Goal: Task Accomplishment & Management: Manage account settings

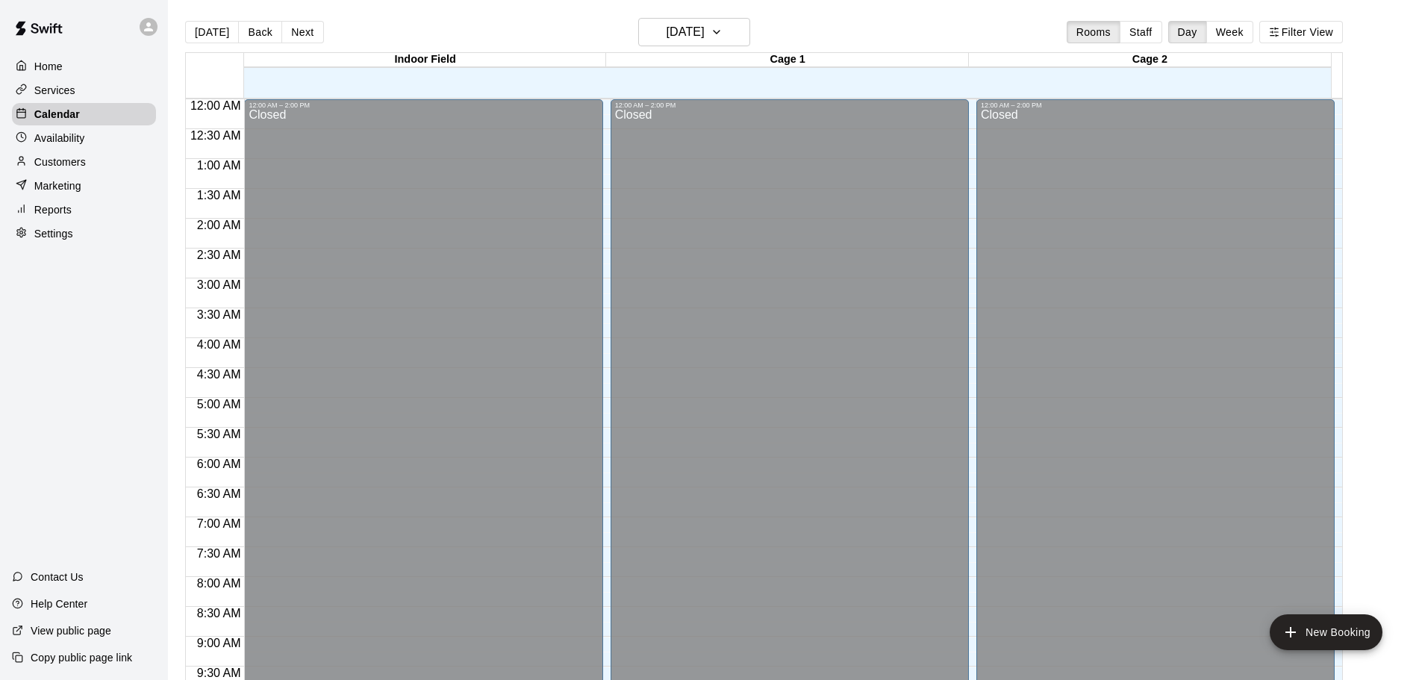
scroll to position [837, 0]
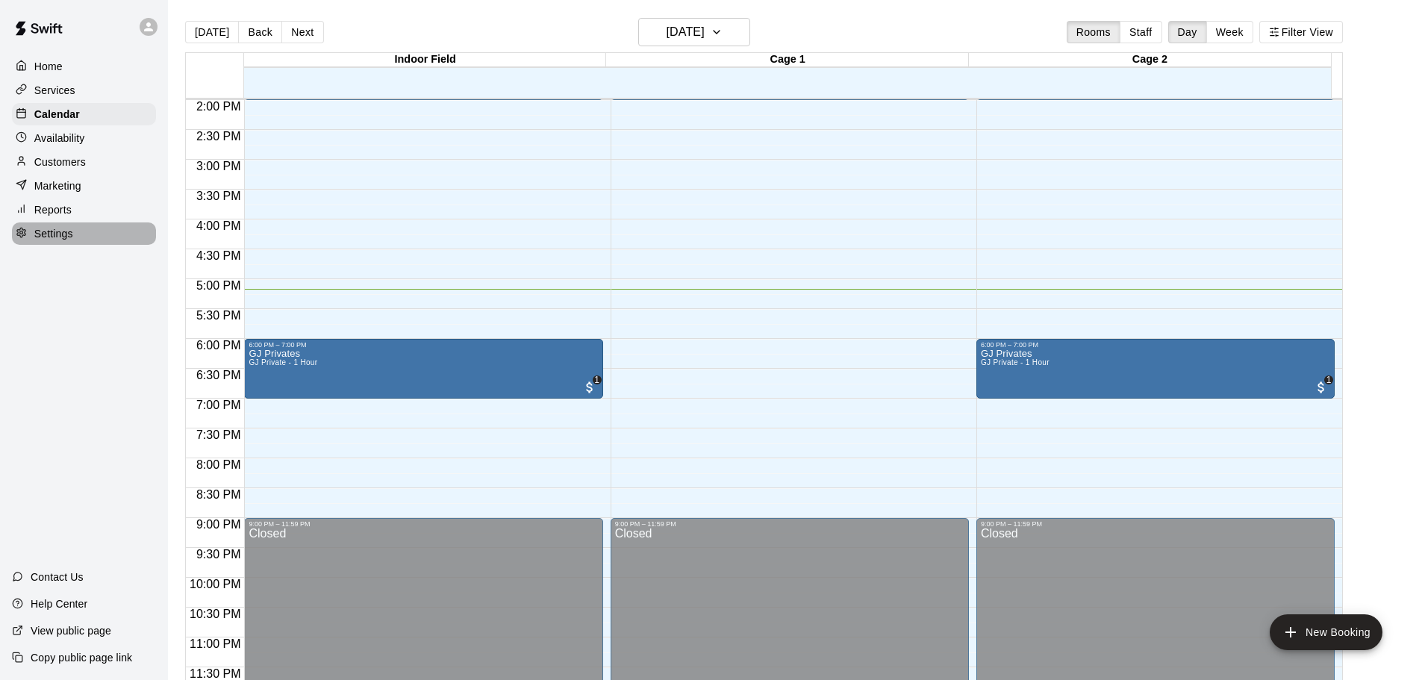
click at [51, 241] on p "Settings" at bounding box center [53, 233] width 39 height 15
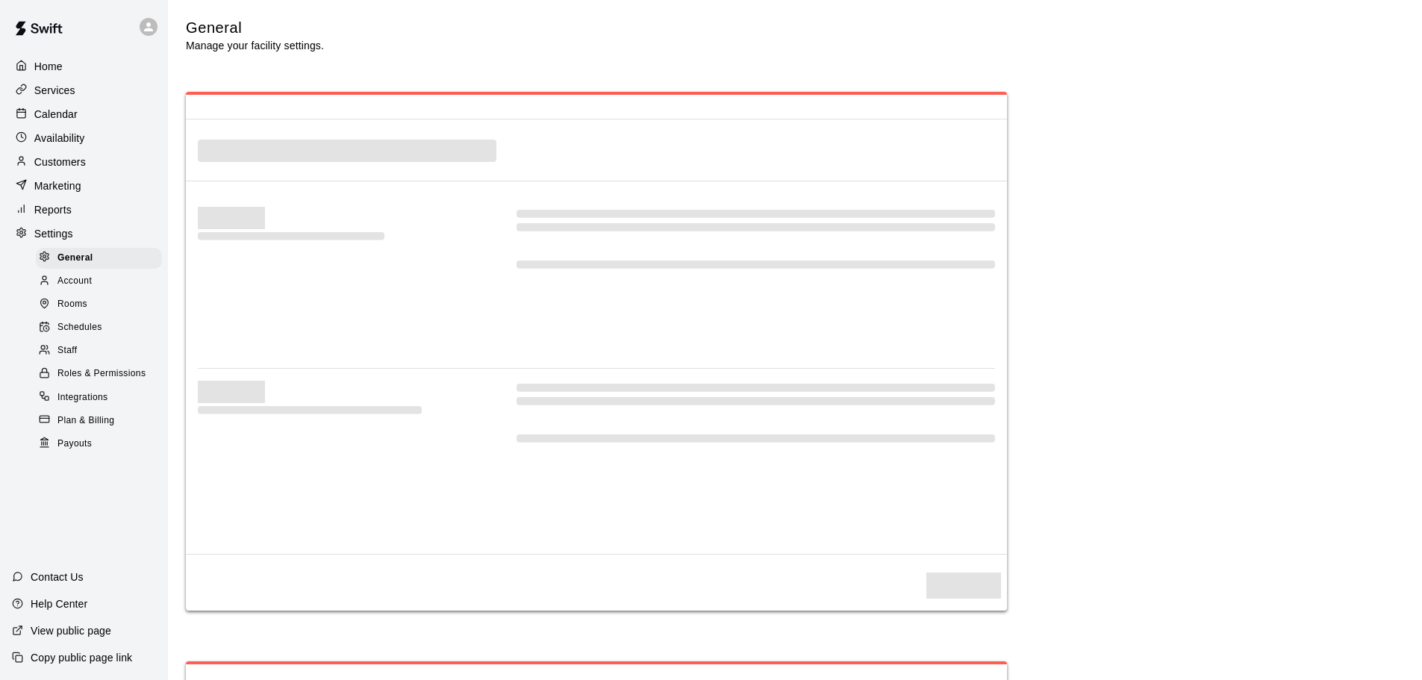
select select "**"
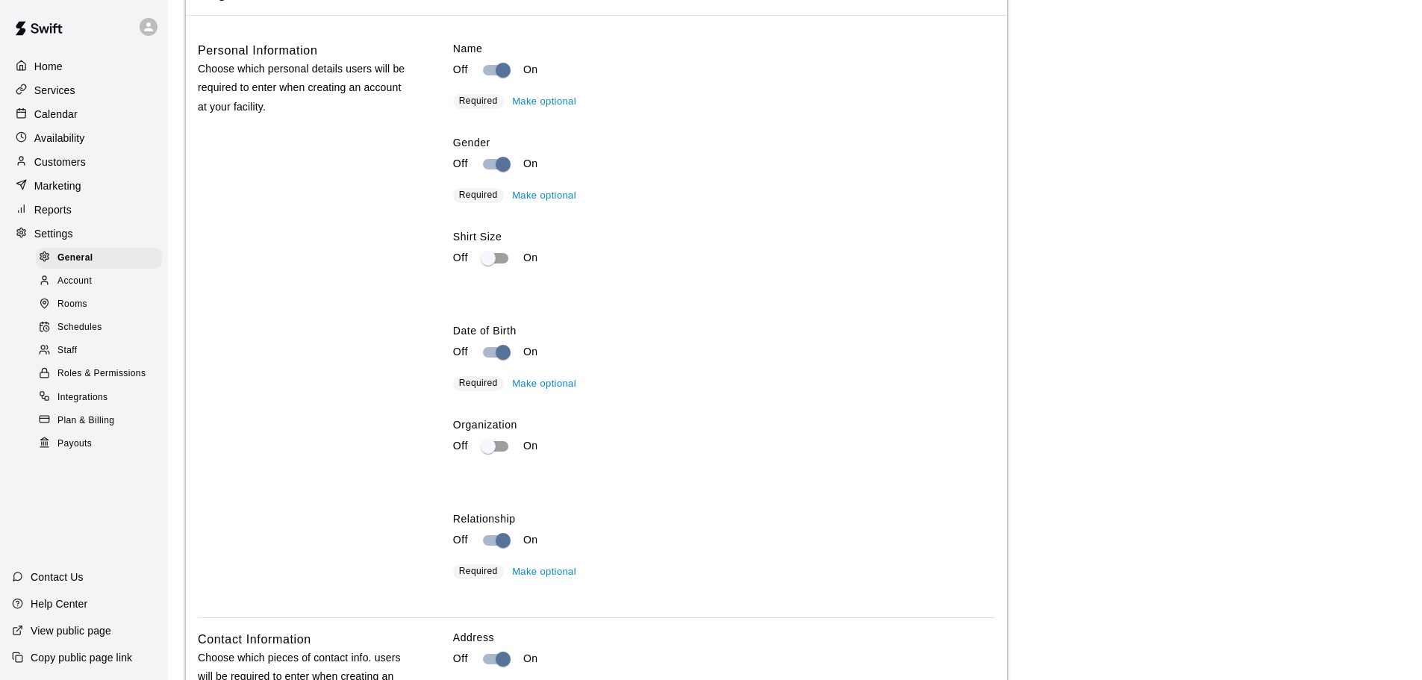
scroll to position [2058, 0]
click at [62, 99] on div "Services" at bounding box center [84, 90] width 144 height 22
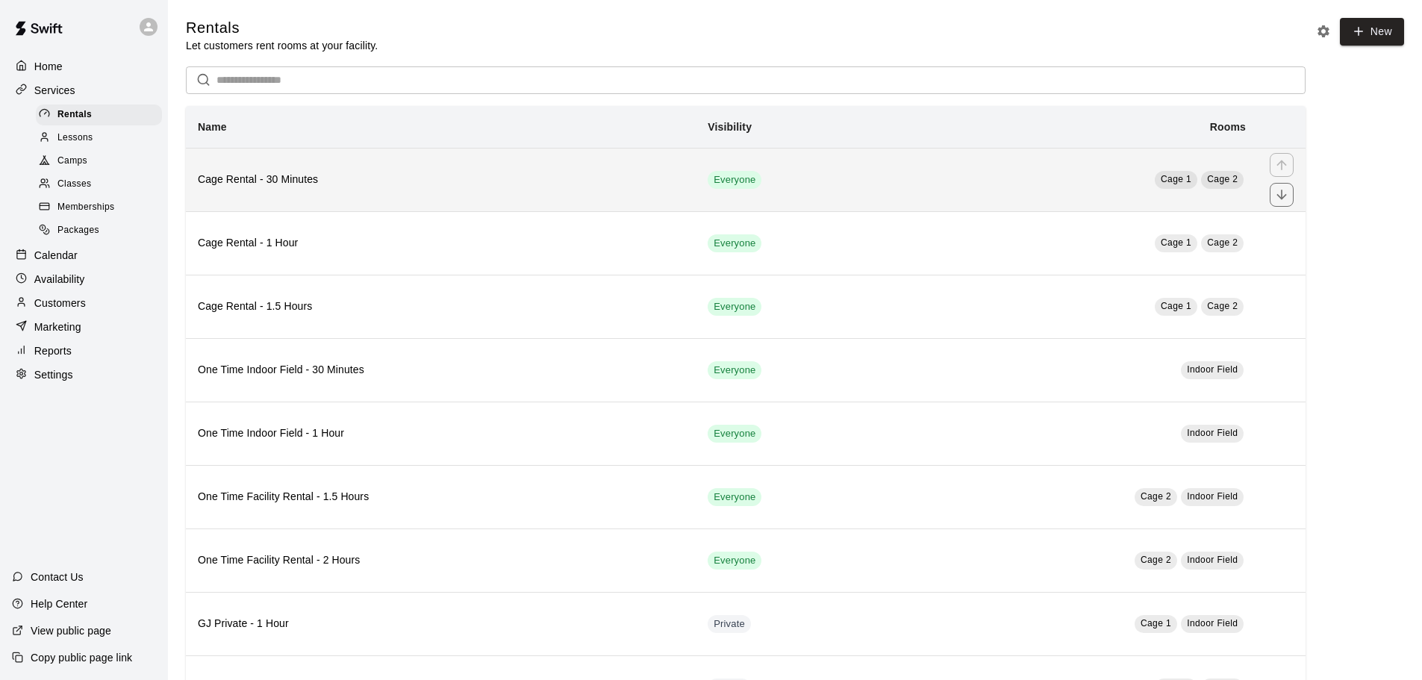
click at [538, 185] on h6 "Cage Rental - 30 Minutes" at bounding box center [441, 180] width 486 height 16
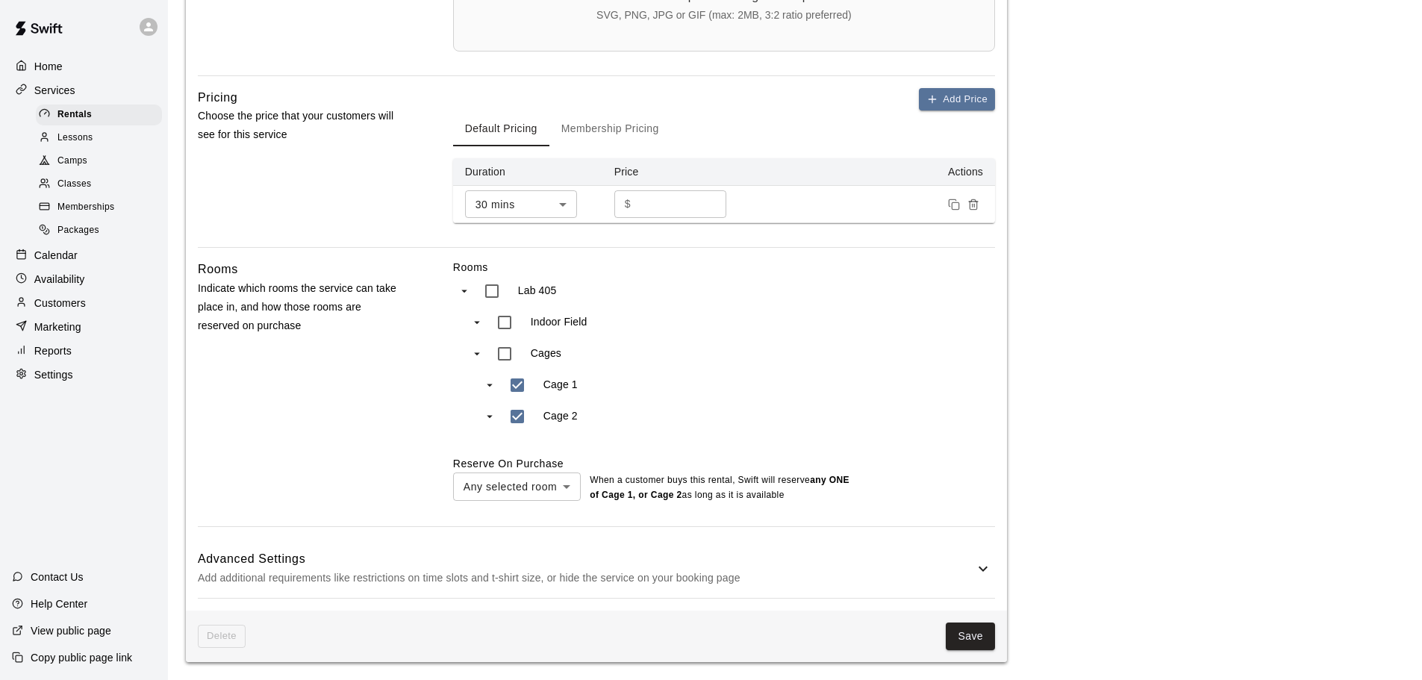
scroll to position [615, 0]
click at [544, 560] on h6 "Advanced Settings" at bounding box center [586, 559] width 777 height 19
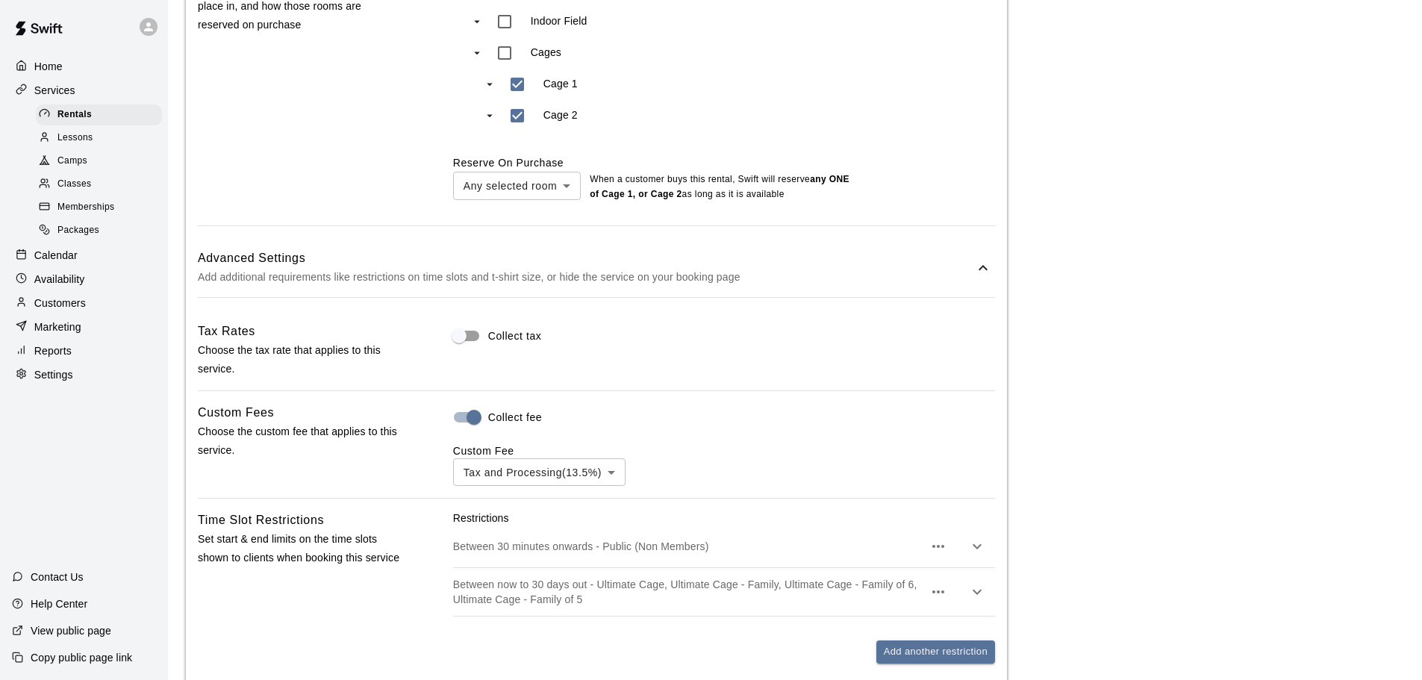
scroll to position [914, 0]
click at [538, 480] on body "**********" at bounding box center [717, 96] width 1434 height 2020
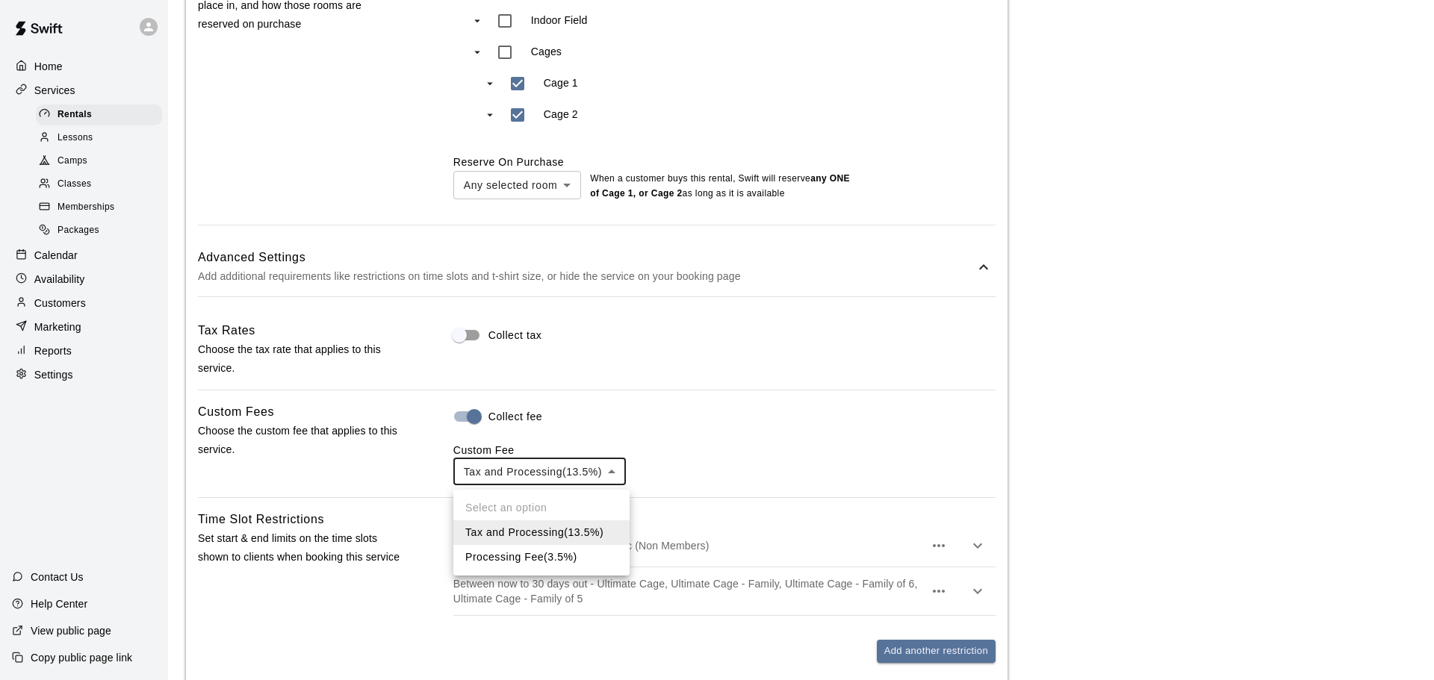
click at [523, 553] on li "Processing Fee ( 3.5% )" at bounding box center [541, 557] width 176 height 25
type input "***"
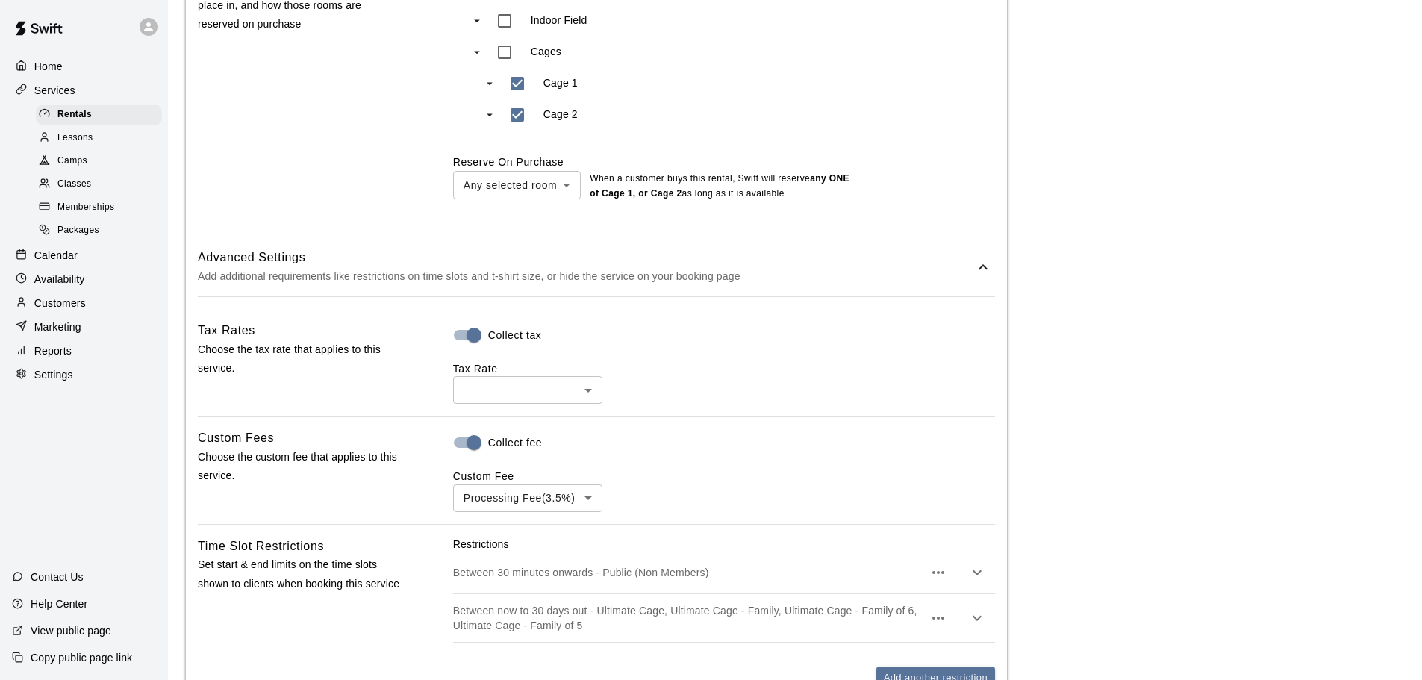
click at [514, 402] on body "**********" at bounding box center [711, 109] width 1422 height 2047
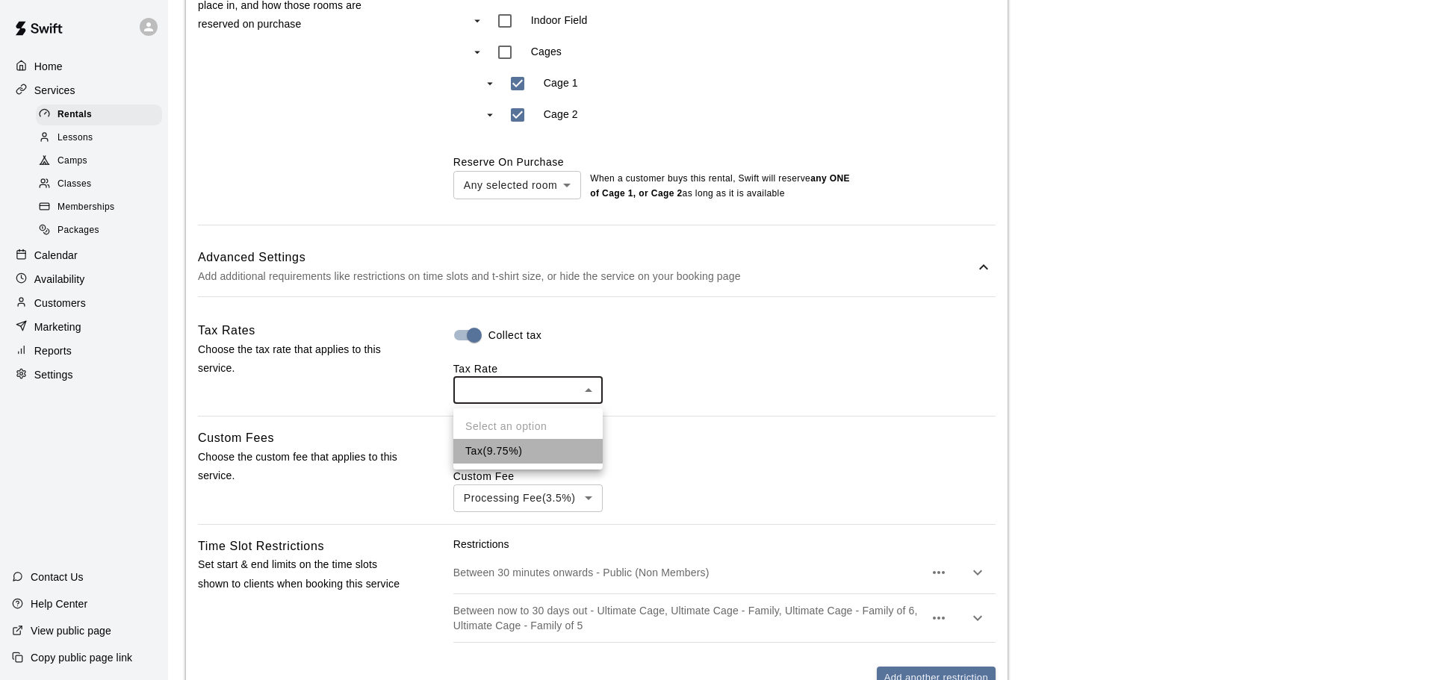
click at [514, 451] on li "Tax ( 9.75 %)" at bounding box center [527, 451] width 149 height 25
type input "***"
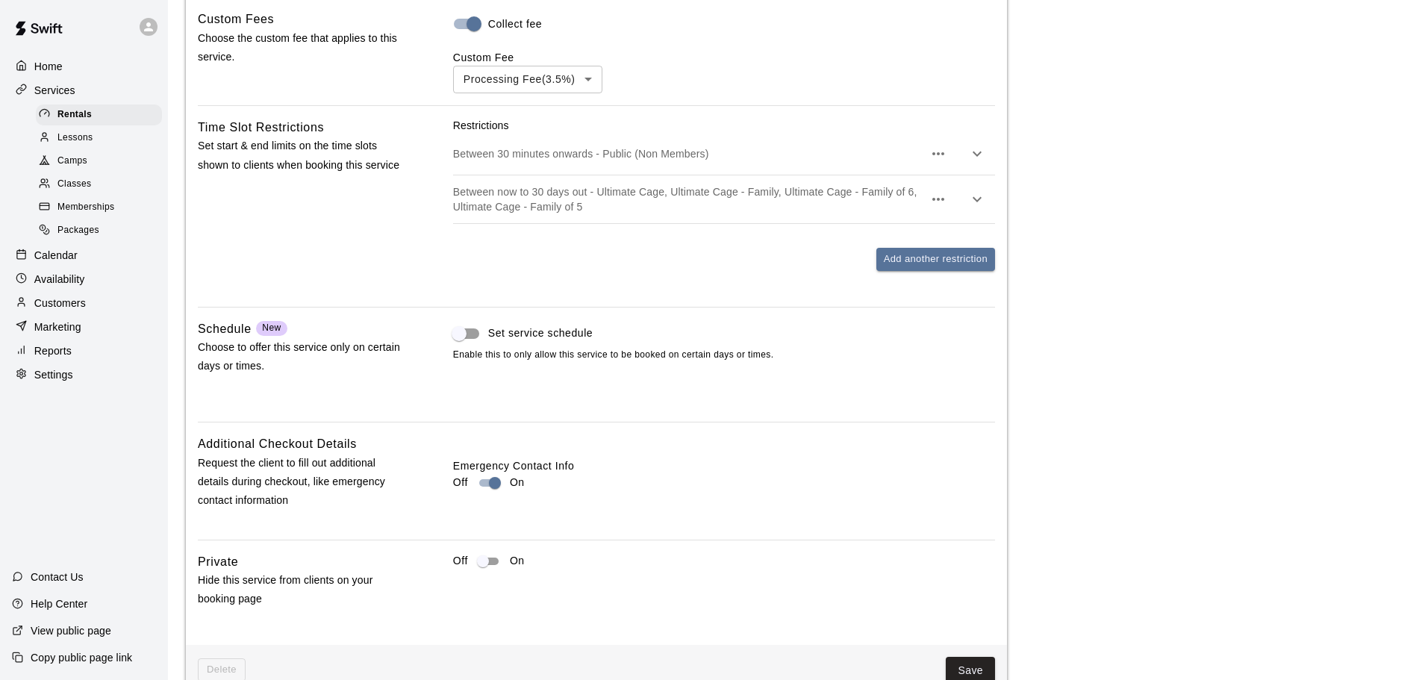
scroll to position [1372, 0]
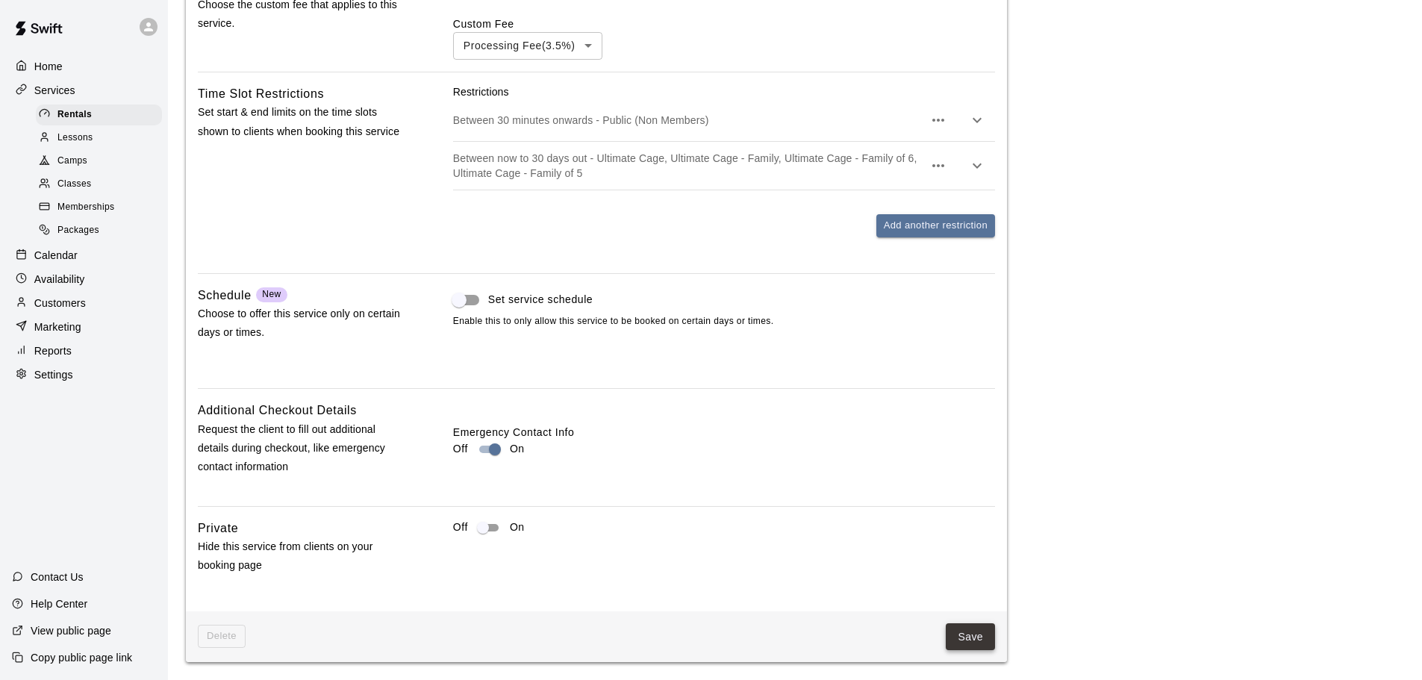
click at [968, 632] on button "Save" at bounding box center [970, 637] width 49 height 28
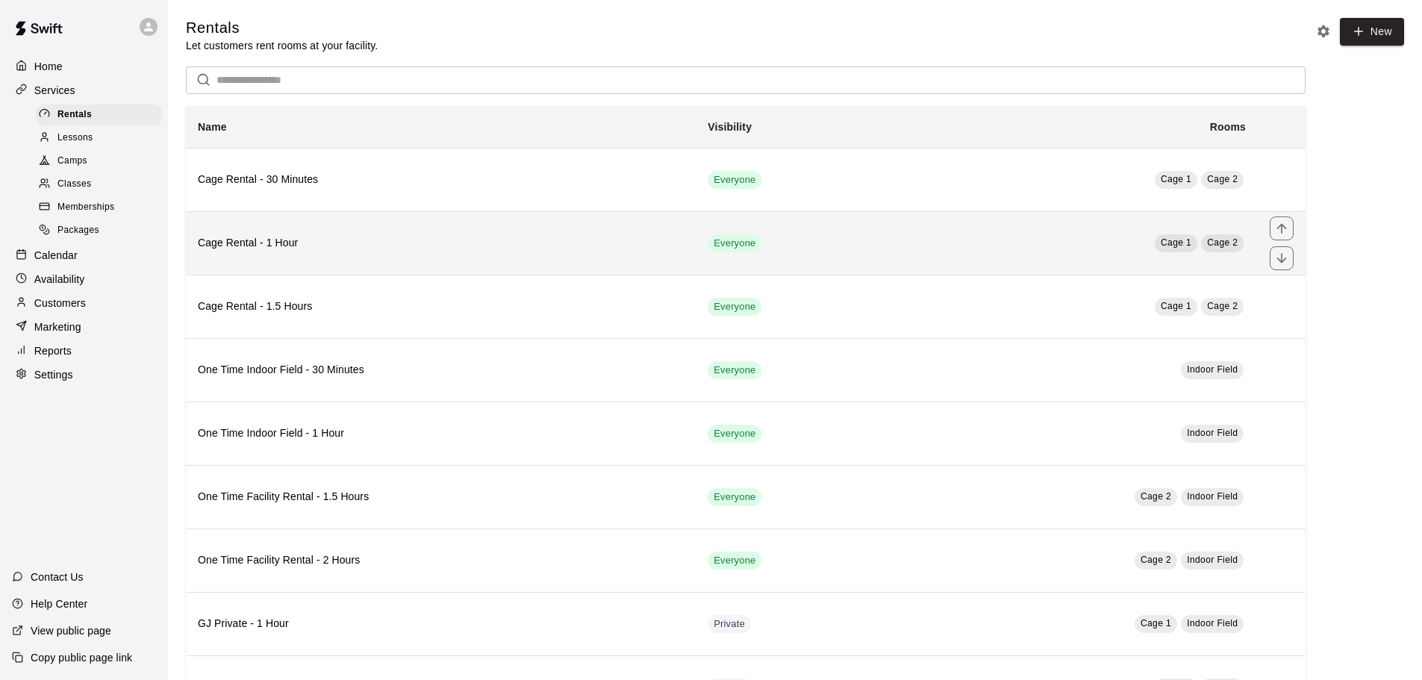
click at [391, 259] on th "Cage Rental - 1 Hour" at bounding box center [441, 242] width 510 height 63
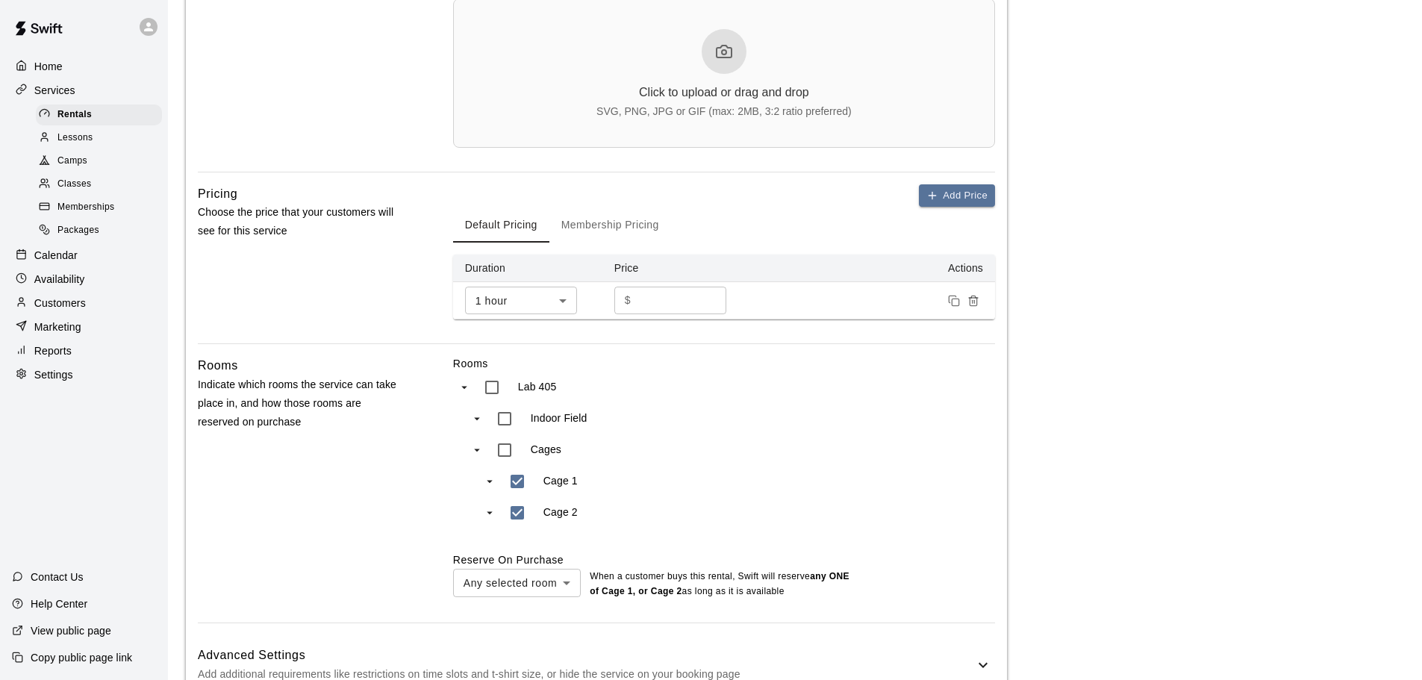
scroll to position [615, 0]
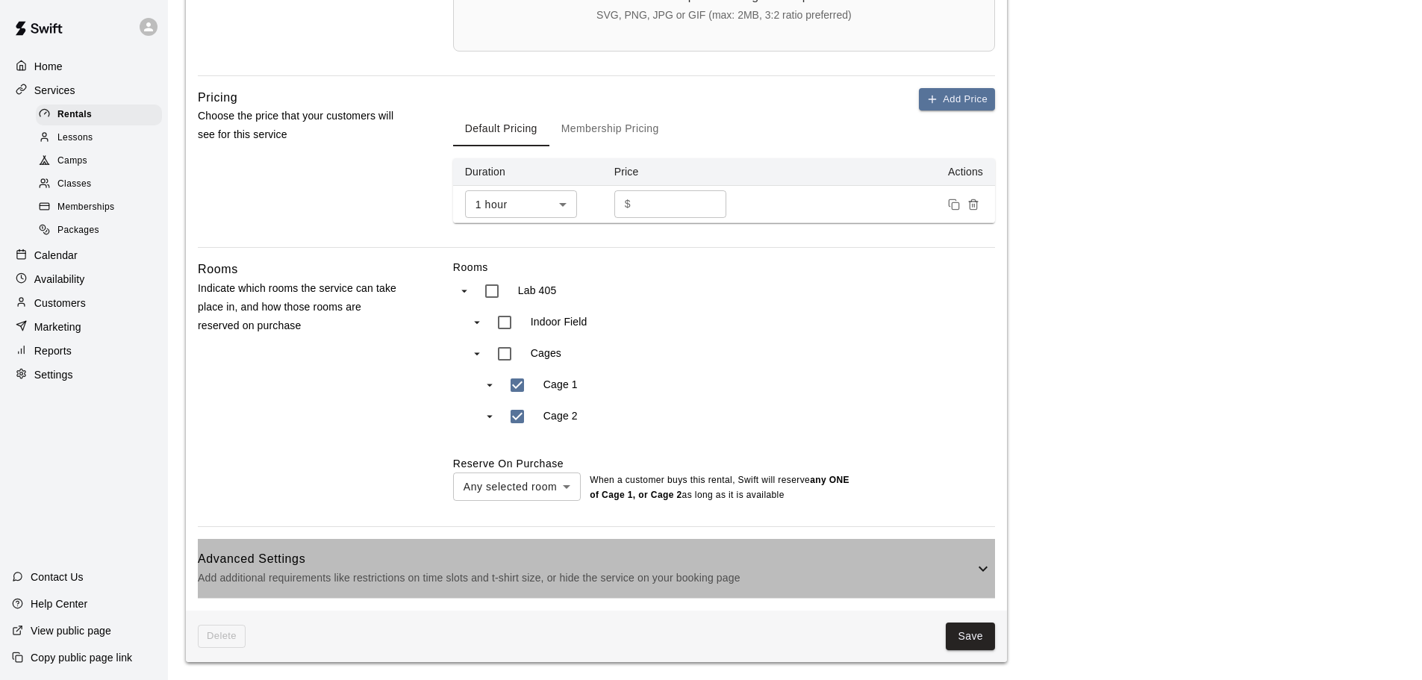
click at [487, 567] on h6 "Advanced Settings" at bounding box center [586, 559] width 777 height 19
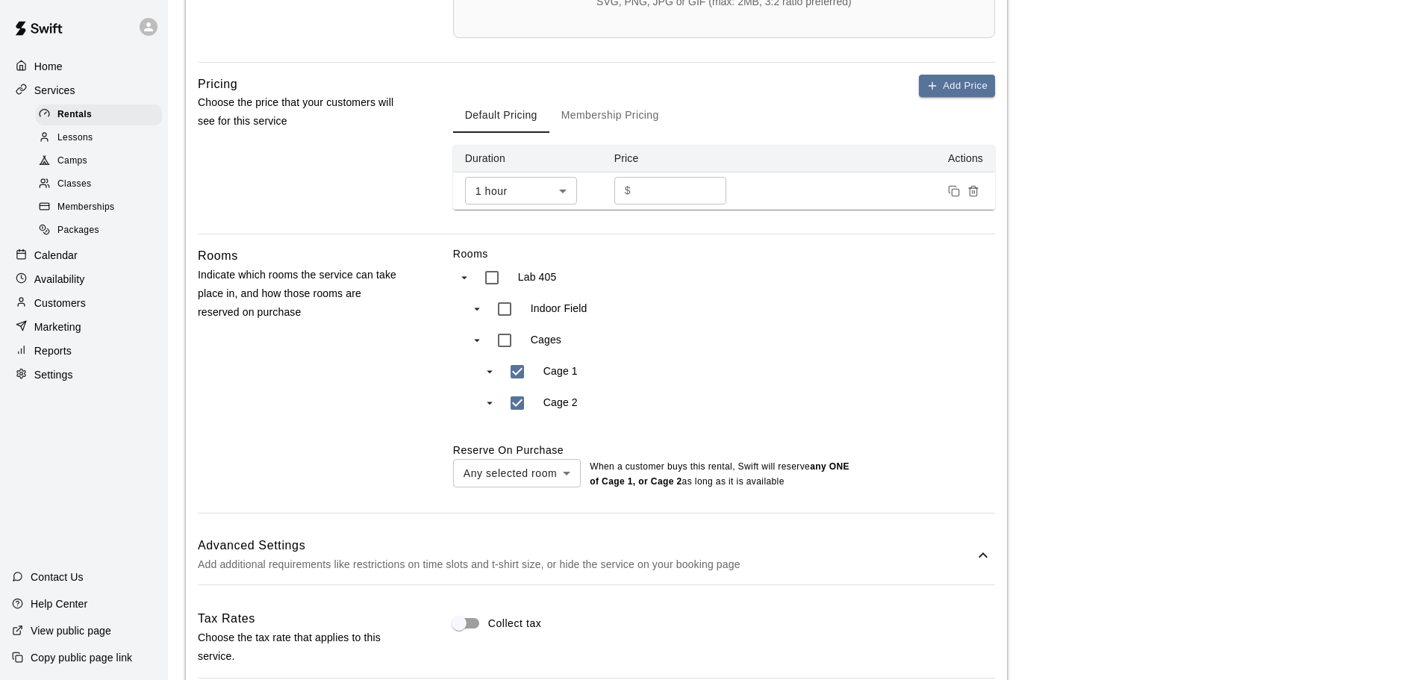
scroll to position [914, 0]
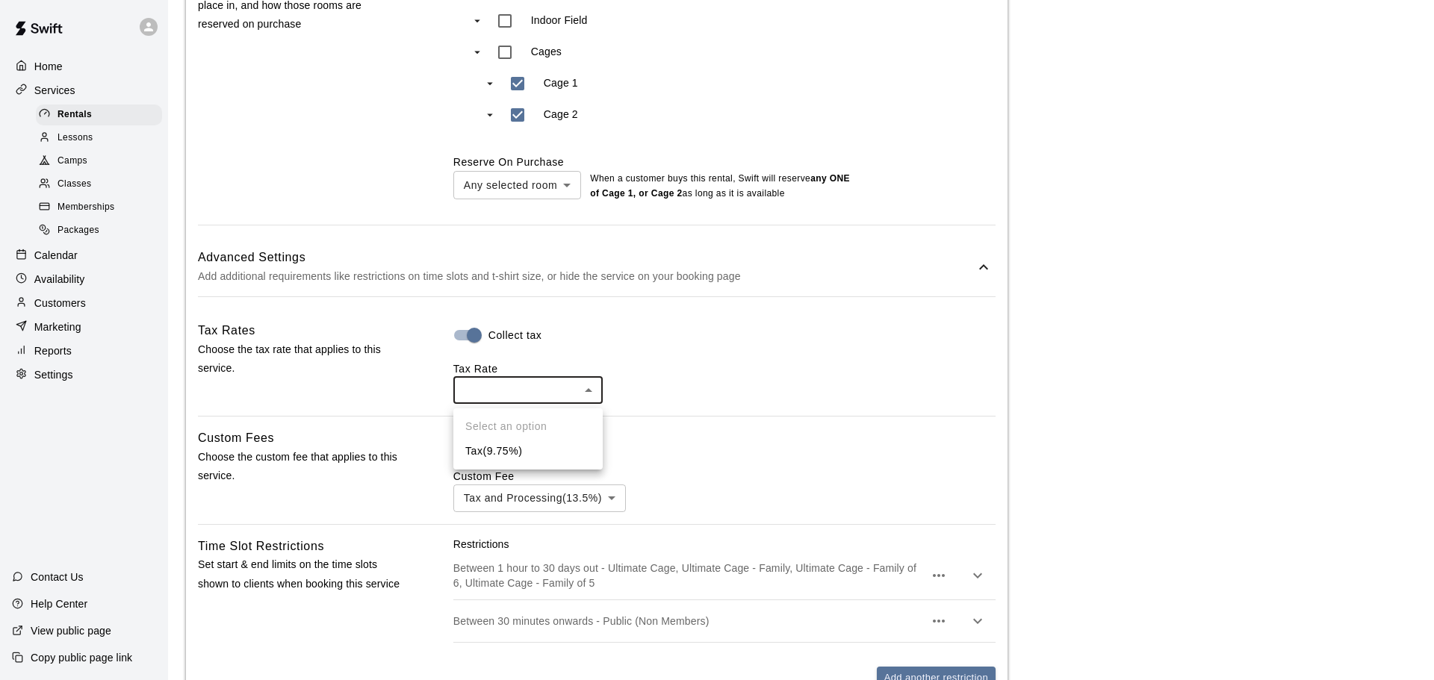
click at [509, 397] on body "**********" at bounding box center [717, 109] width 1434 height 2047
click at [511, 444] on li "Tax ( 9.75 %)" at bounding box center [527, 451] width 149 height 25
type input "***"
click at [538, 503] on body "**********" at bounding box center [711, 109] width 1422 height 2047
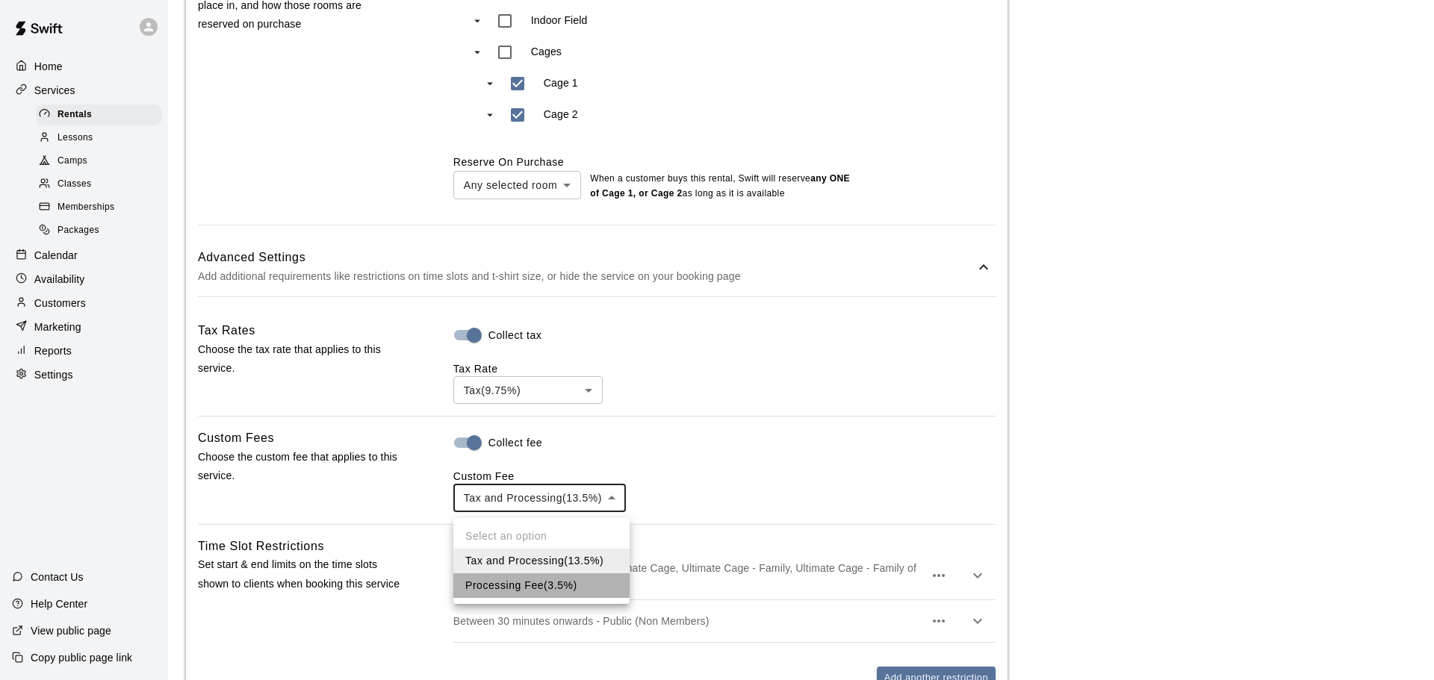
click at [531, 592] on li "Processing Fee ( 3.5% )" at bounding box center [541, 585] width 176 height 25
type input "***"
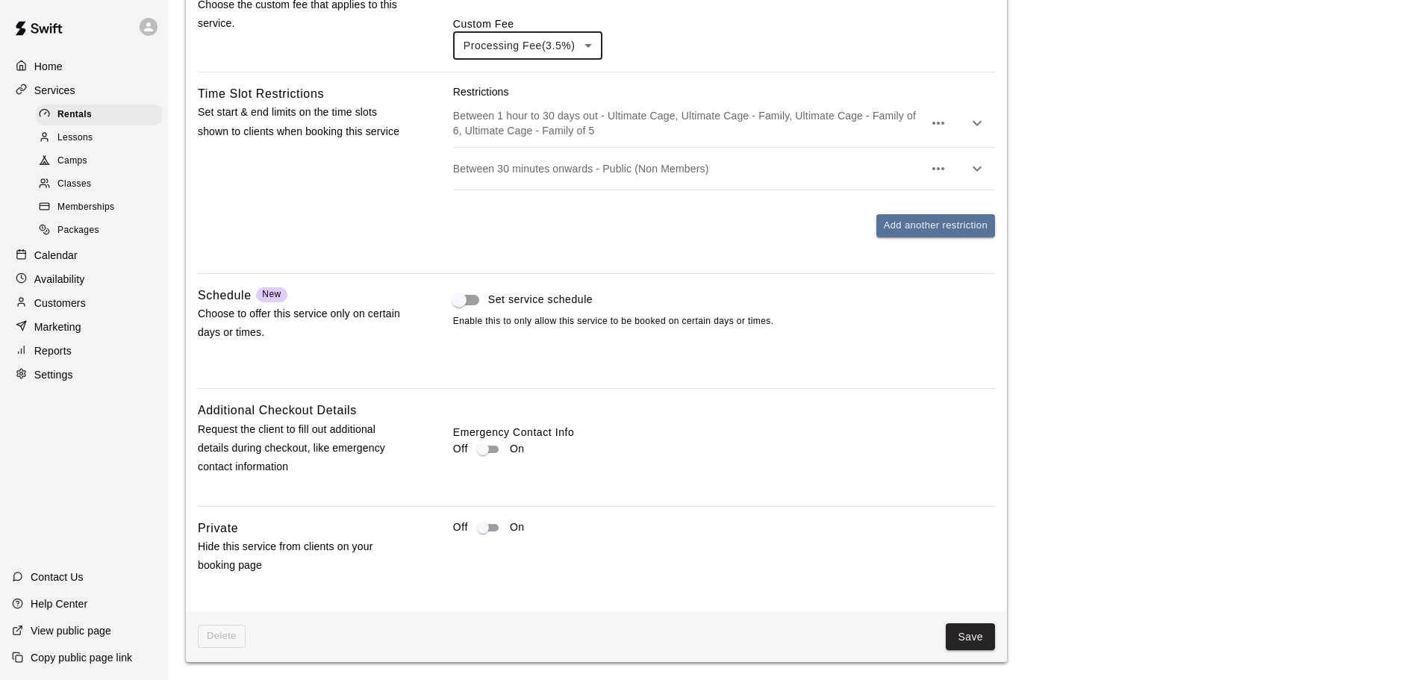
scroll to position [1372, 0]
click at [965, 638] on button "Save" at bounding box center [970, 637] width 49 height 28
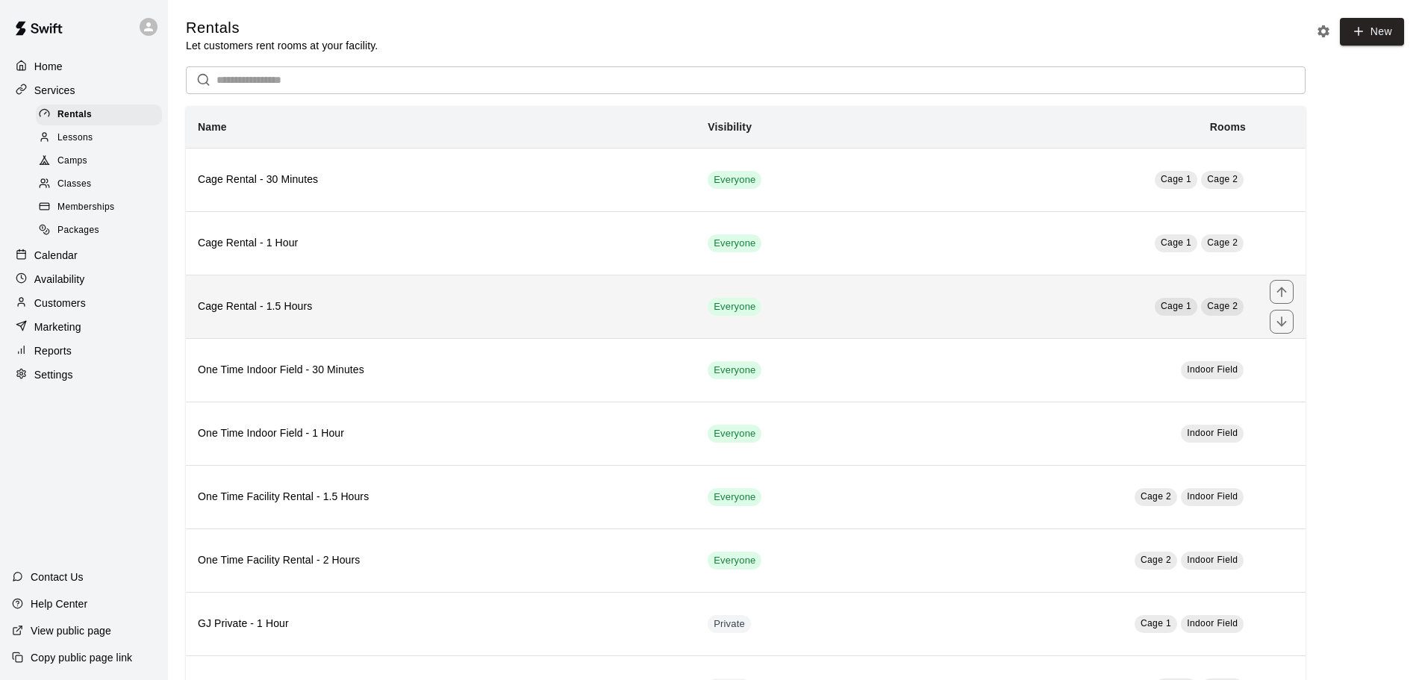
click at [394, 320] on th "Cage Rental - 1.5 Hours" at bounding box center [441, 306] width 510 height 63
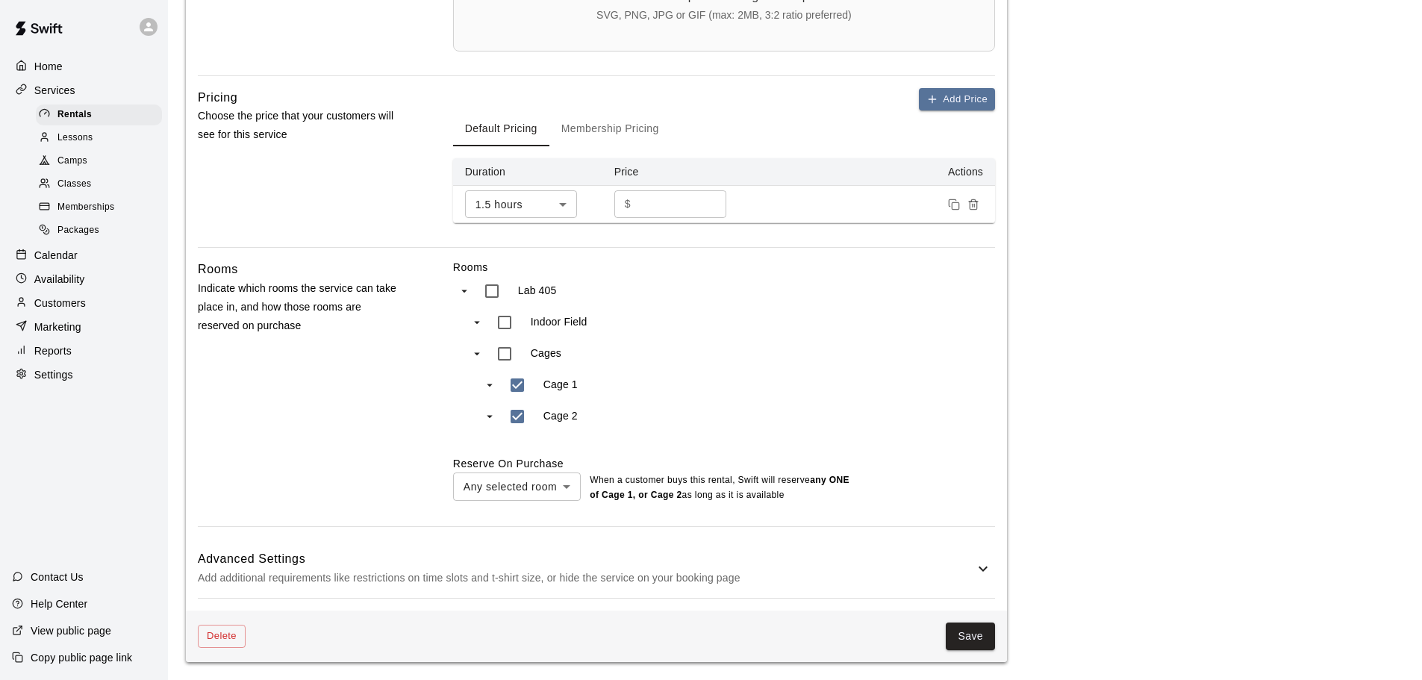
scroll to position [615, 0]
click at [500, 572] on p "Add additional requirements like restrictions on time slots and t-shirt size, o…" at bounding box center [586, 578] width 777 height 19
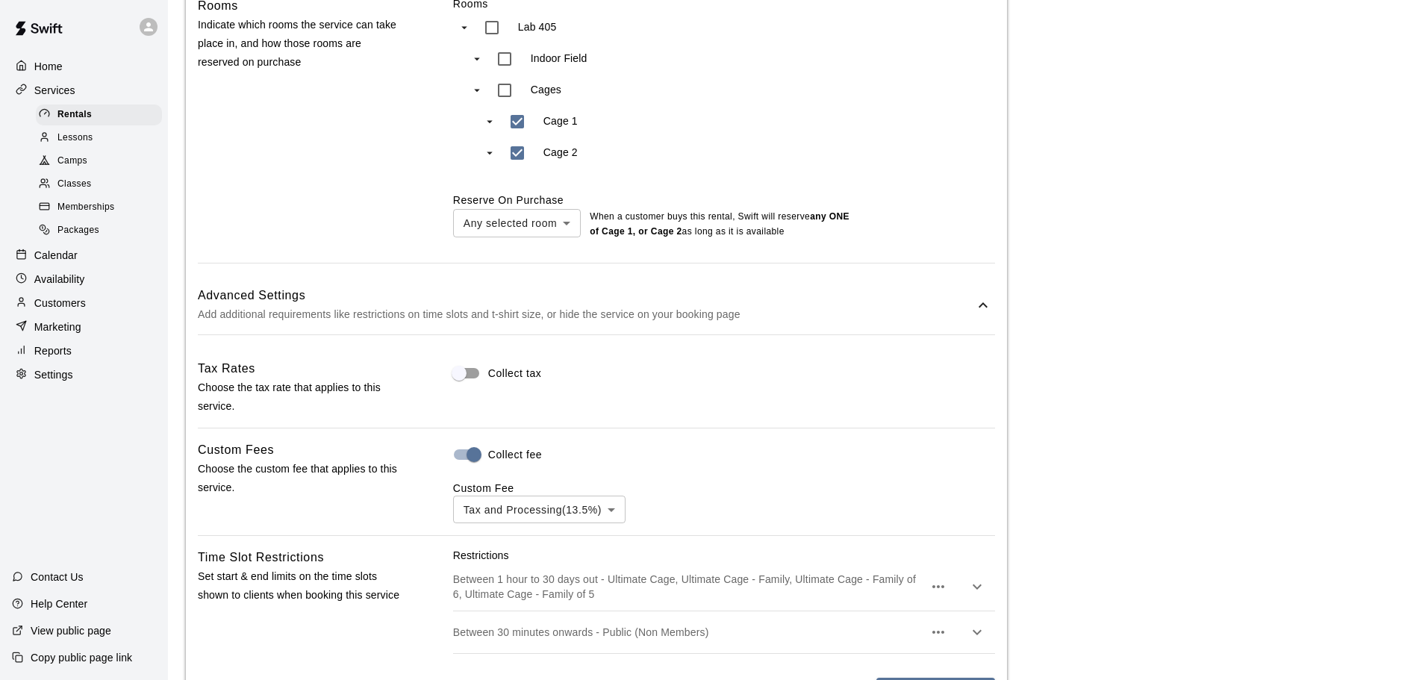
scroll to position [914, 0]
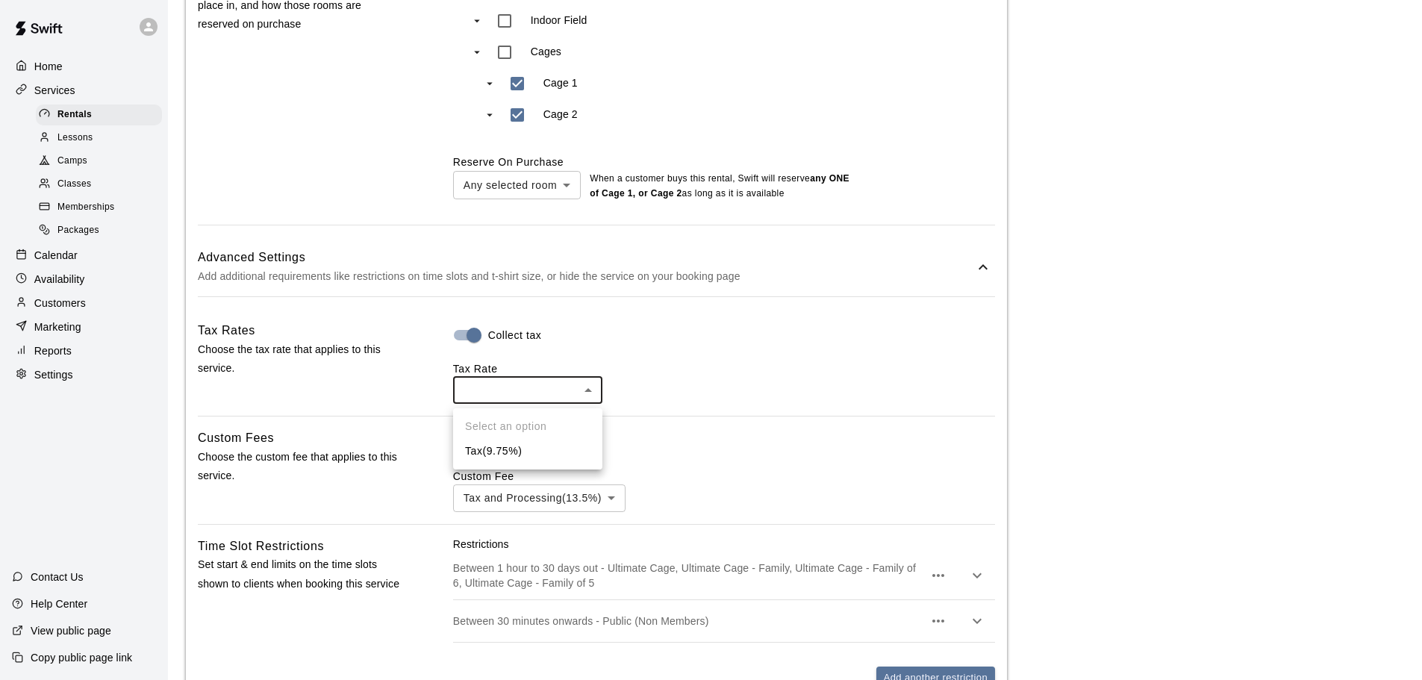
click at [485, 396] on body "**********" at bounding box center [711, 109] width 1422 height 2047
click at [484, 452] on li "Tax ( 9.75 %)" at bounding box center [527, 451] width 149 height 25
type input "***"
click at [485, 504] on body "**********" at bounding box center [711, 109] width 1422 height 2047
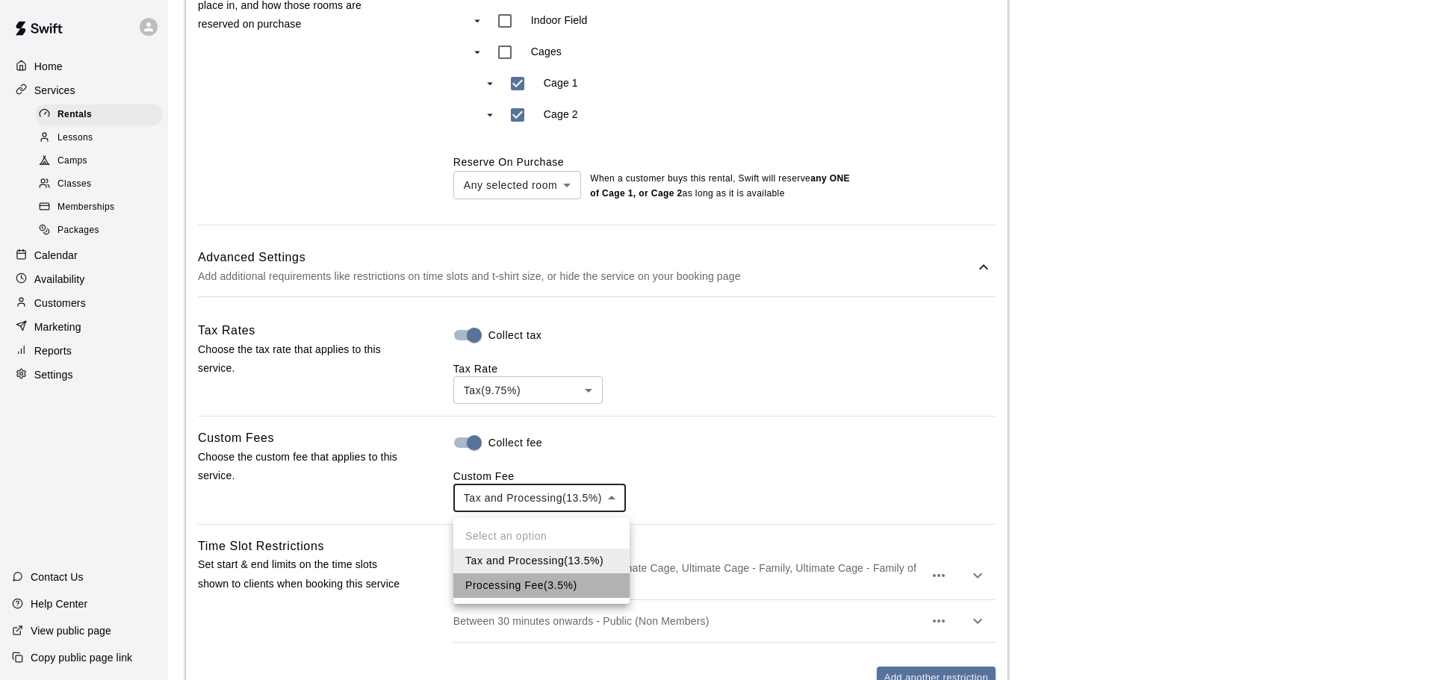
click at [491, 585] on li "Processing Fee ( 3.5% )" at bounding box center [541, 585] width 176 height 25
type input "***"
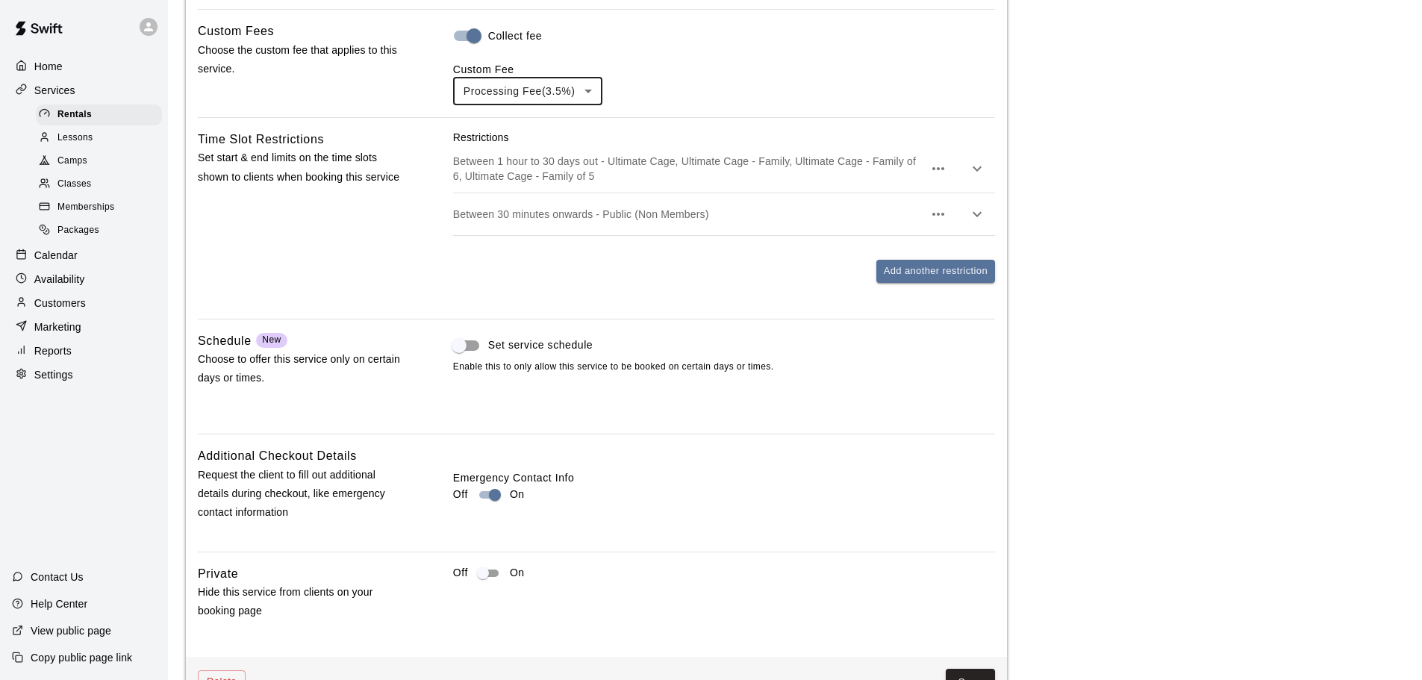
scroll to position [1372, 0]
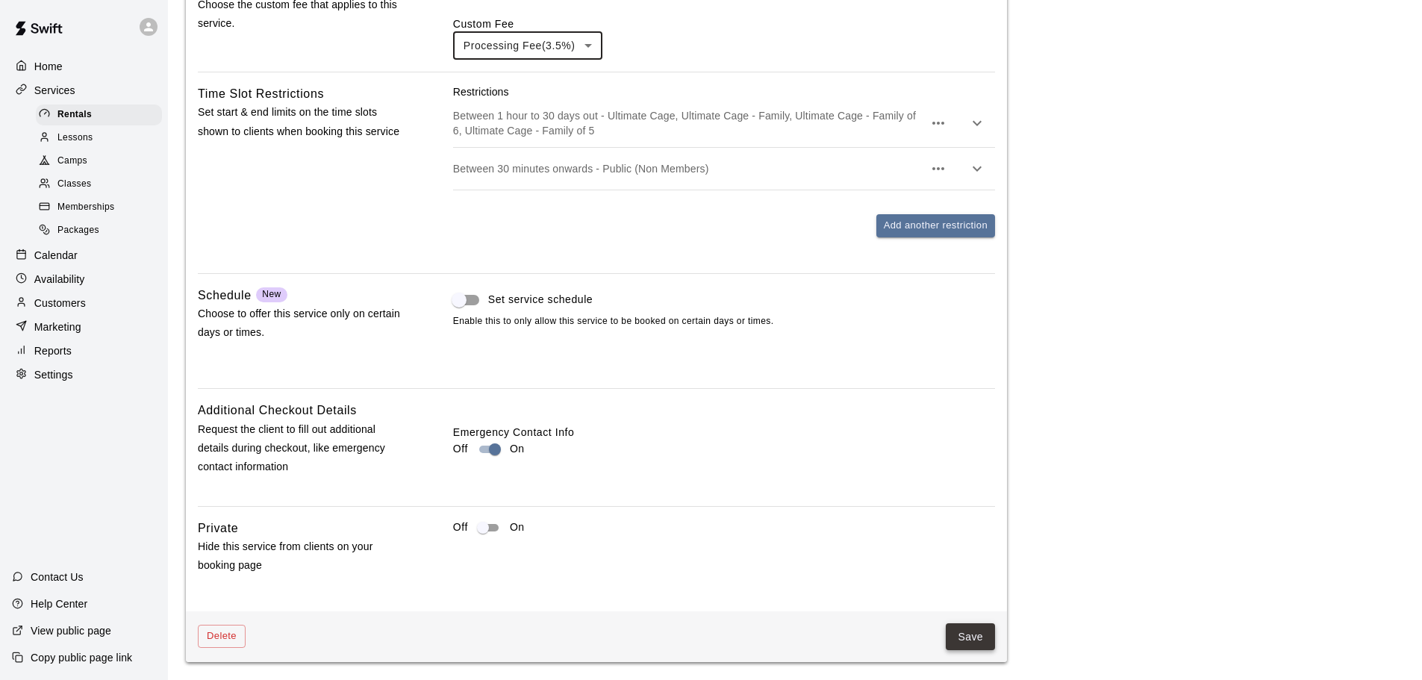
click at [962, 647] on button "Save" at bounding box center [970, 637] width 49 height 28
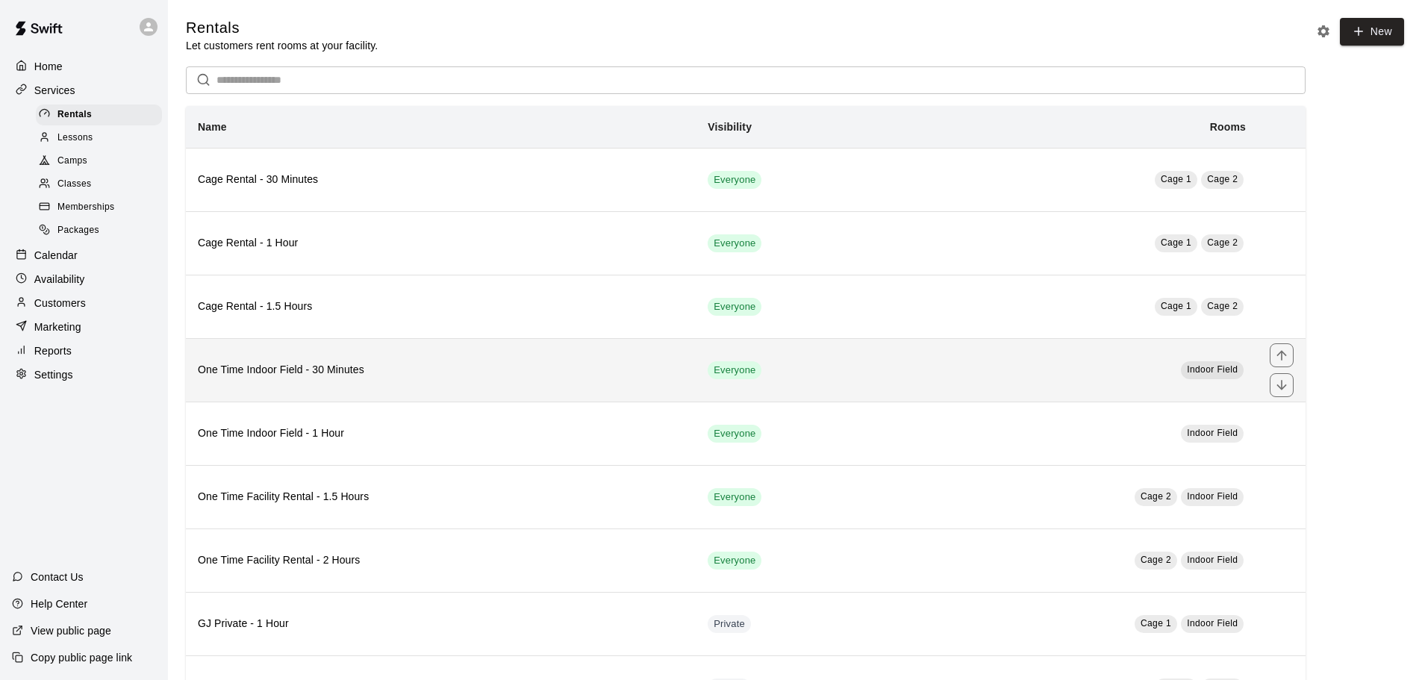
click at [393, 376] on h6 "One Time Indoor Field - 30 Minutes" at bounding box center [441, 370] width 486 height 16
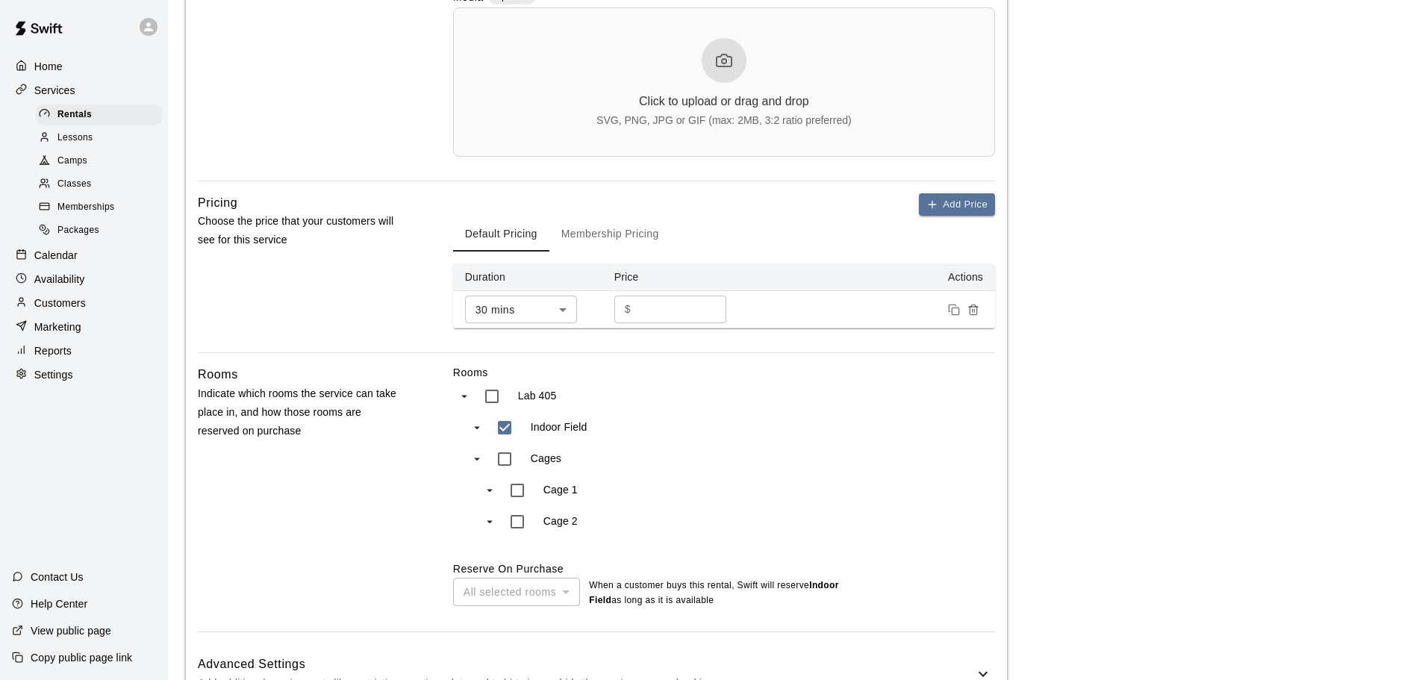
scroll to position [615, 0]
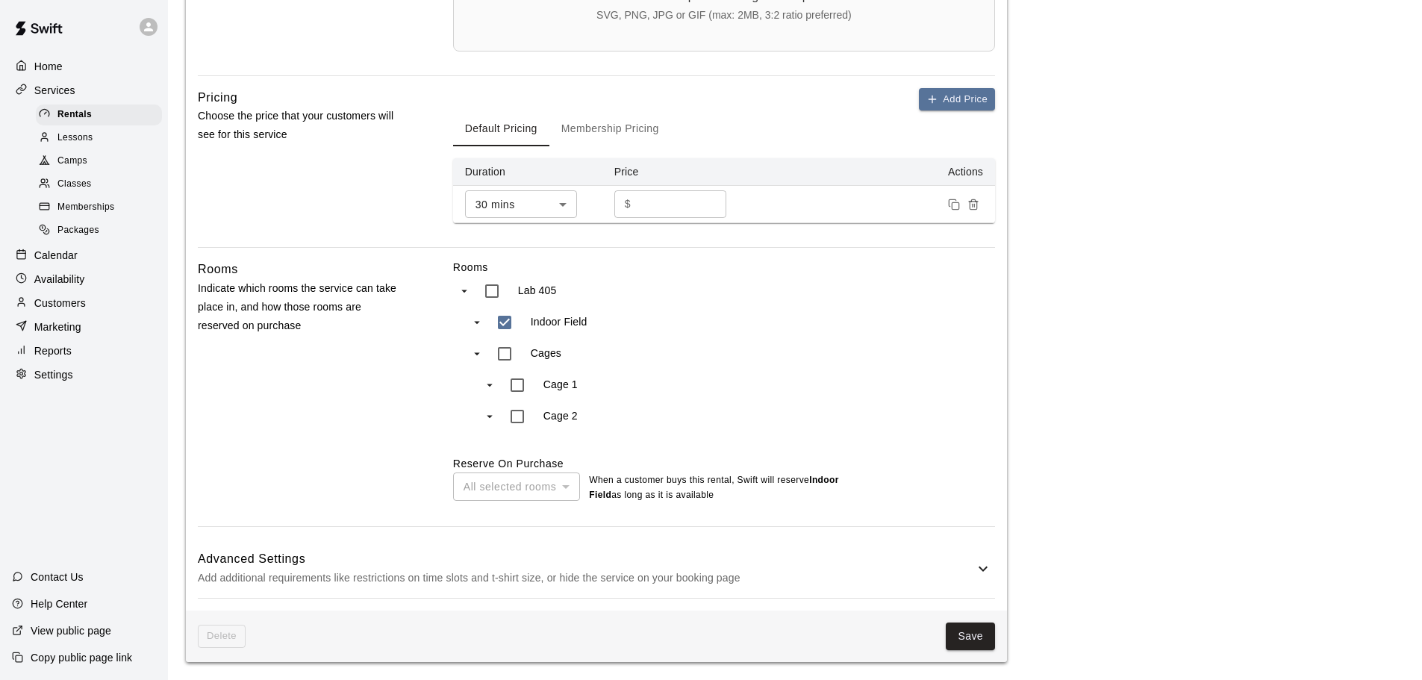
click at [505, 583] on p "Add additional requirements like restrictions on time slots and t-shirt size, o…" at bounding box center [586, 578] width 777 height 19
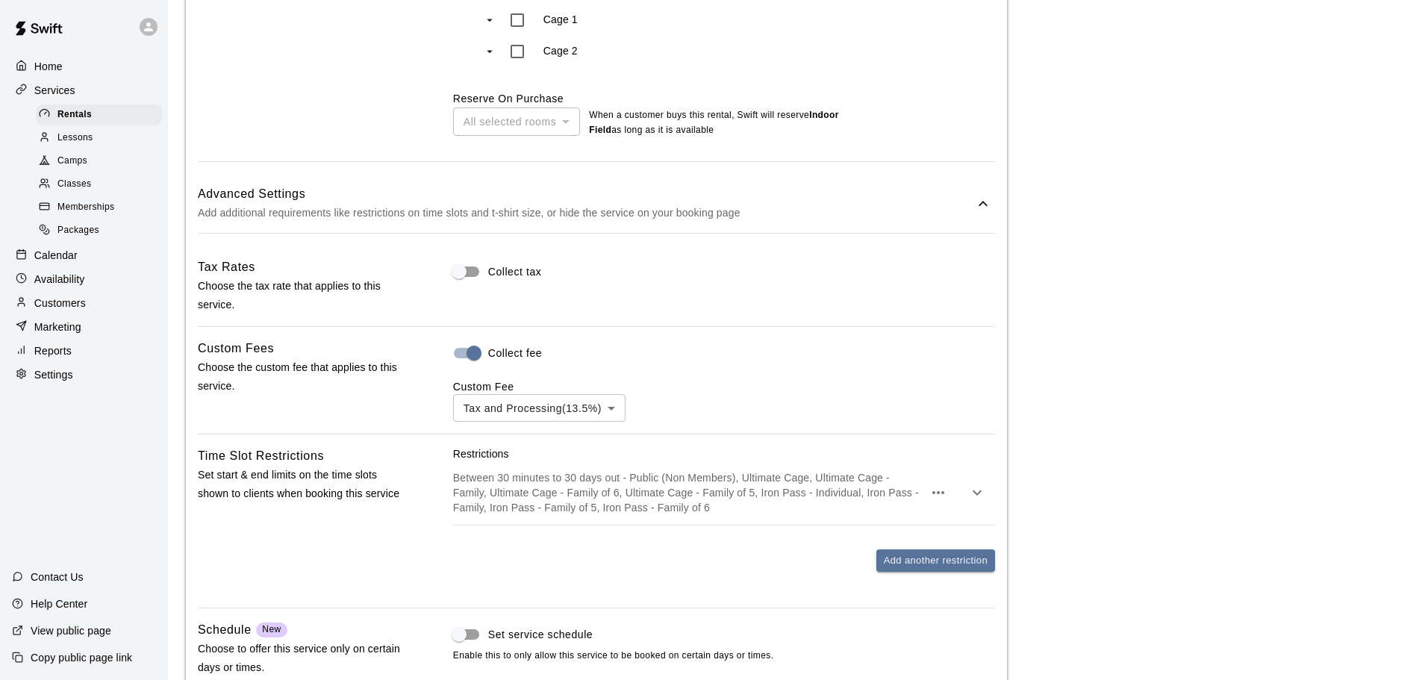
scroll to position [989, 0]
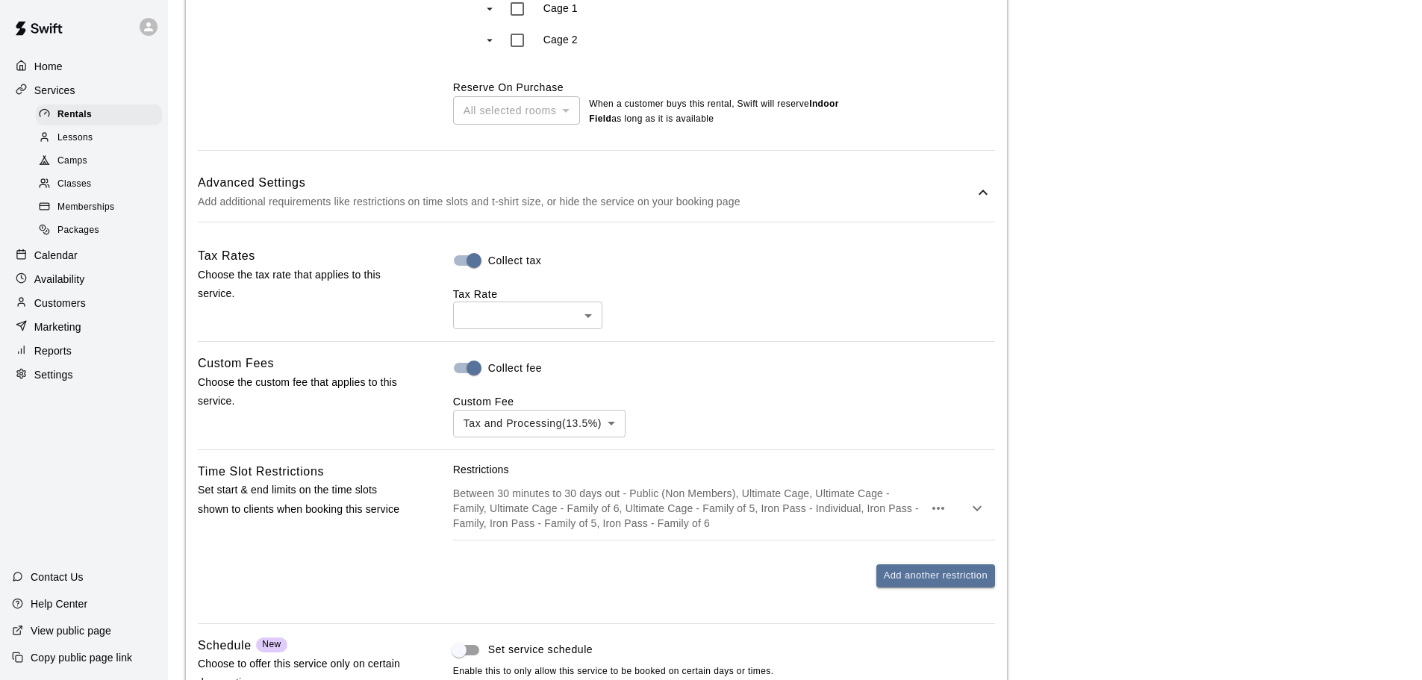
click at [502, 308] on body "**********" at bounding box center [711, 20] width 1422 height 2019
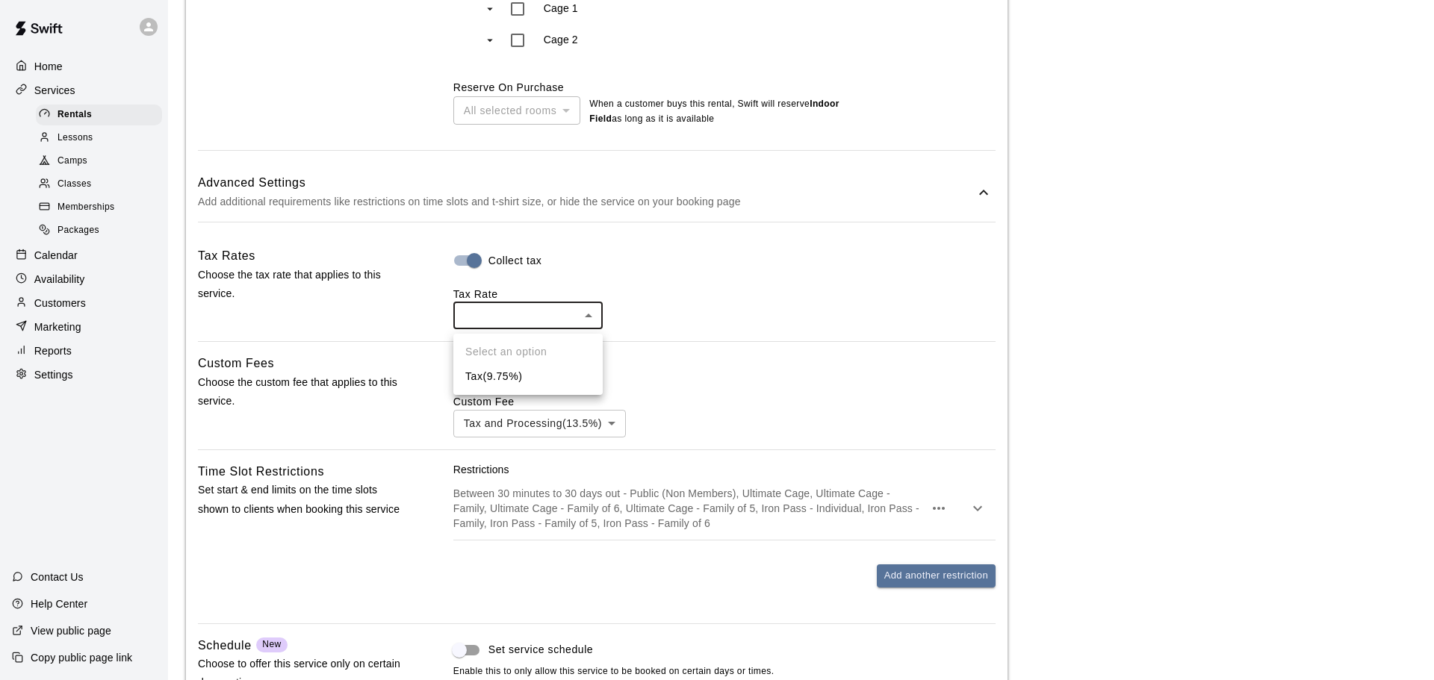
click at [509, 371] on li "Tax ( 9.75 %)" at bounding box center [527, 376] width 149 height 25
type input "***"
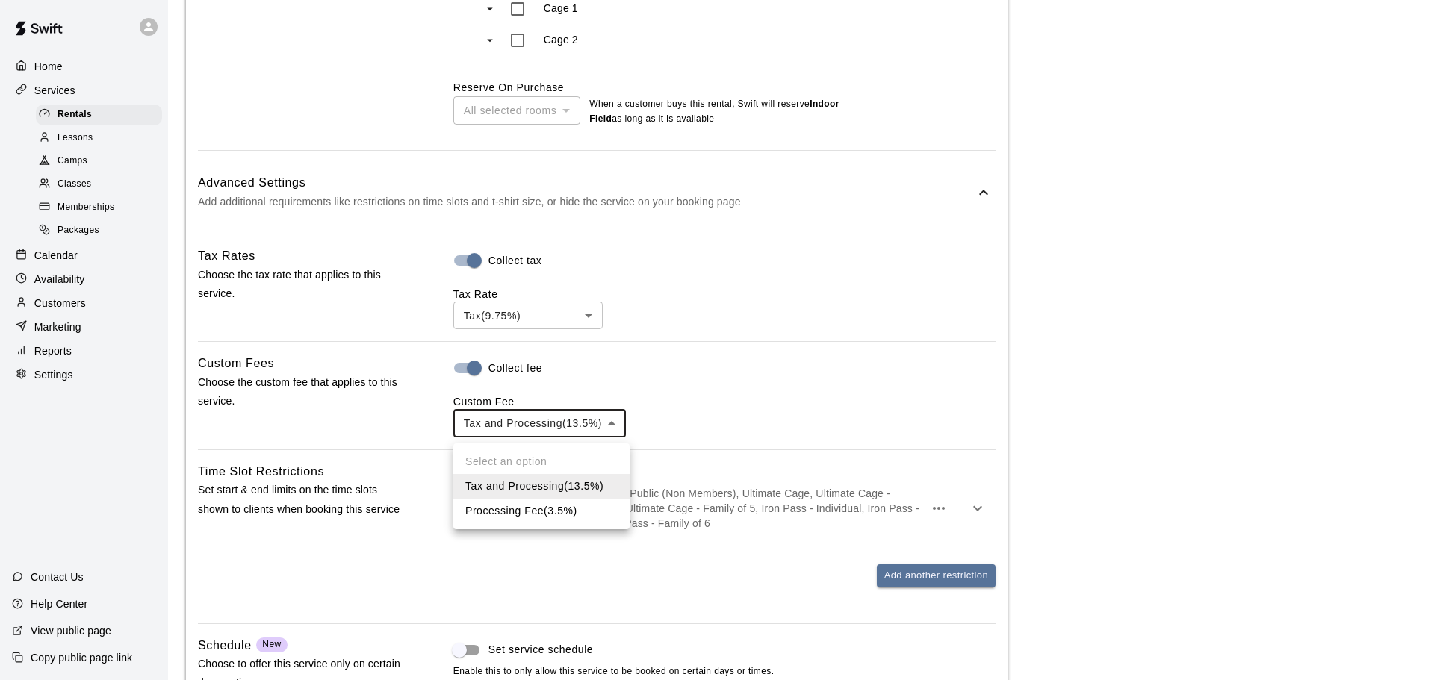
click at [504, 429] on body "**********" at bounding box center [717, 20] width 1434 height 2019
click at [508, 505] on li "Processing Fee ( 3.5% )" at bounding box center [541, 511] width 176 height 25
type input "***"
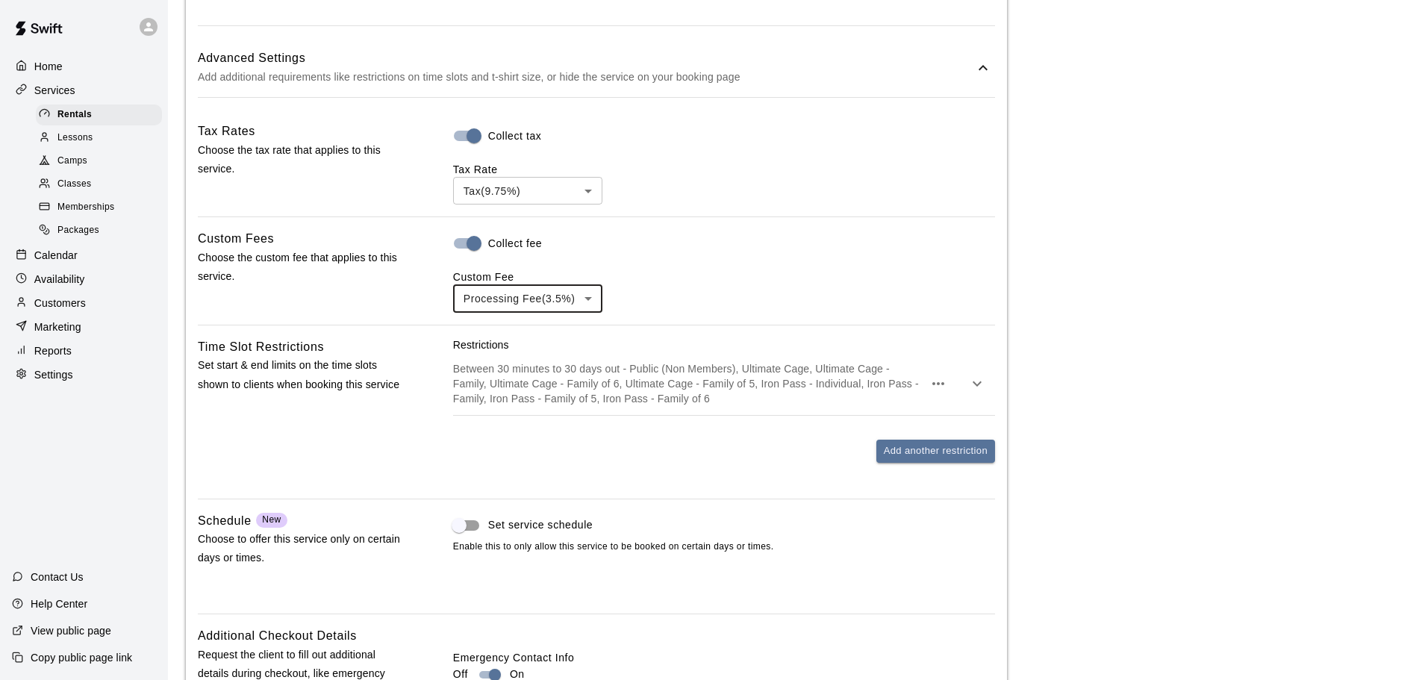
scroll to position [1345, 0]
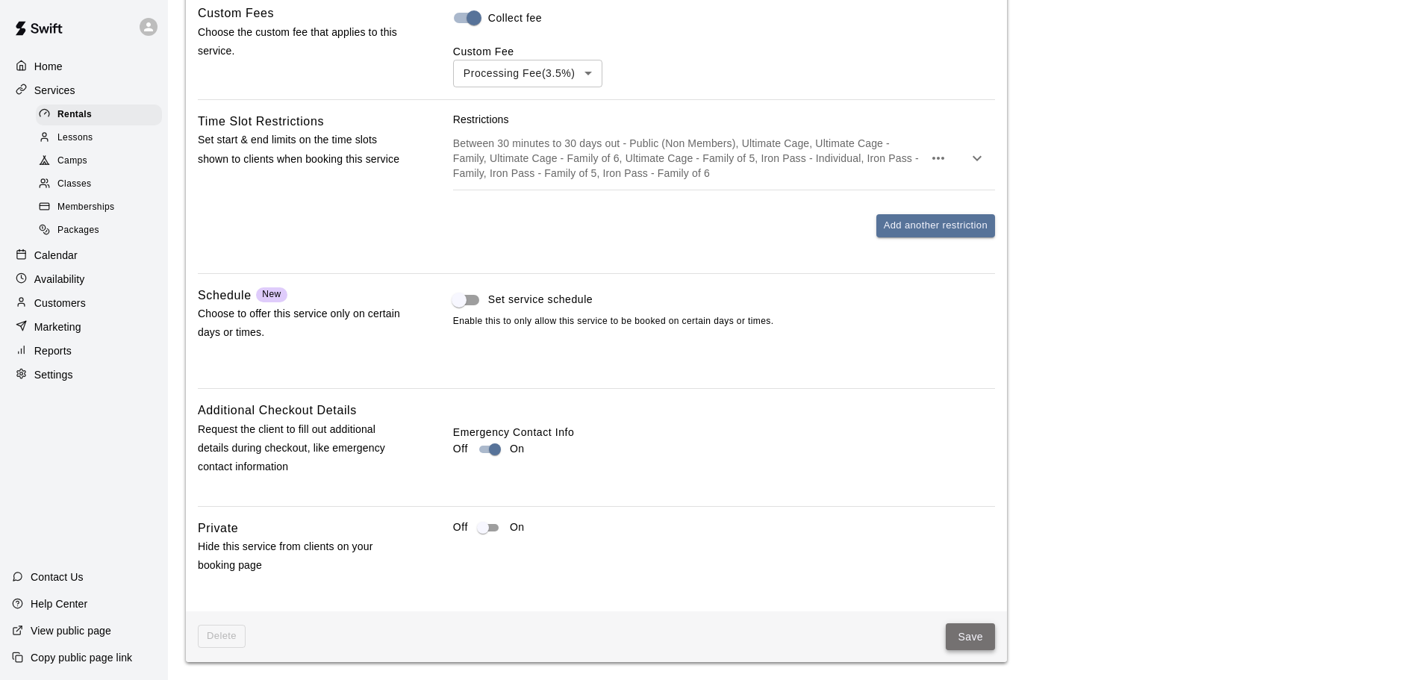
click at [964, 640] on button "Save" at bounding box center [970, 637] width 49 height 28
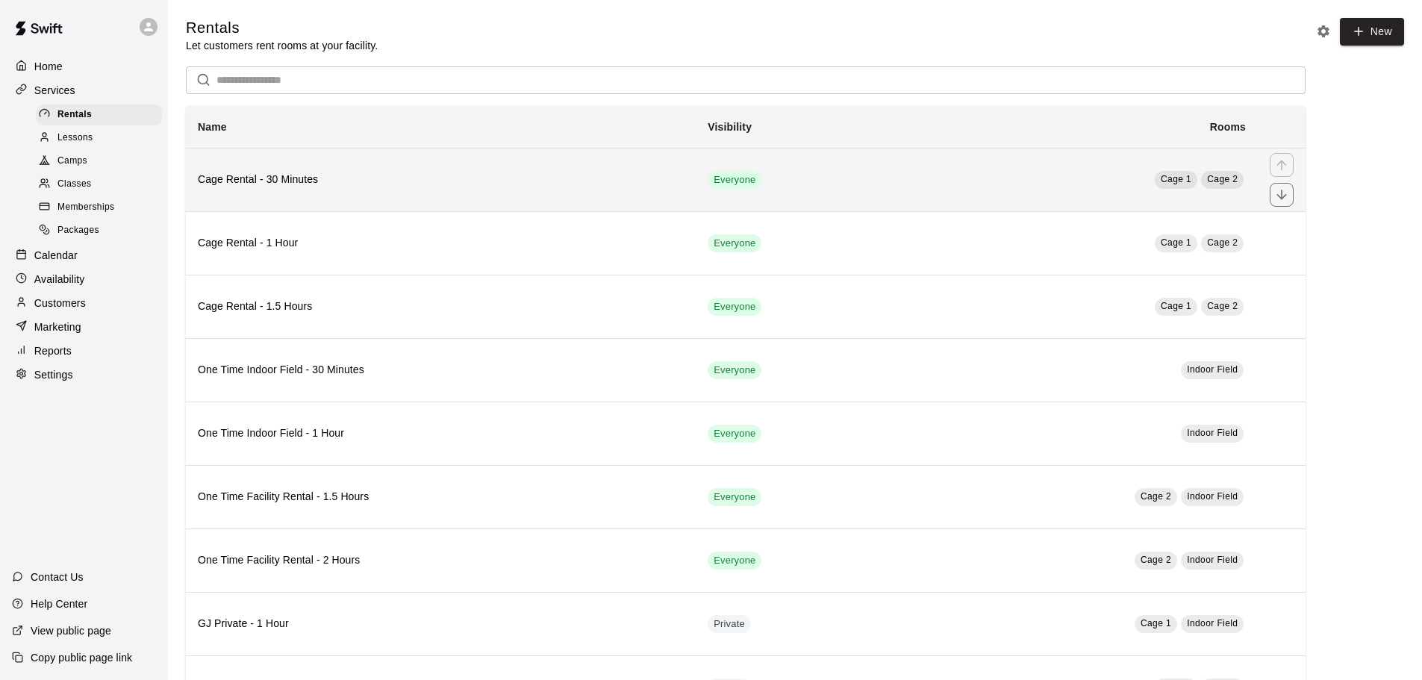
click at [505, 187] on h6 "Cage Rental - 30 Minutes" at bounding box center [441, 180] width 486 height 16
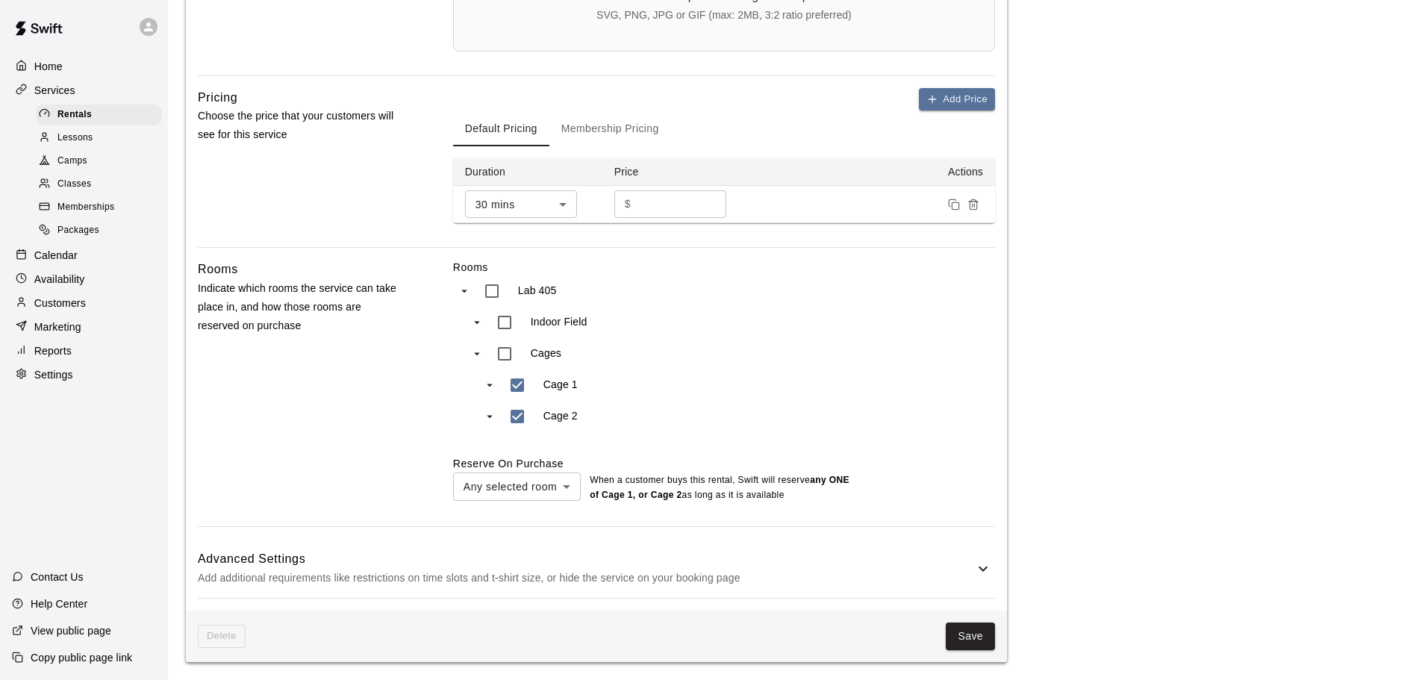
click at [564, 581] on p "Add additional requirements like restrictions on time slots and t-shirt size, o…" at bounding box center [586, 578] width 777 height 19
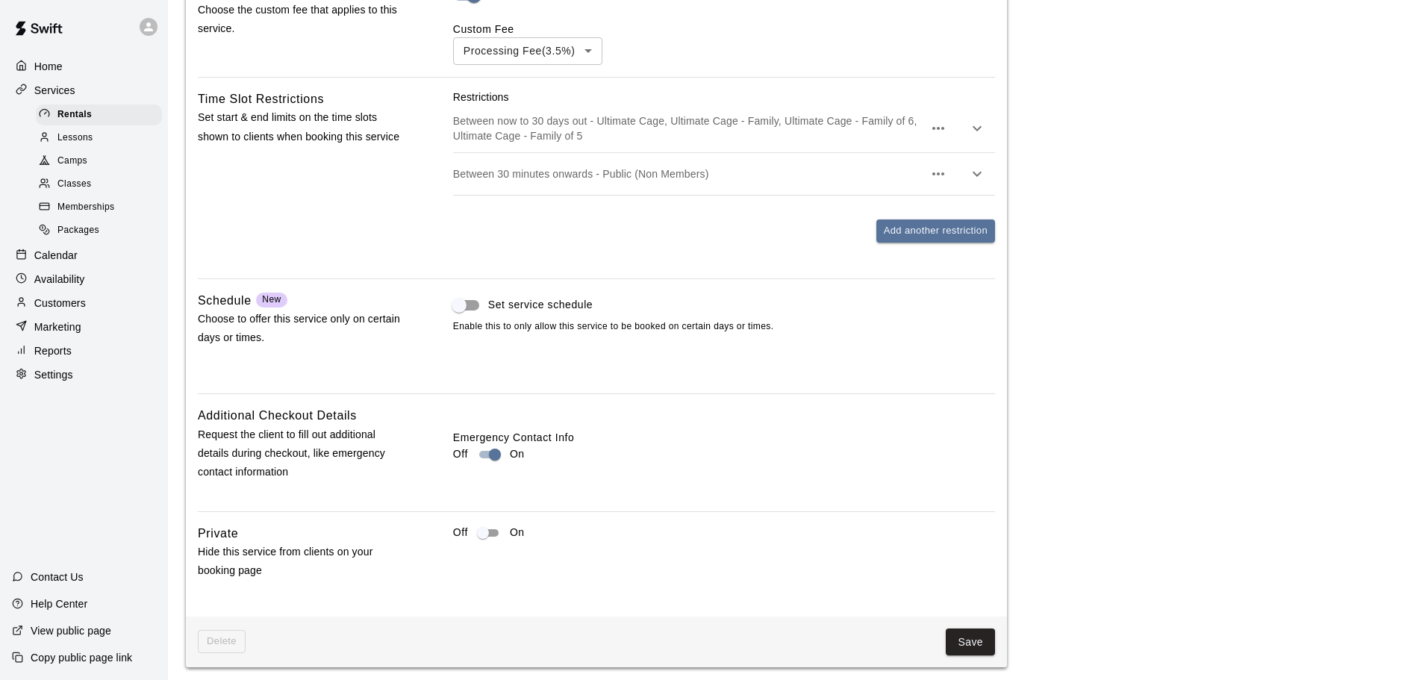
scroll to position [1372, 0]
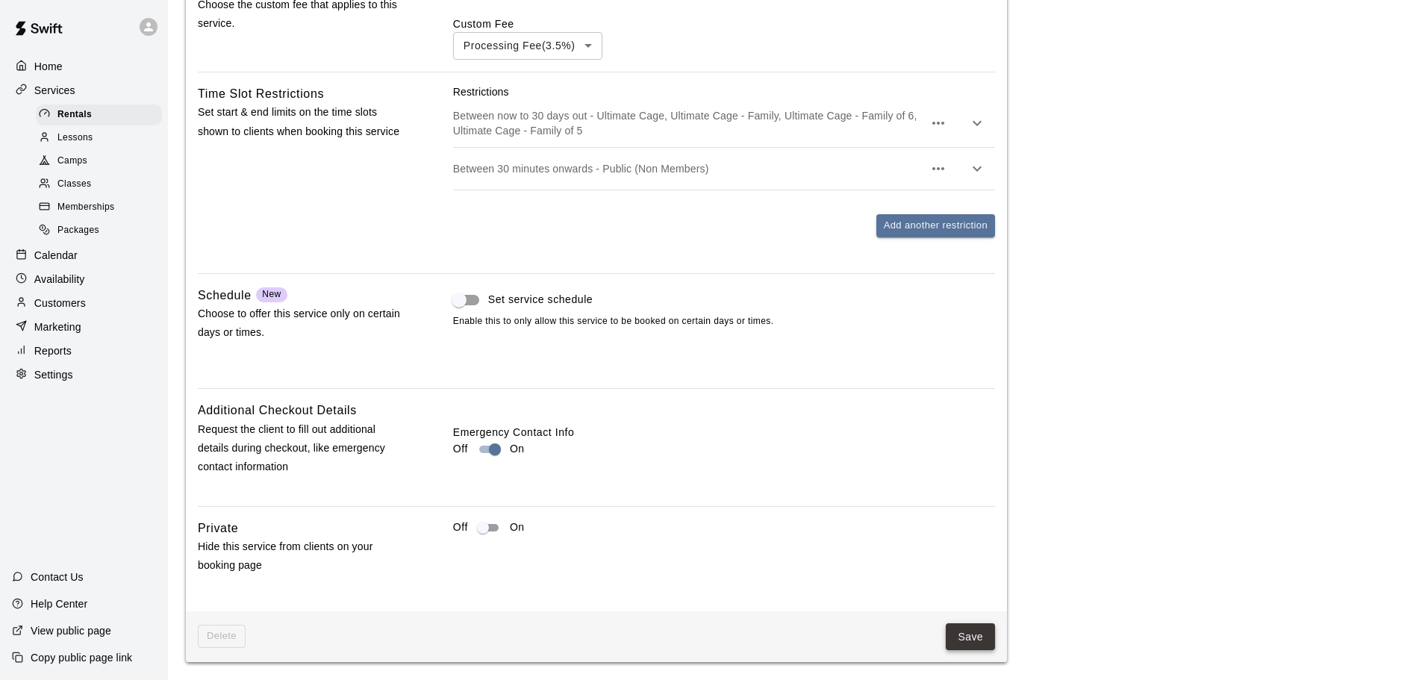
click at [961, 642] on button "Save" at bounding box center [970, 637] width 49 height 28
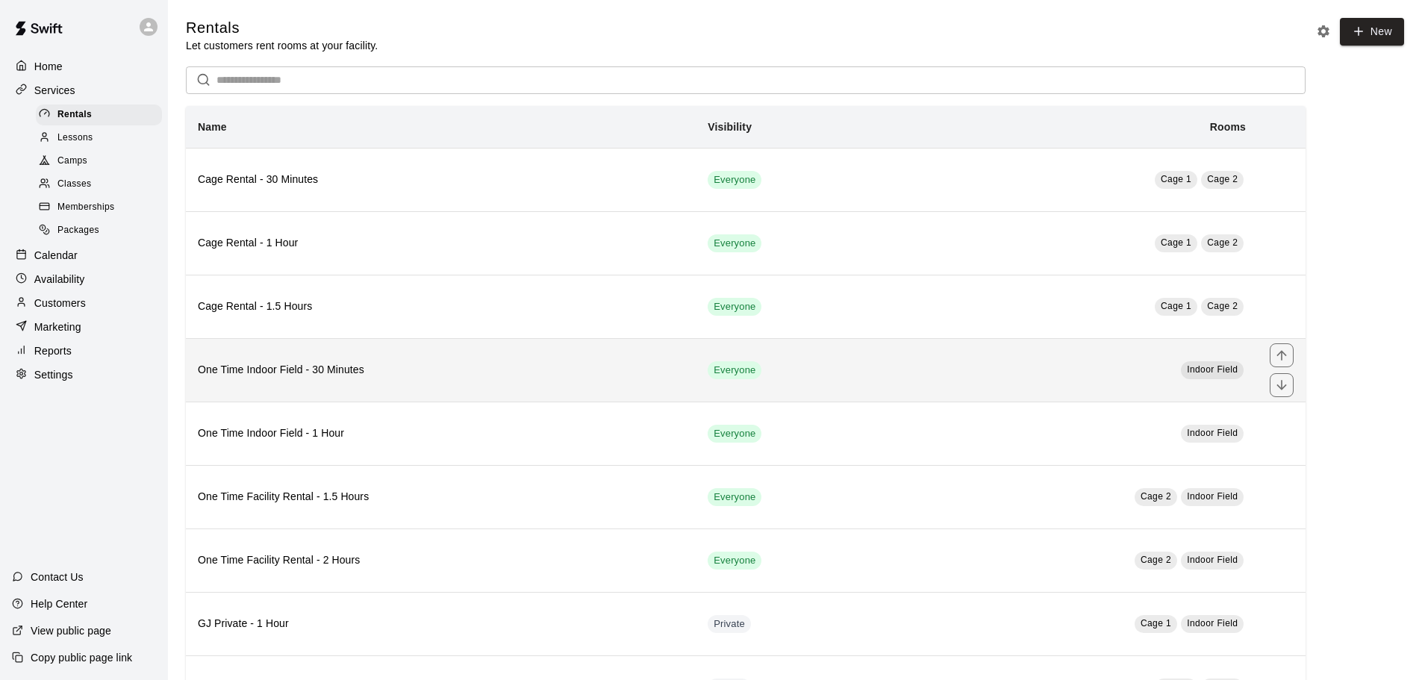
click at [467, 385] on th "One Time Indoor Field - 30 Minutes" at bounding box center [441, 369] width 510 height 63
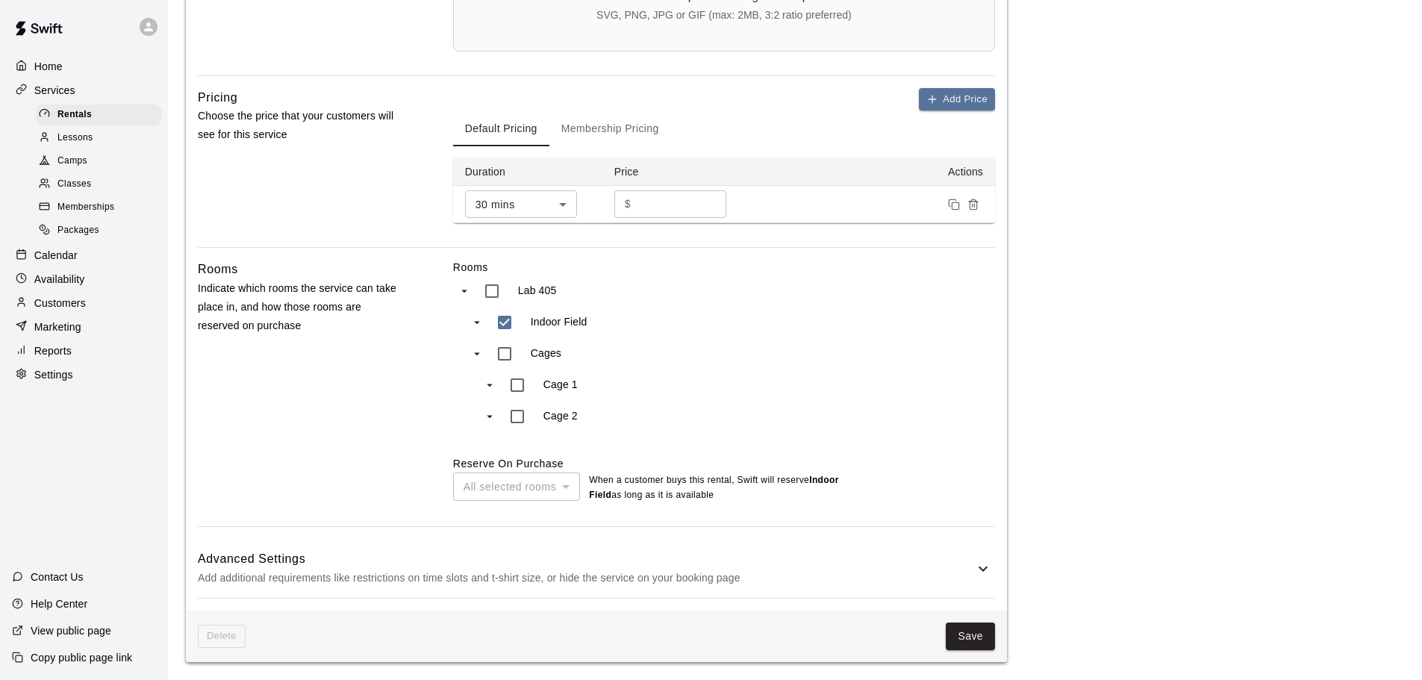
click at [538, 577] on p "Add additional requirements like restrictions on time slots and t-shirt size, o…" at bounding box center [586, 578] width 777 height 19
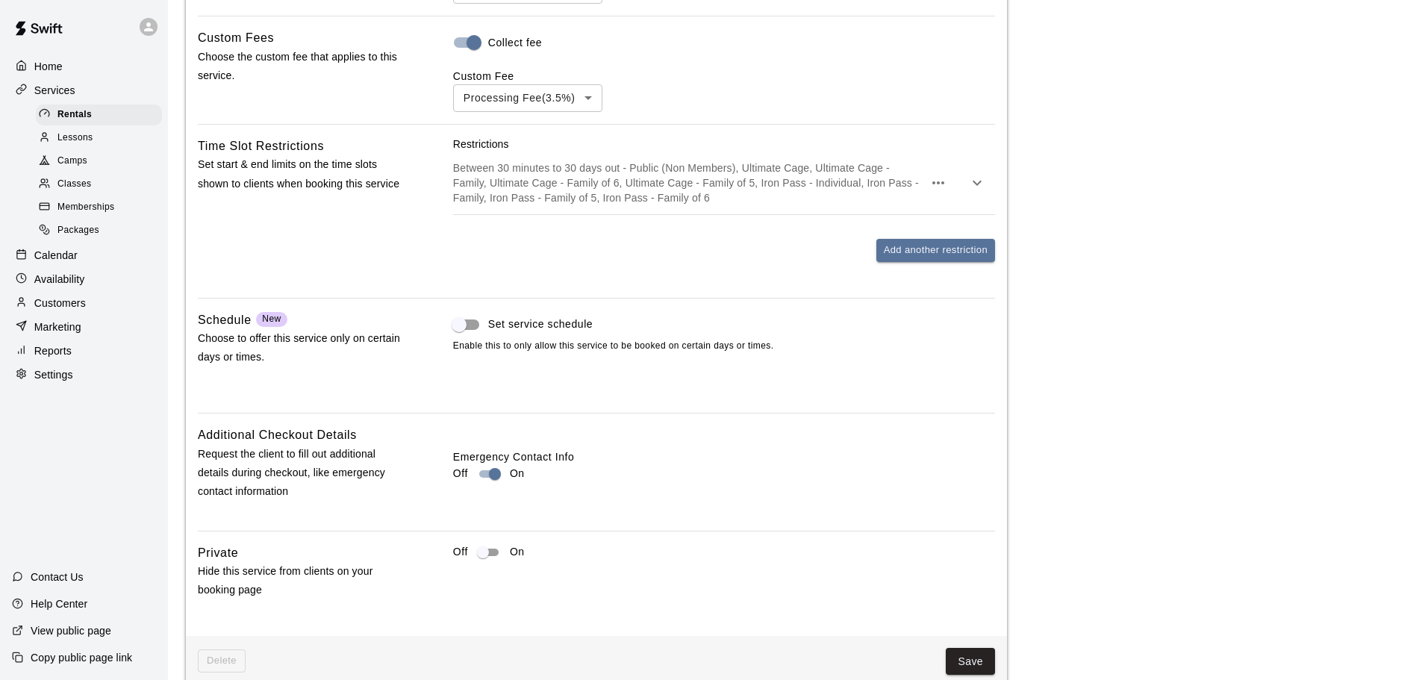
scroll to position [1345, 0]
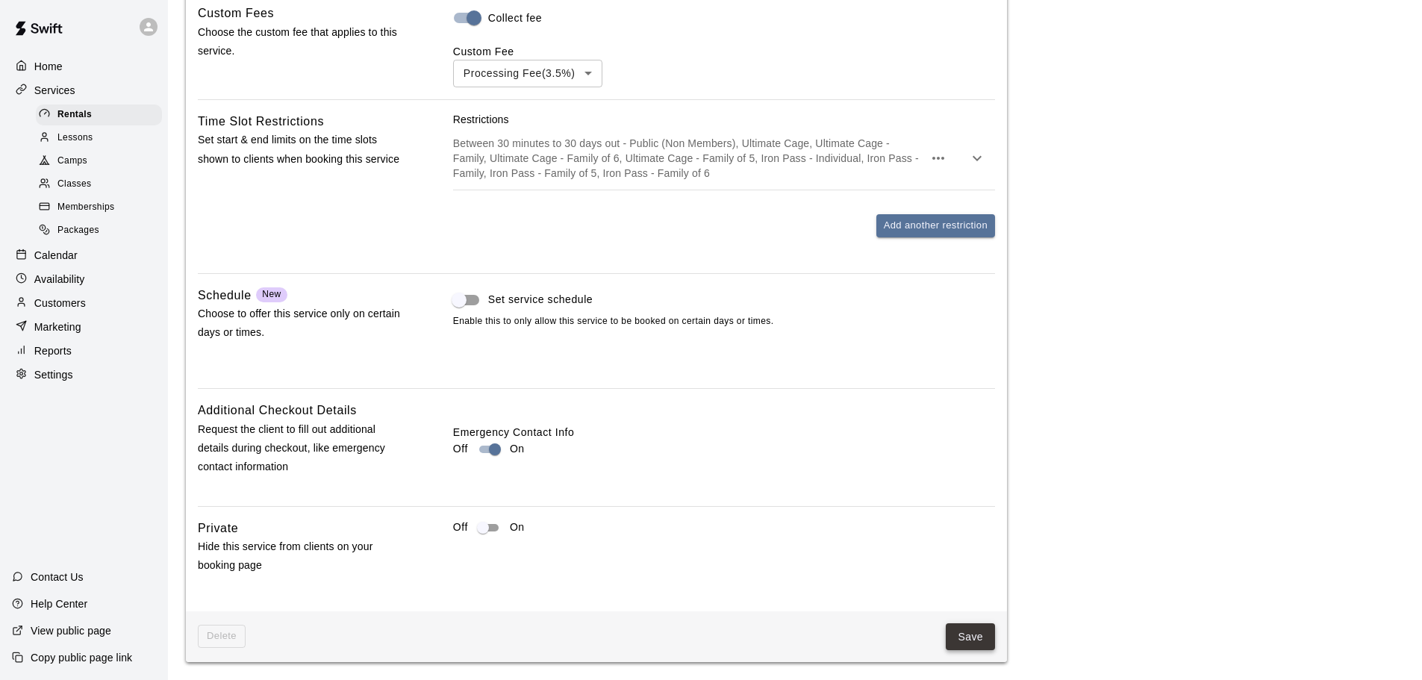
click at [979, 641] on button "Save" at bounding box center [970, 637] width 49 height 28
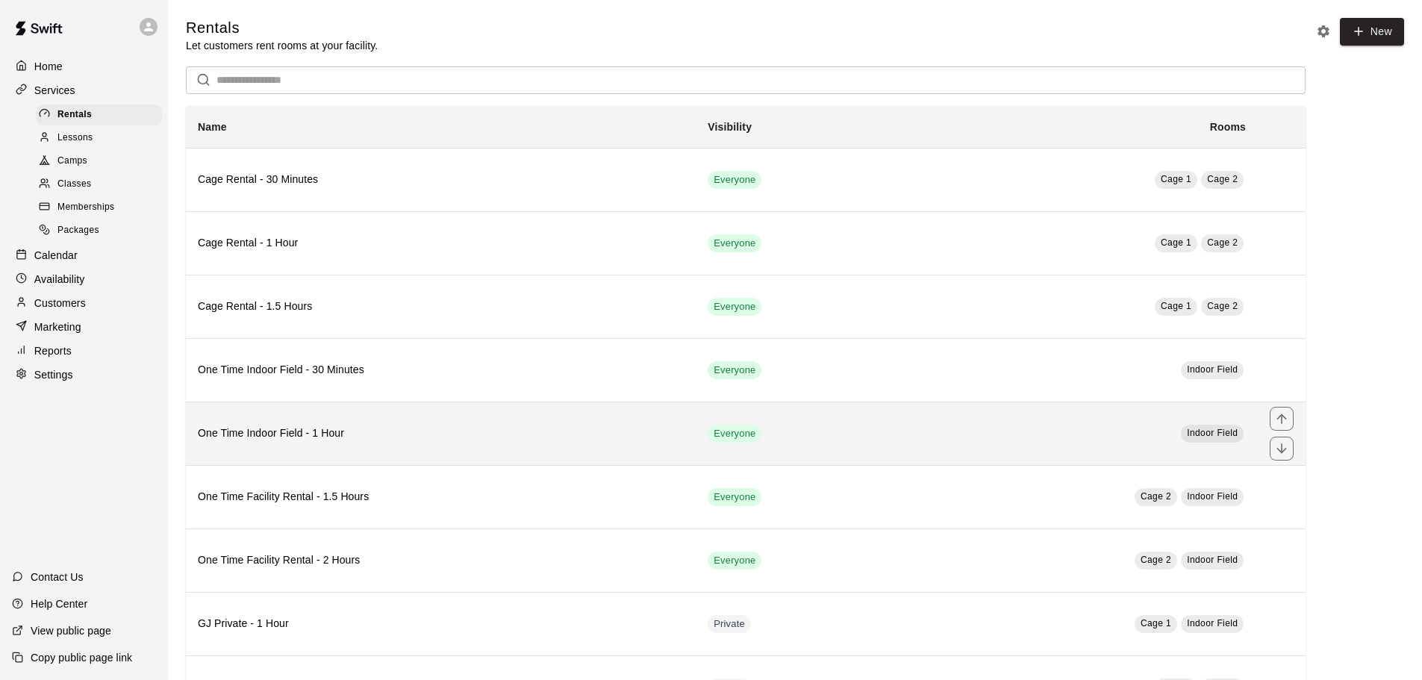
click at [458, 455] on th "One Time Indoor Field - 1 Hour" at bounding box center [441, 433] width 510 height 63
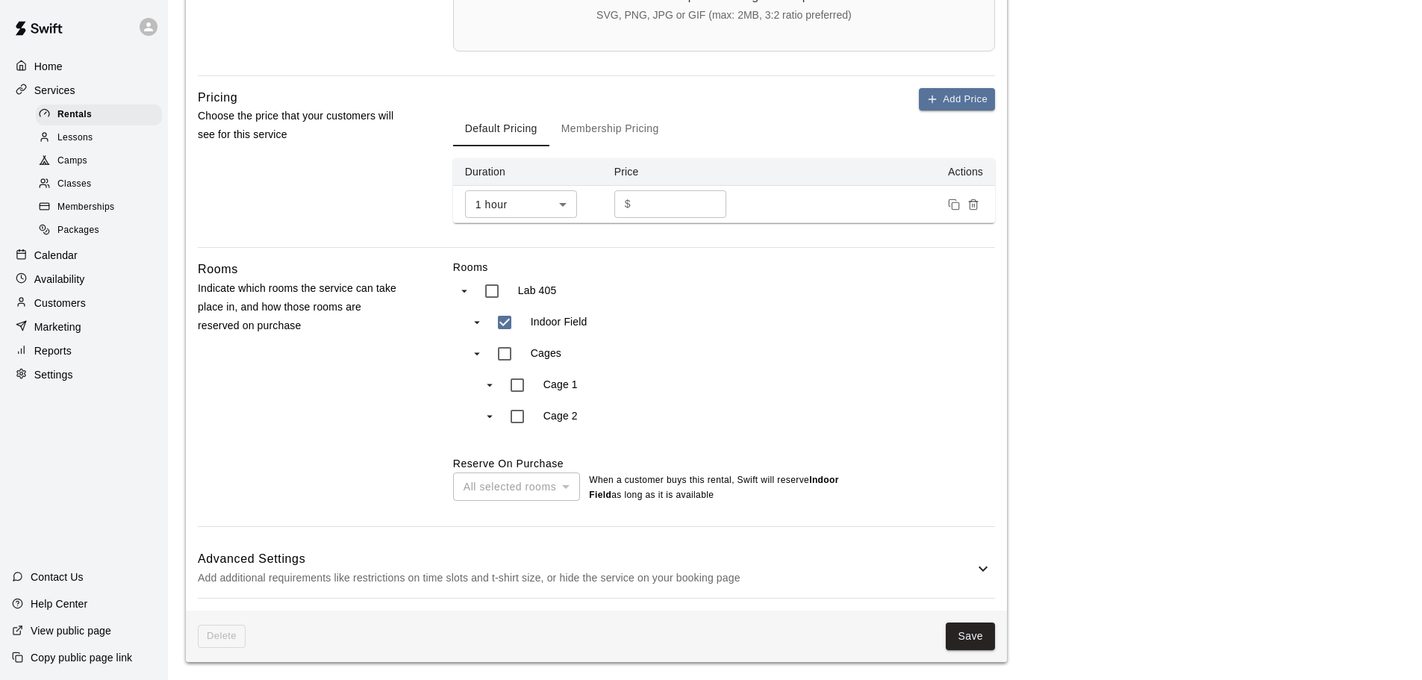
click at [508, 561] on h6 "Advanced Settings" at bounding box center [586, 559] width 777 height 19
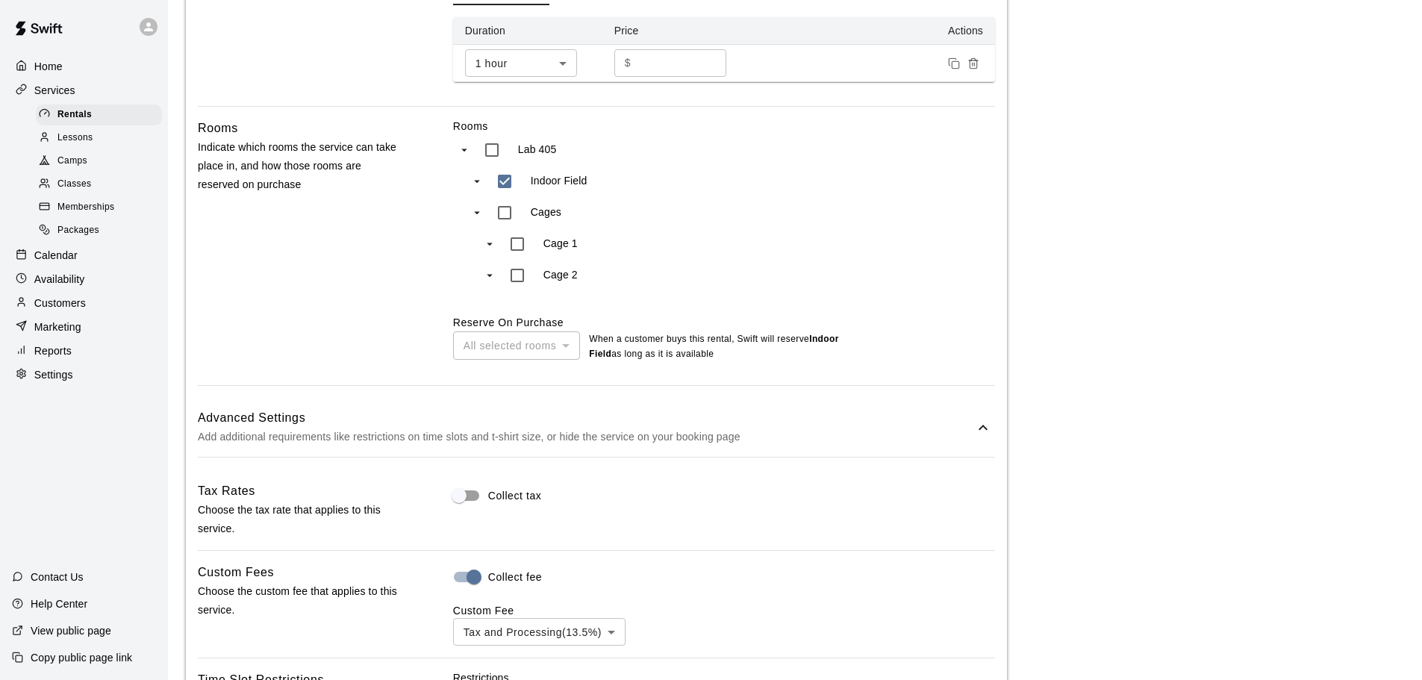
scroll to position [989, 0]
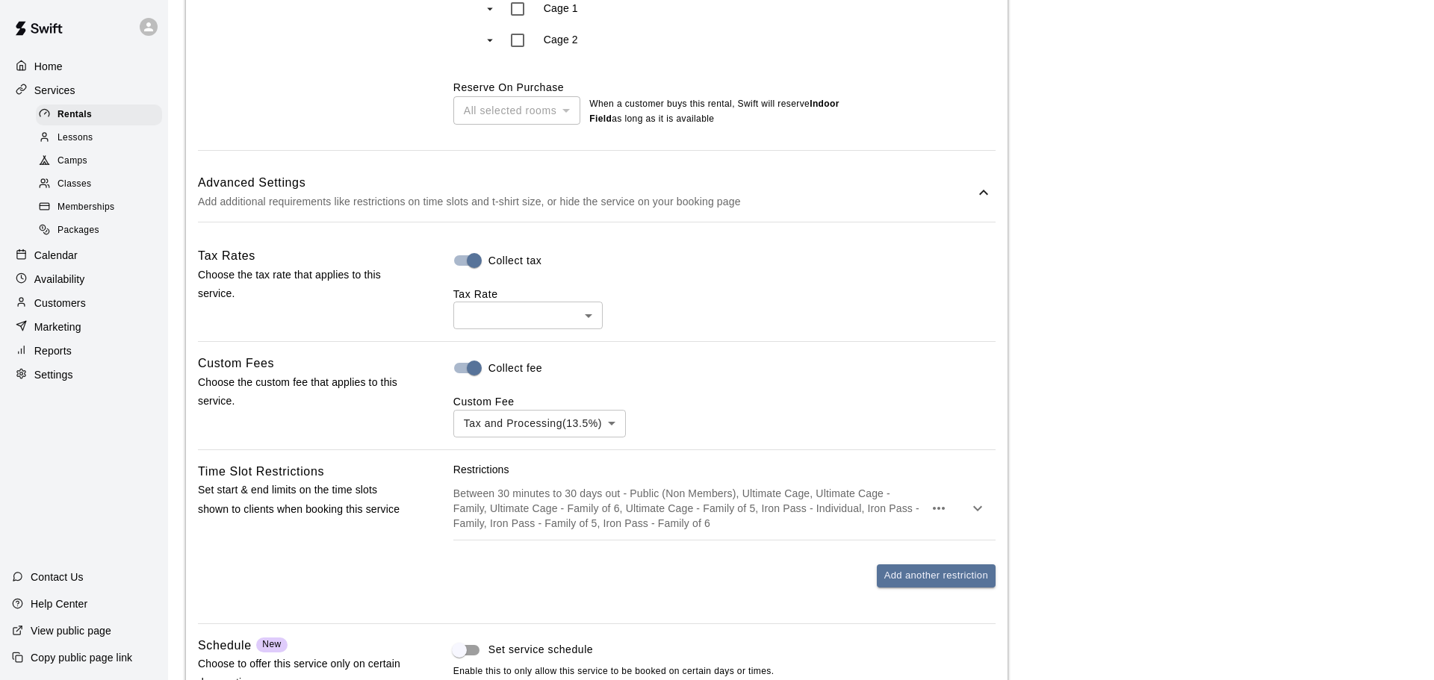
click at [494, 314] on body "**********" at bounding box center [717, 20] width 1434 height 2019
click at [505, 374] on li "Tax ( 9.75 %)" at bounding box center [527, 376] width 149 height 25
type input "***"
click at [518, 428] on body "**********" at bounding box center [711, 20] width 1422 height 2019
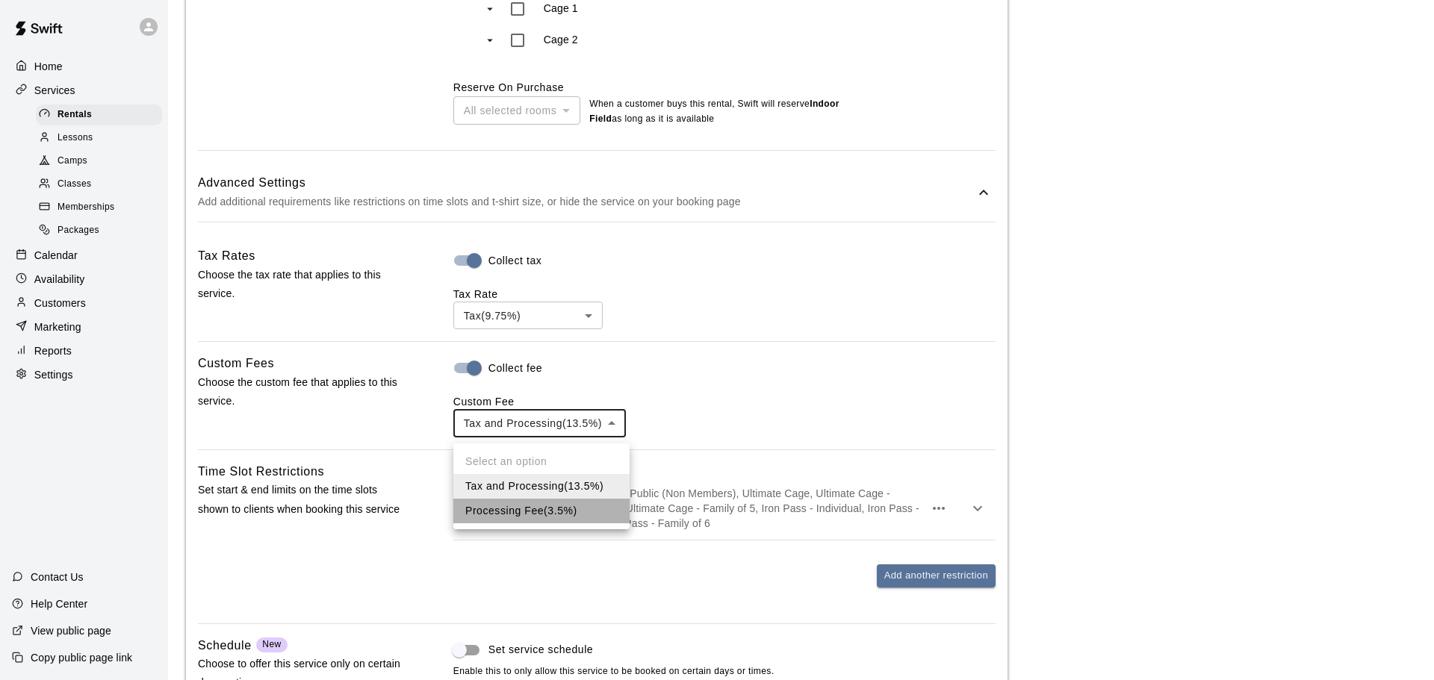
click at [517, 503] on li "Processing Fee ( 3.5% )" at bounding box center [541, 511] width 176 height 25
type input "***"
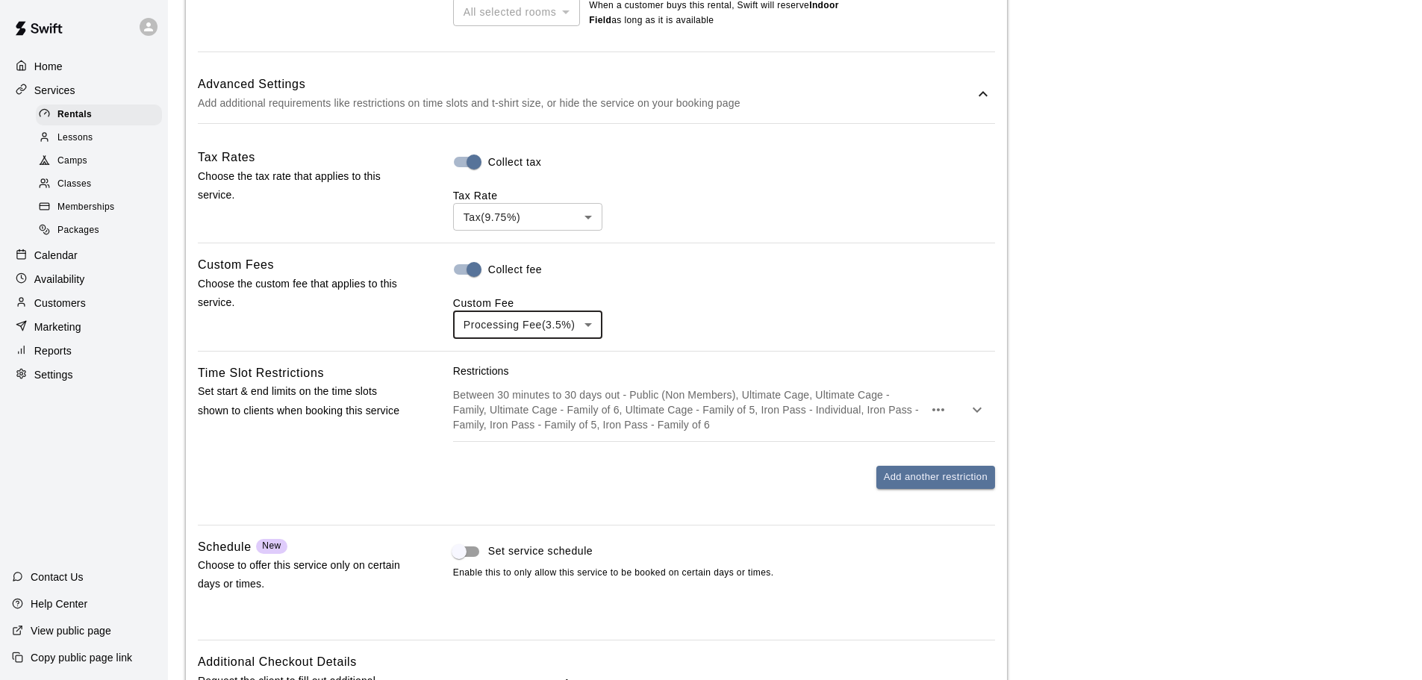
scroll to position [1345, 0]
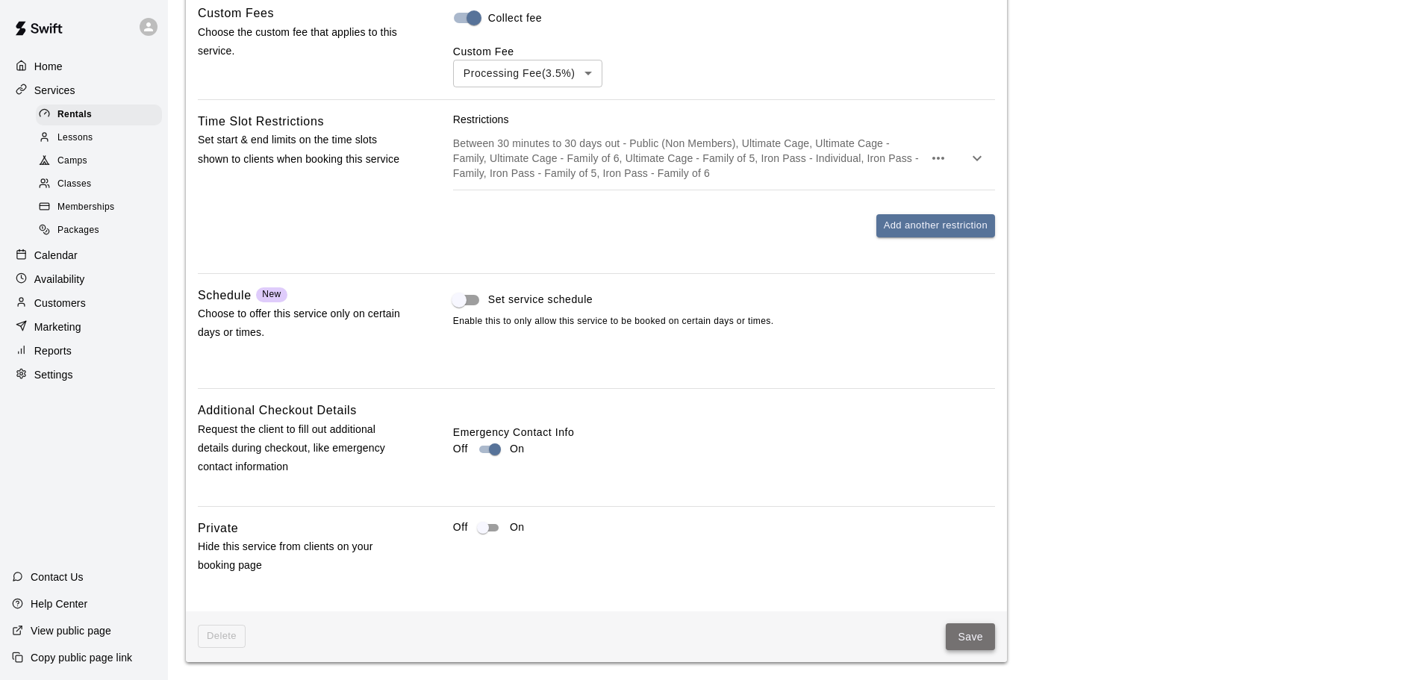
click at [970, 635] on button "Save" at bounding box center [970, 637] width 49 height 28
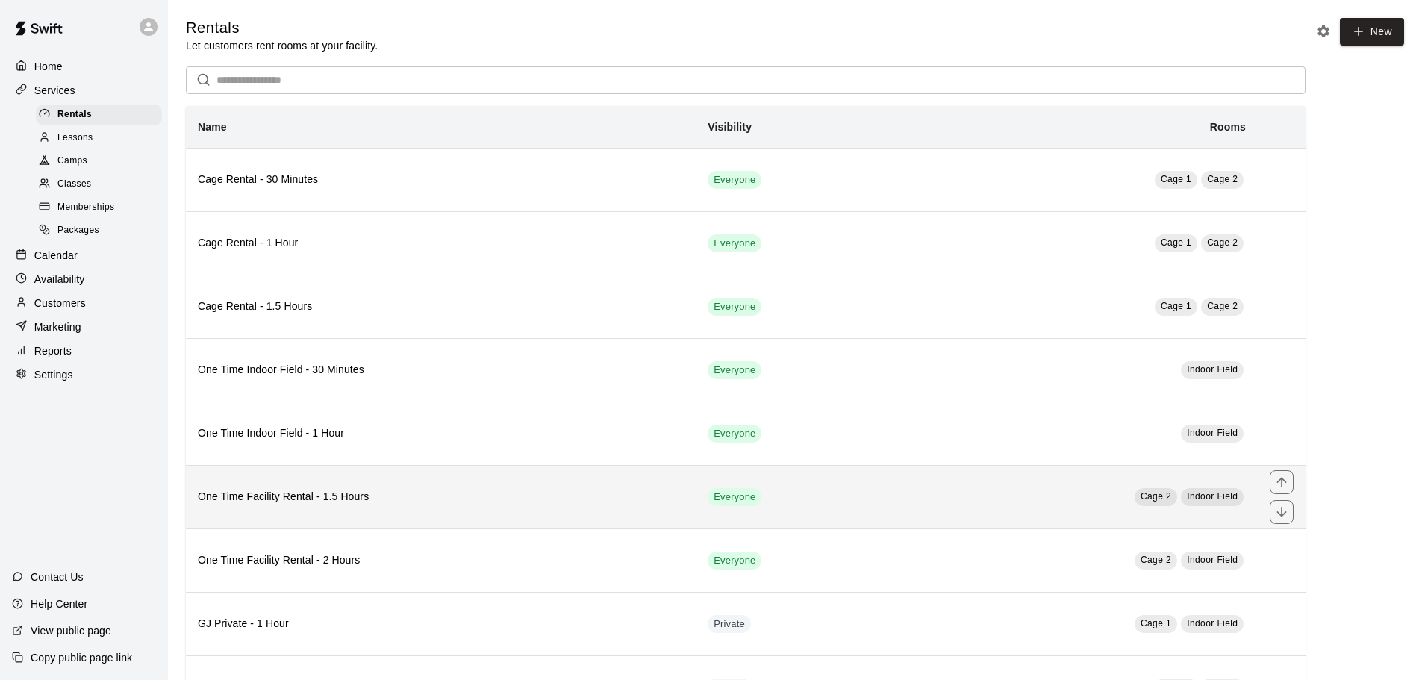
click at [396, 485] on th "One Time Facility Rental - 1.5 Hours" at bounding box center [441, 496] width 510 height 63
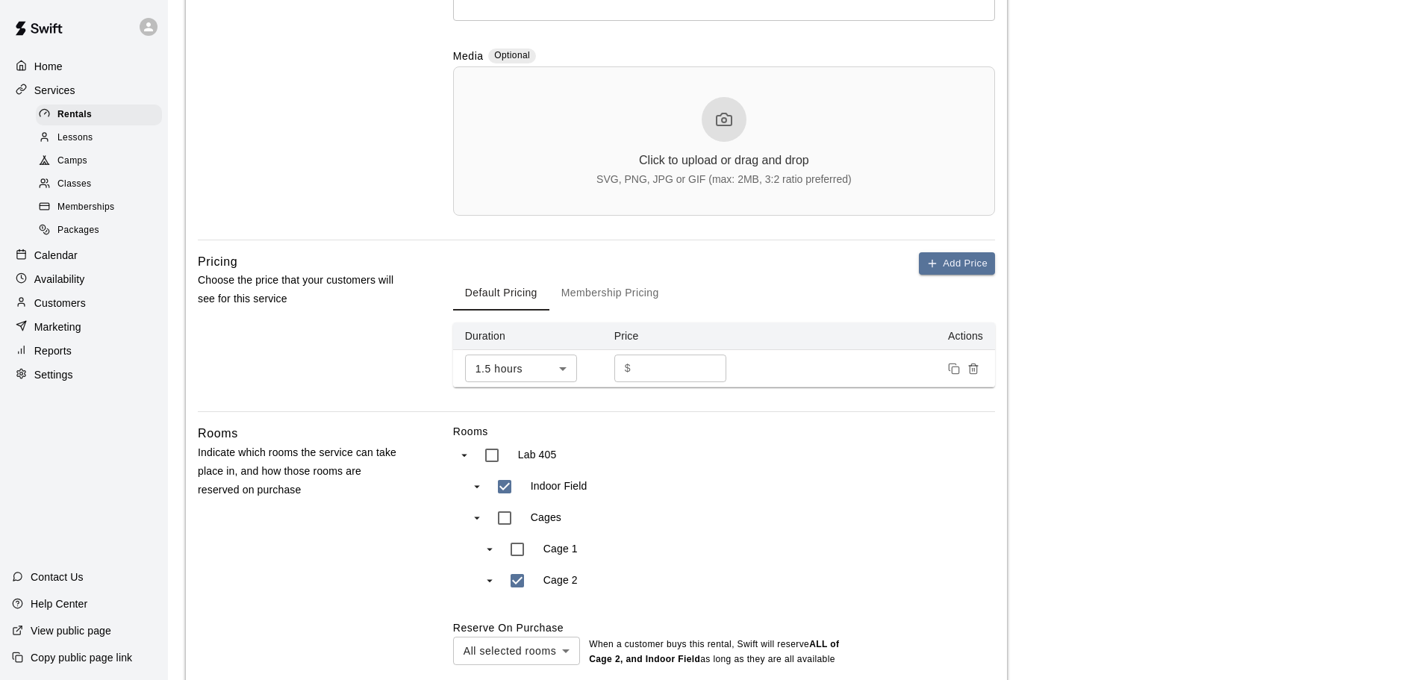
scroll to position [615, 0]
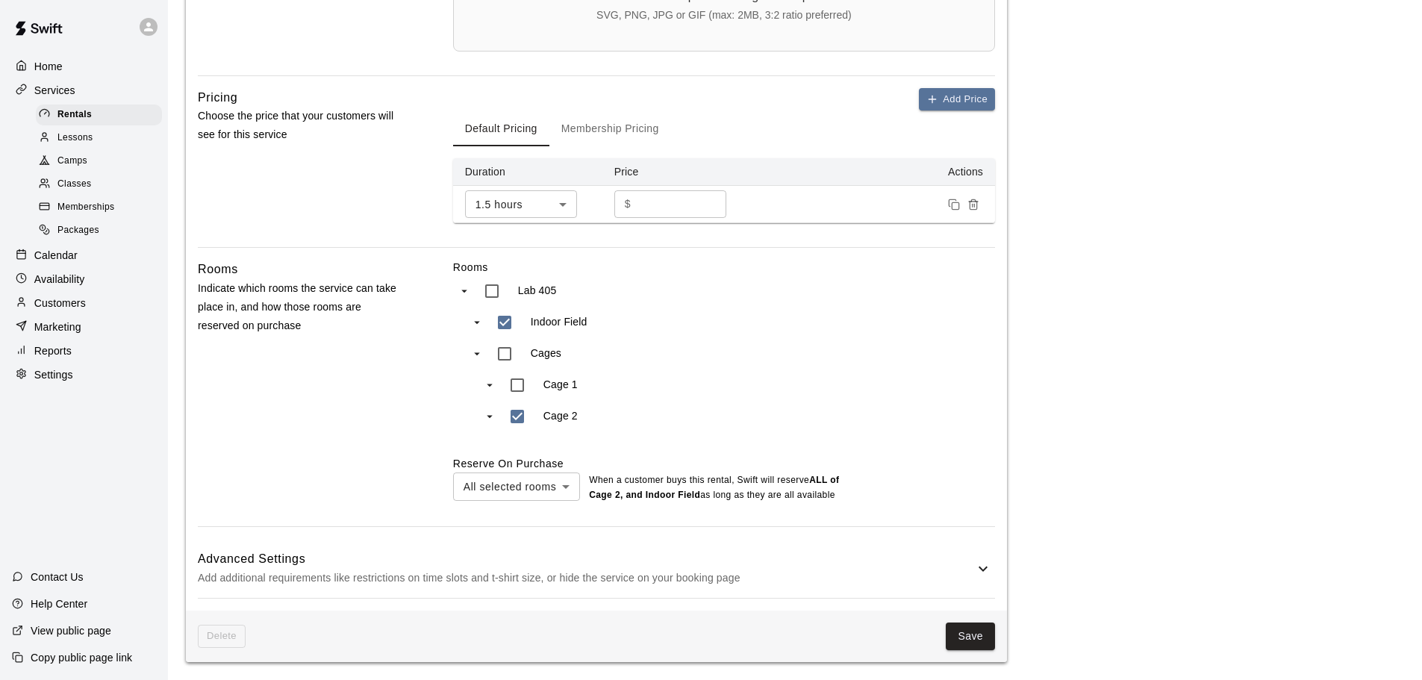
click at [541, 556] on h6 "Advanced Settings" at bounding box center [586, 559] width 777 height 19
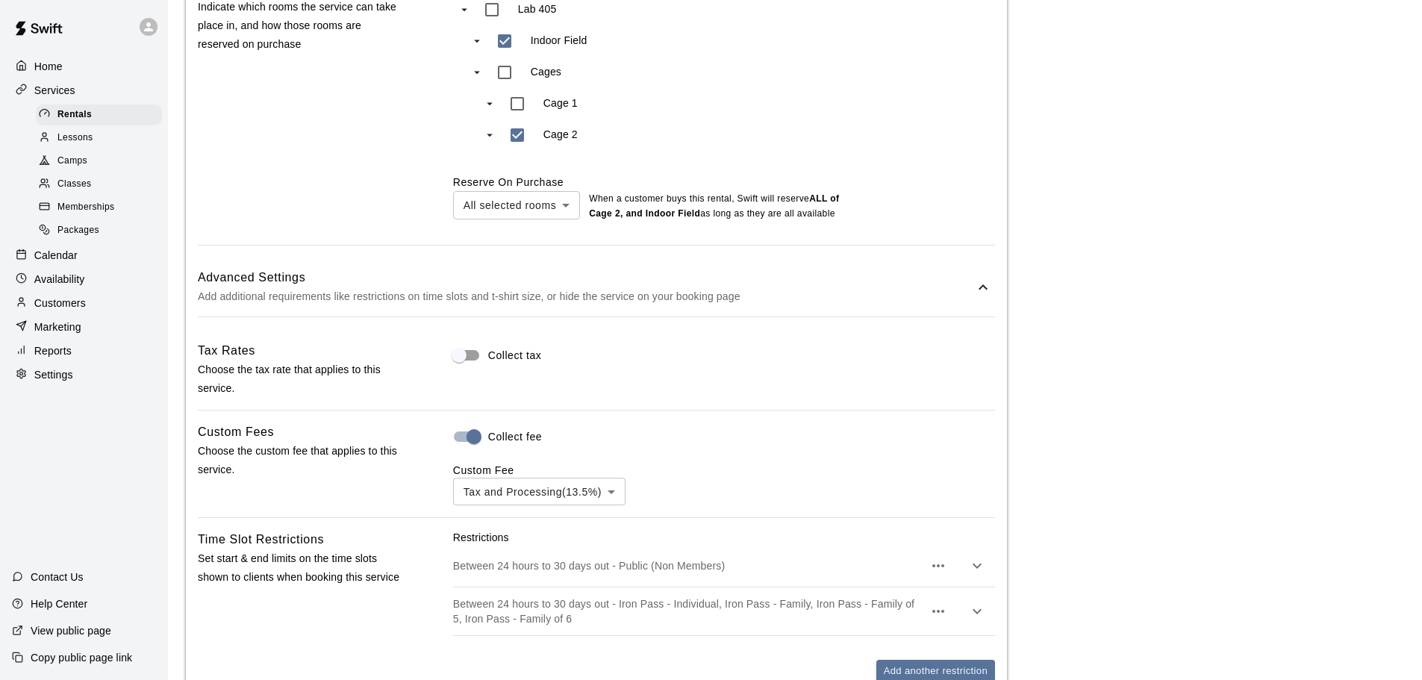
scroll to position [989, 0]
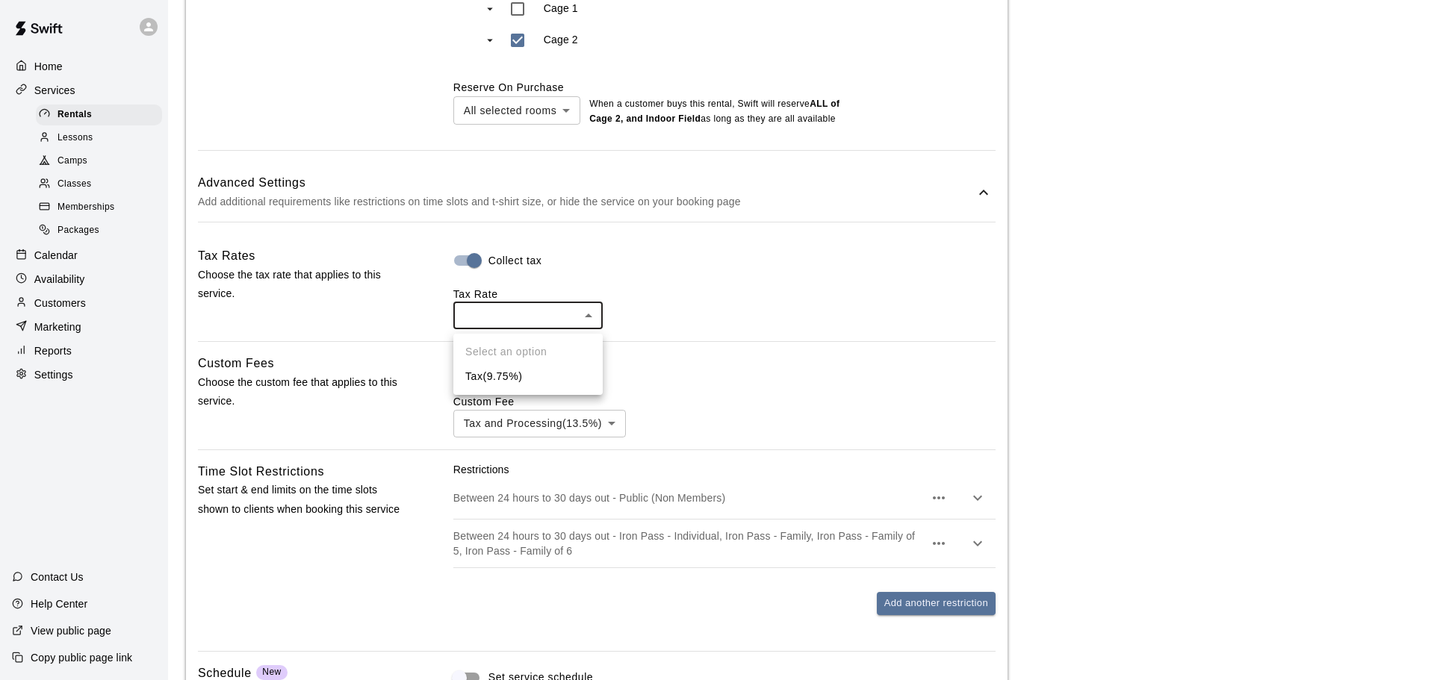
click at [523, 308] on body "**********" at bounding box center [717, 34] width 1434 height 2047
click at [524, 374] on li "Tax ( 9.75 %)" at bounding box center [527, 376] width 149 height 25
type input "***"
click at [542, 434] on body "**********" at bounding box center [711, 34] width 1422 height 2047
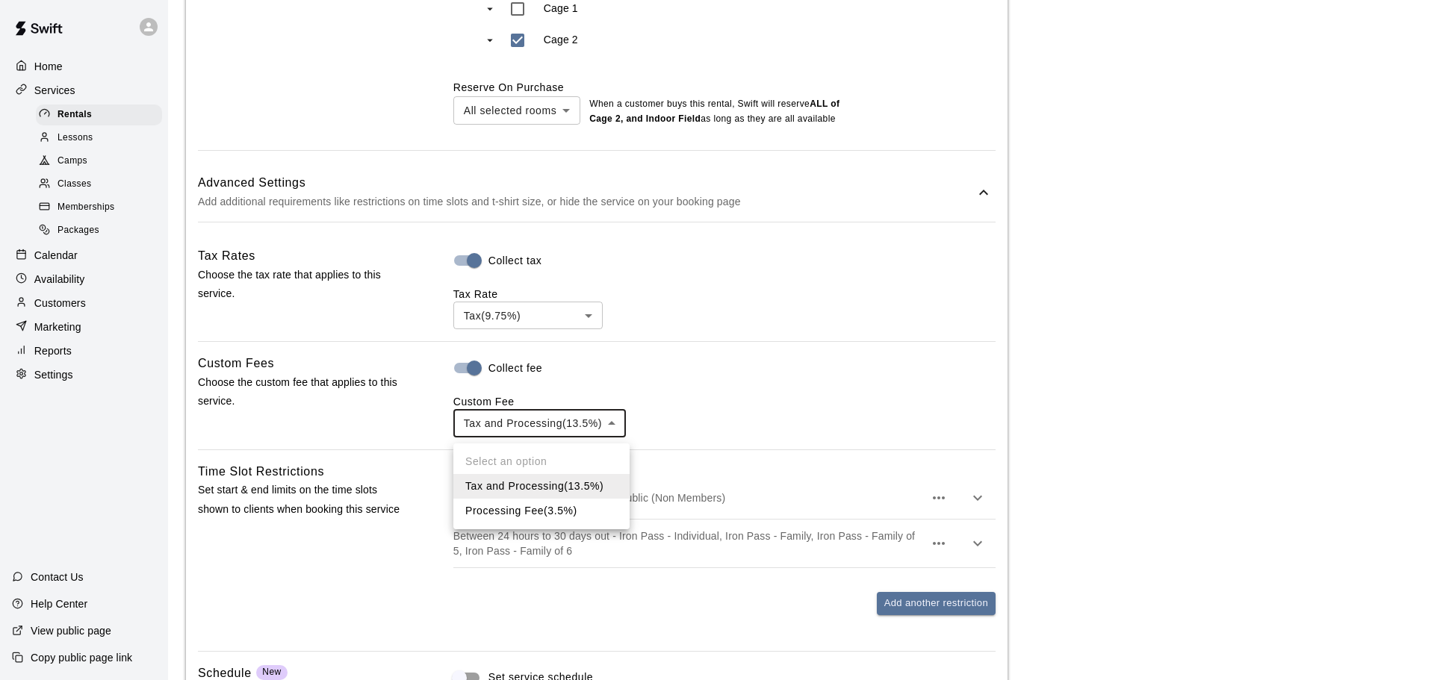
click at [544, 502] on li "Processing Fee ( 3.5% )" at bounding box center [541, 511] width 176 height 25
type input "***"
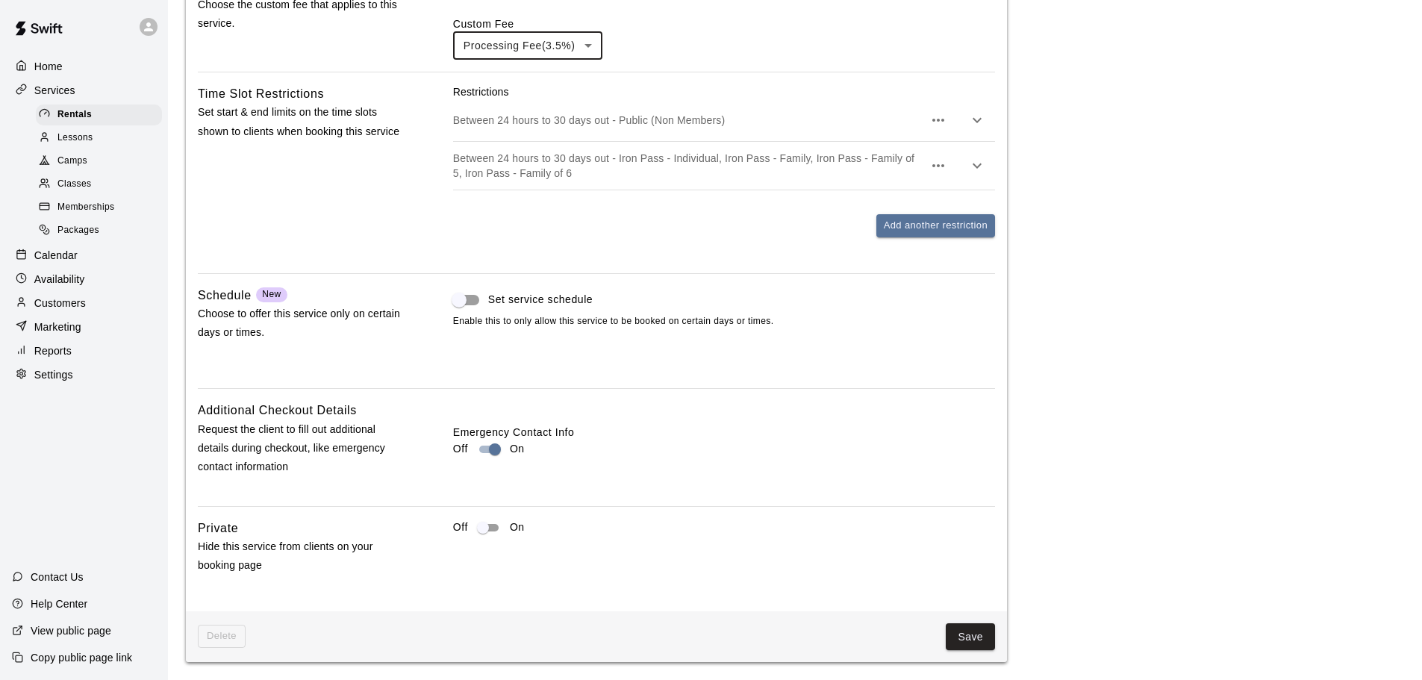
scroll to position [1372, 0]
click at [971, 635] on button "Save" at bounding box center [970, 637] width 49 height 28
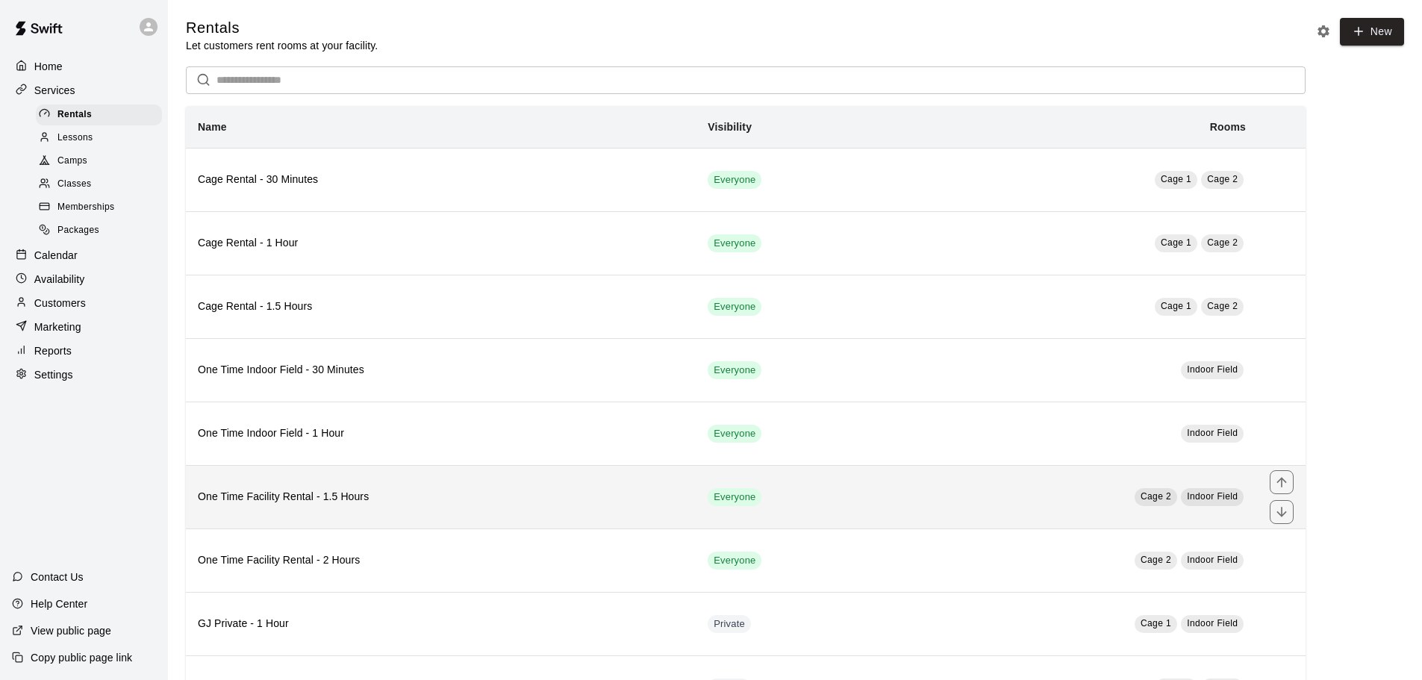
click at [479, 488] on th "One Time Facility Rental - 1.5 Hours" at bounding box center [441, 496] width 510 height 63
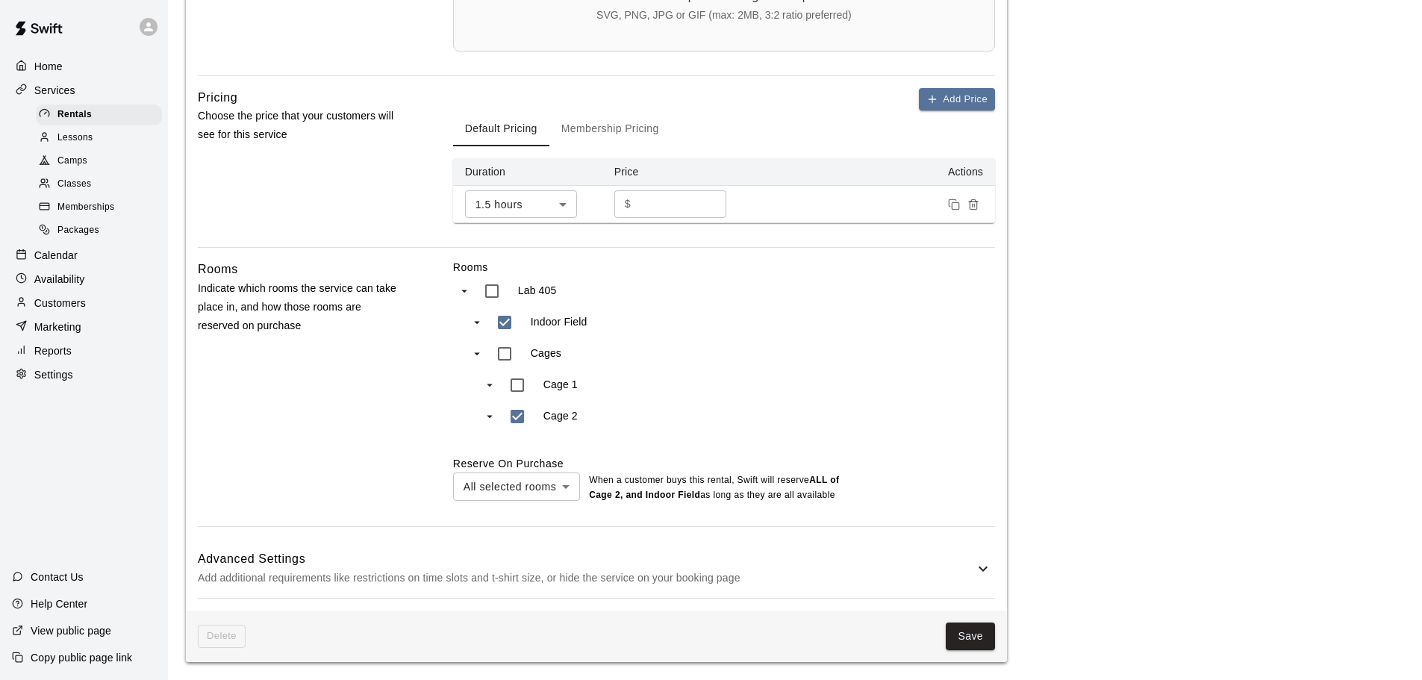
scroll to position [615, 0]
click at [524, 566] on h6 "Advanced Settings" at bounding box center [586, 559] width 777 height 19
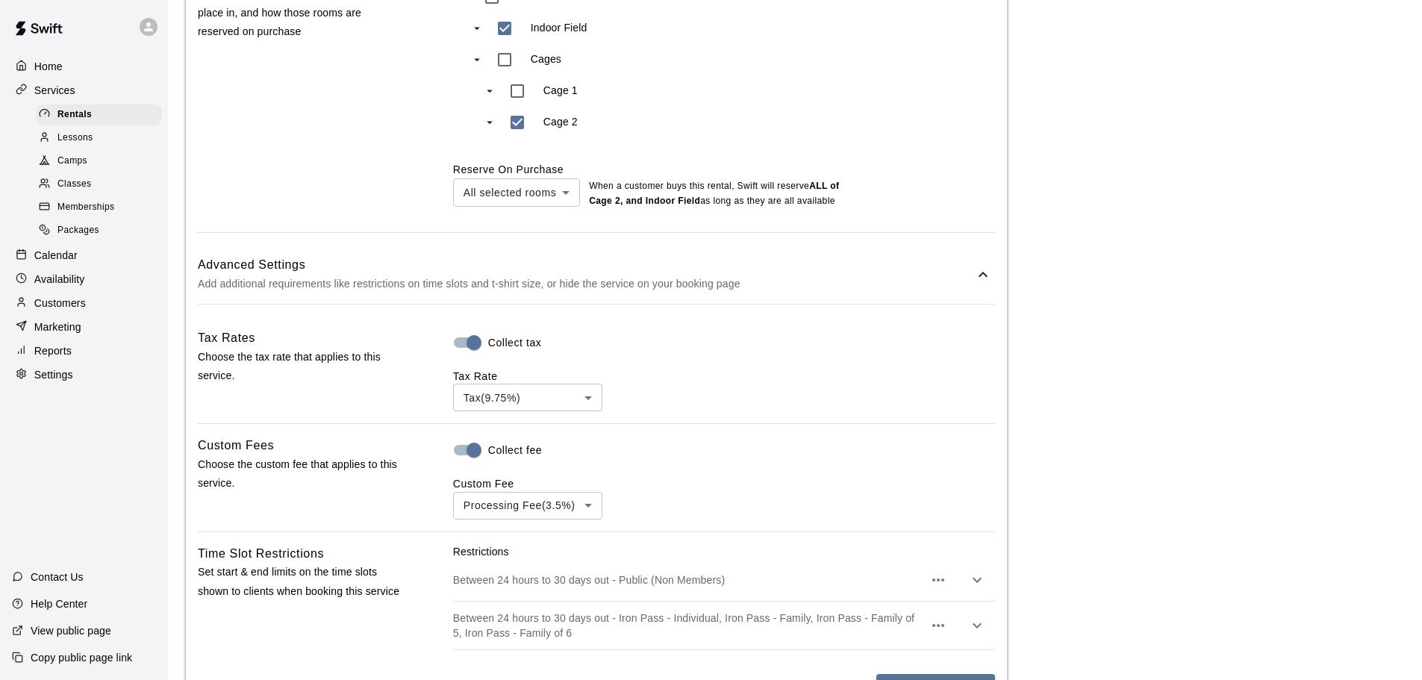
scroll to position [914, 0]
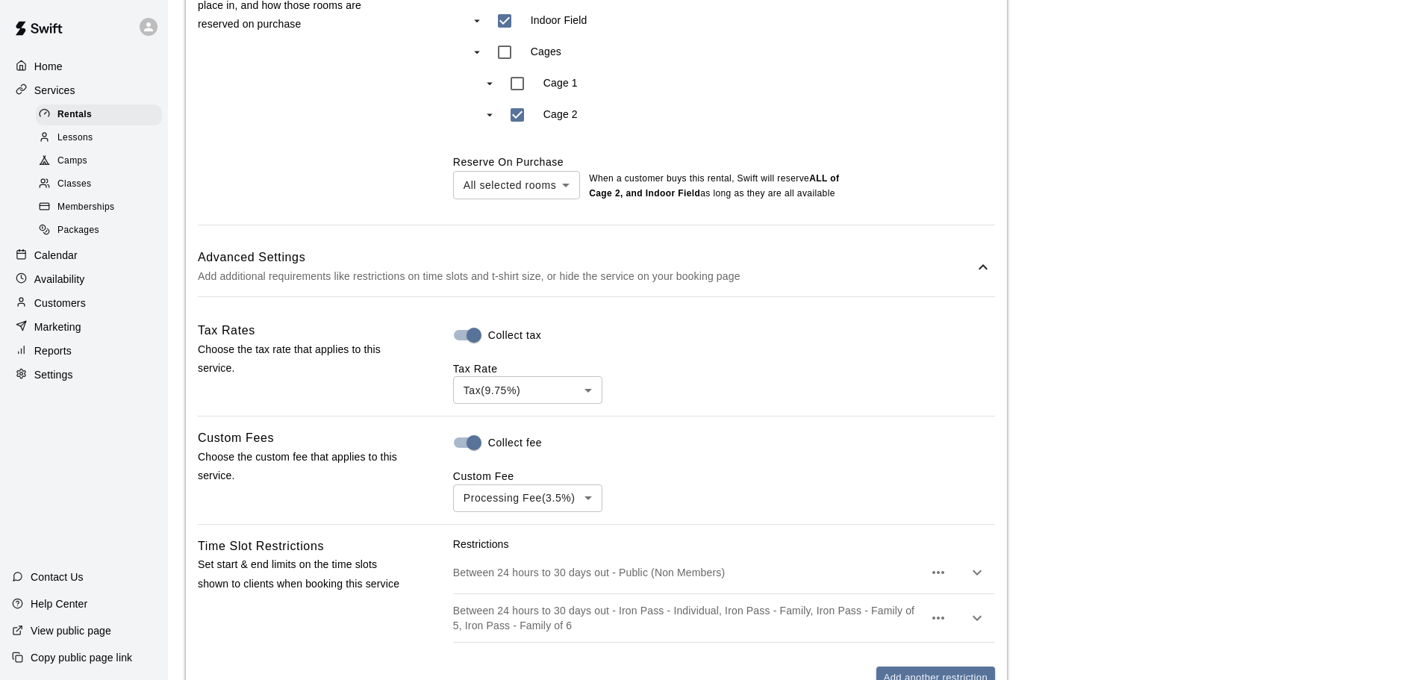
click at [531, 391] on body "**********" at bounding box center [711, 109] width 1422 height 2047
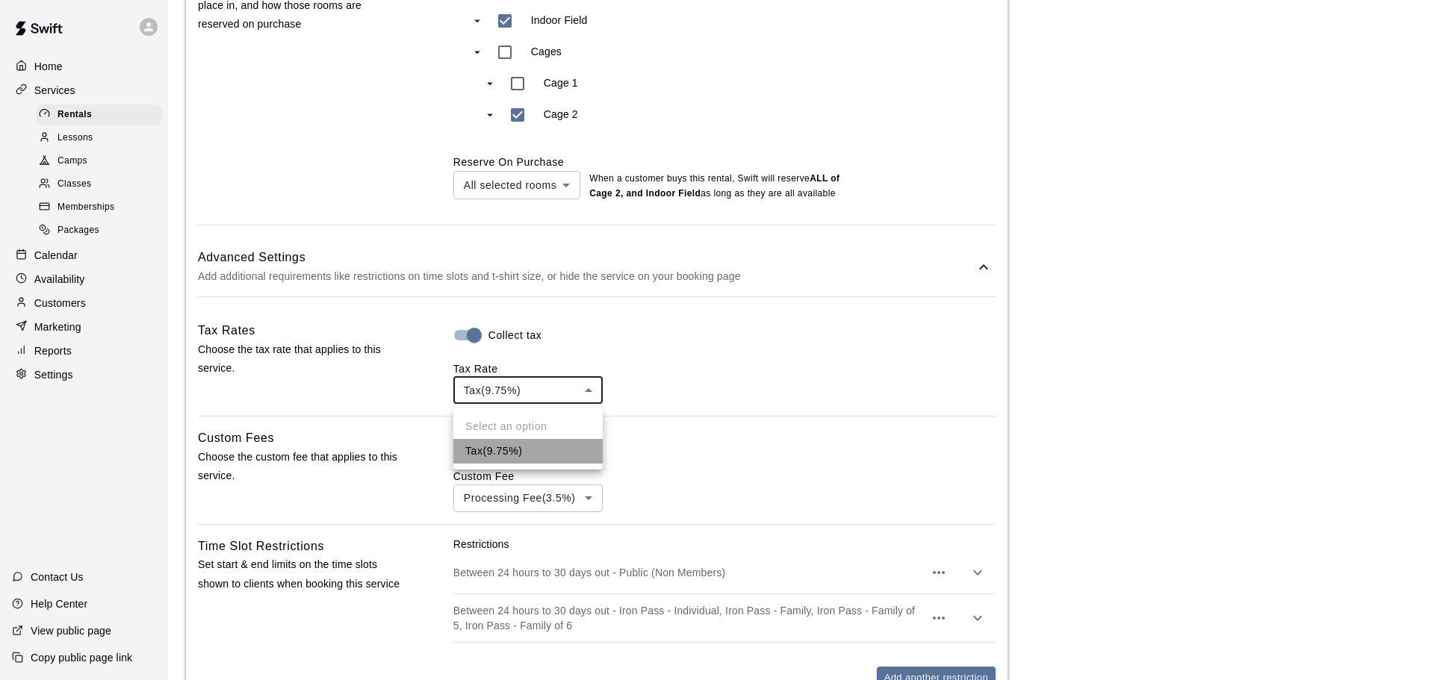
click at [526, 452] on li "Tax ( 9.75 %)" at bounding box center [527, 451] width 149 height 25
click at [539, 495] on body "**********" at bounding box center [717, 109] width 1434 height 2047
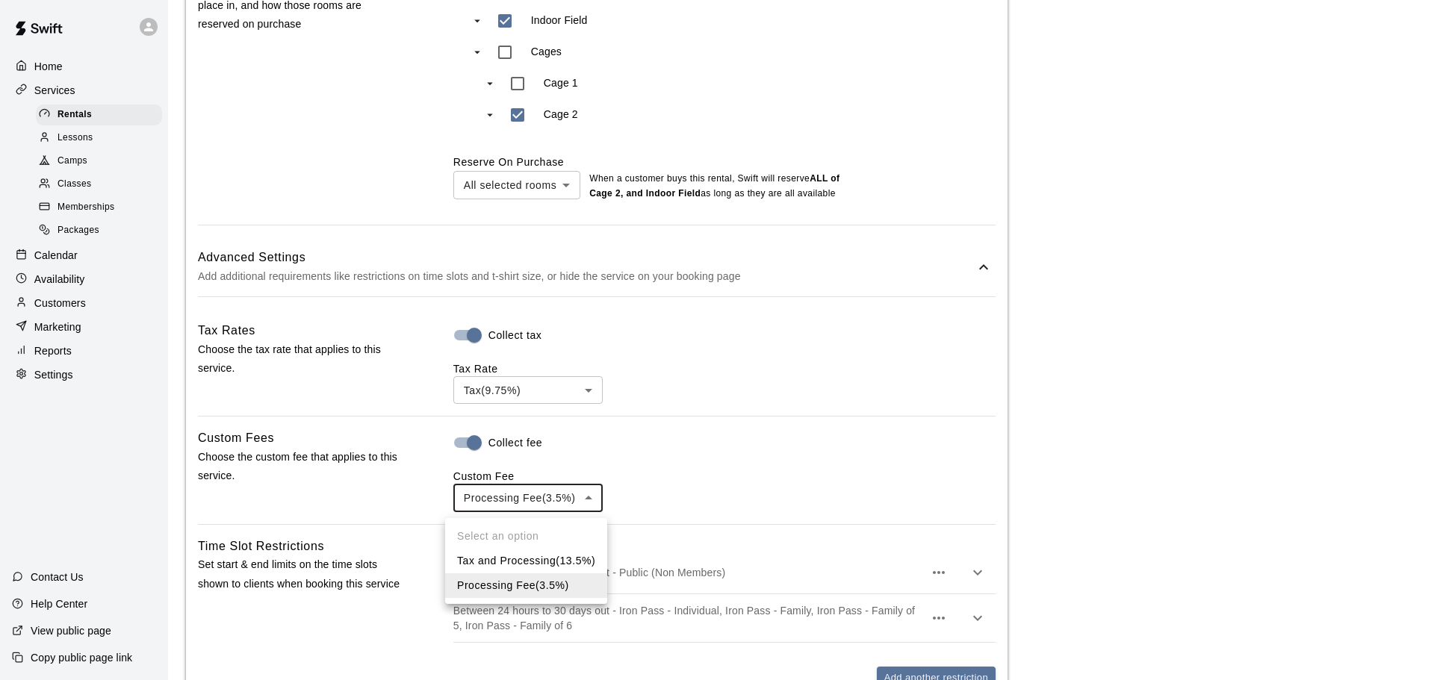
click at [753, 491] on div at bounding box center [717, 340] width 1434 height 680
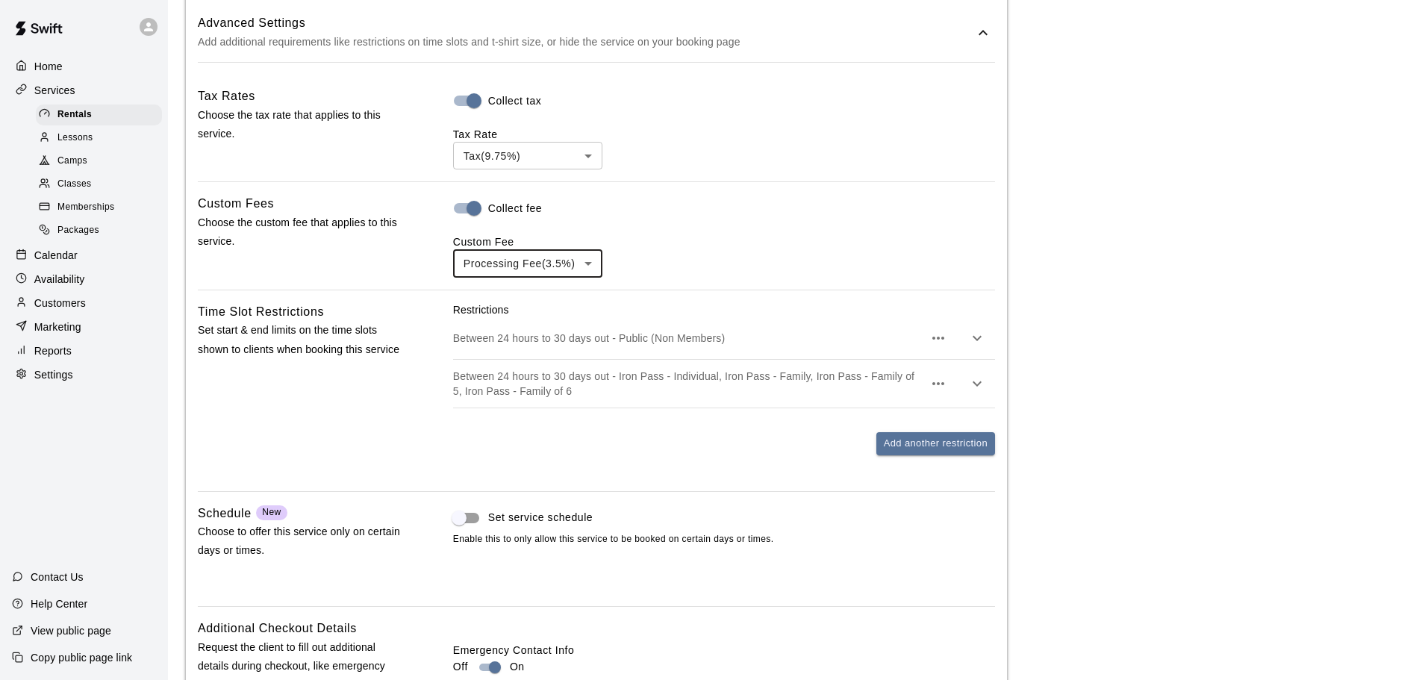
scroll to position [1372, 0]
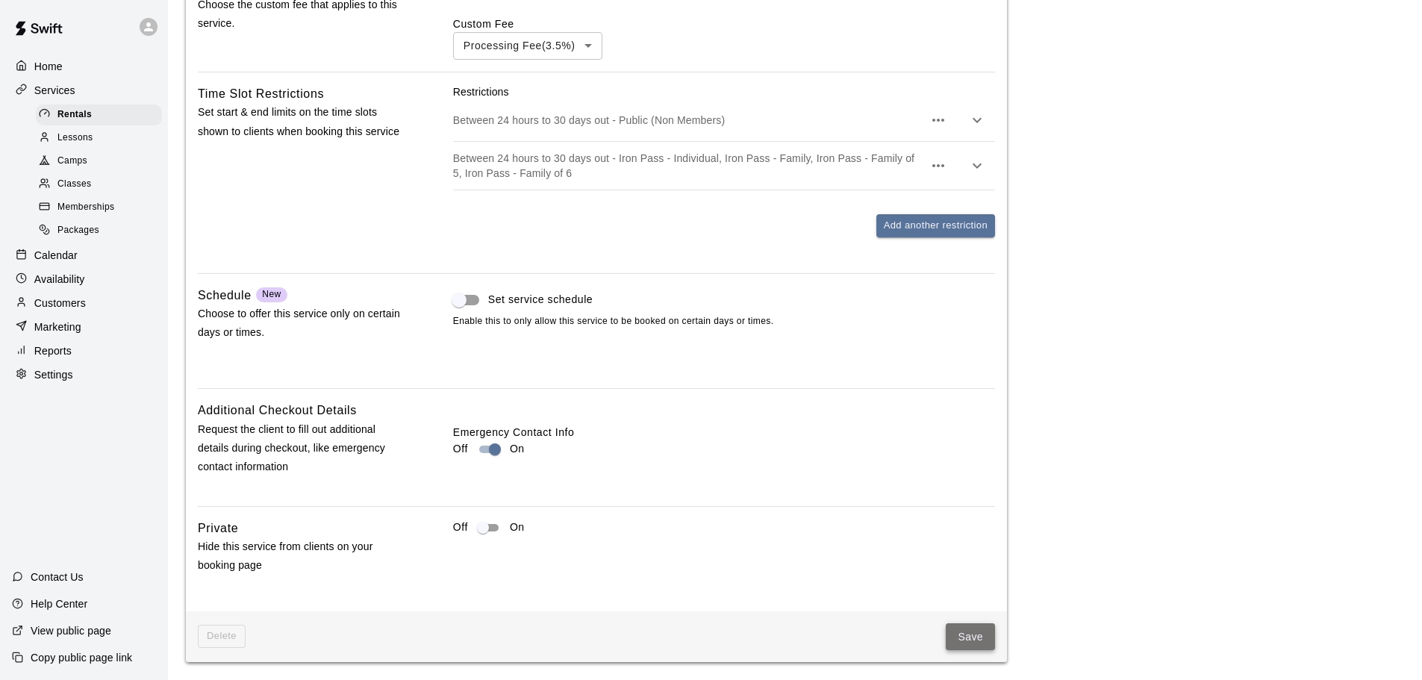
click at [960, 630] on button "Save" at bounding box center [970, 637] width 49 height 28
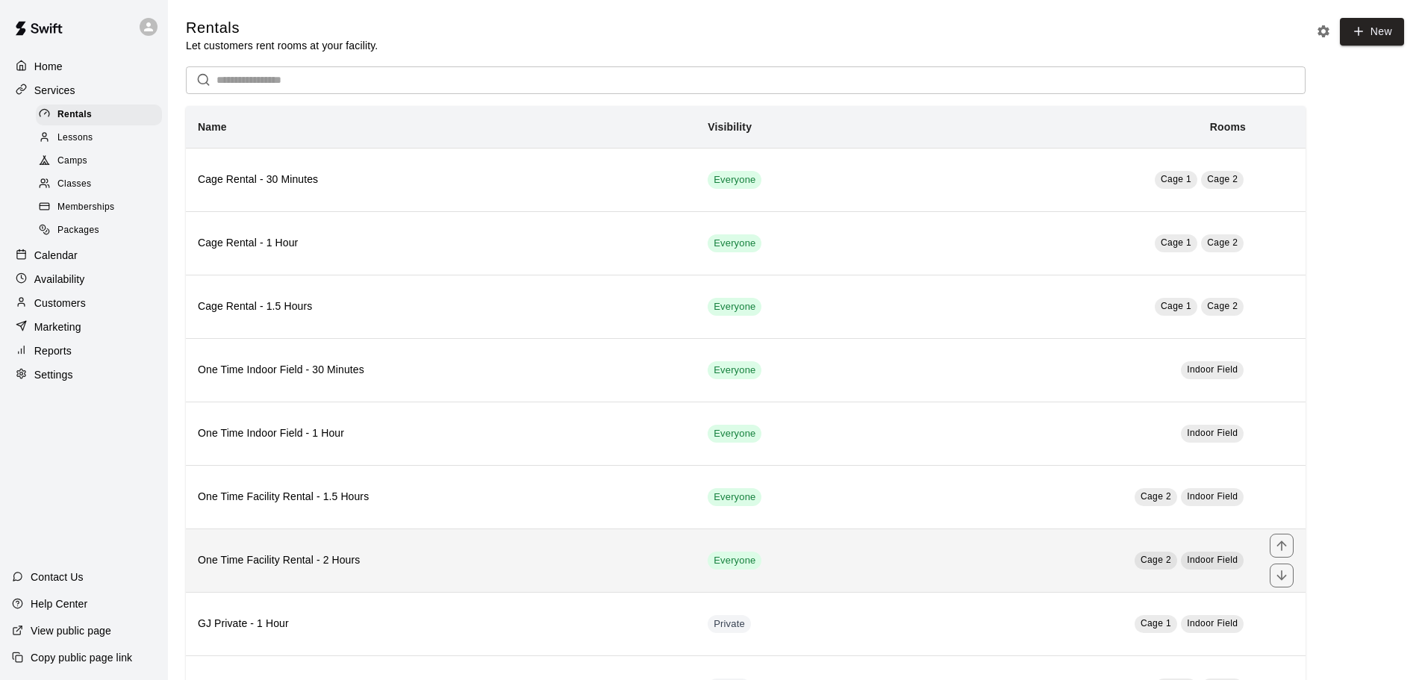
click at [470, 555] on h6 "One Time Facility Rental - 2 Hours" at bounding box center [441, 561] width 486 height 16
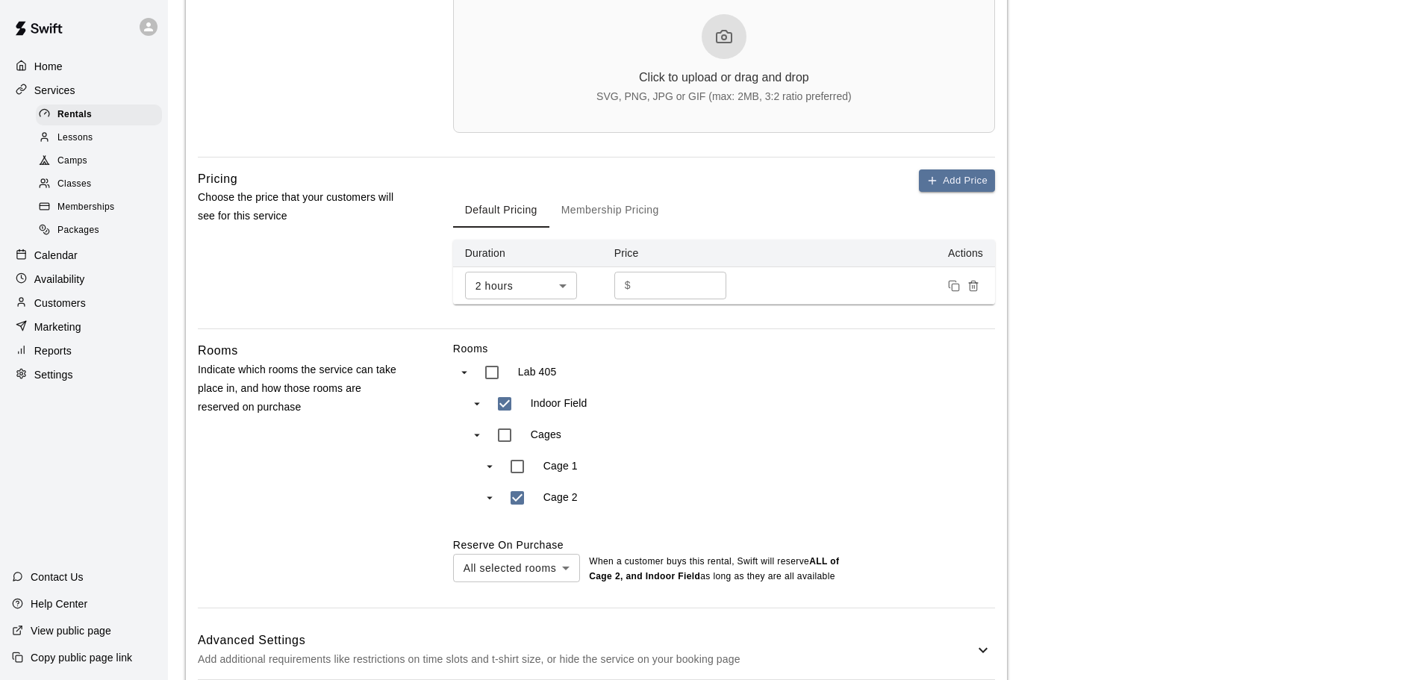
scroll to position [615, 0]
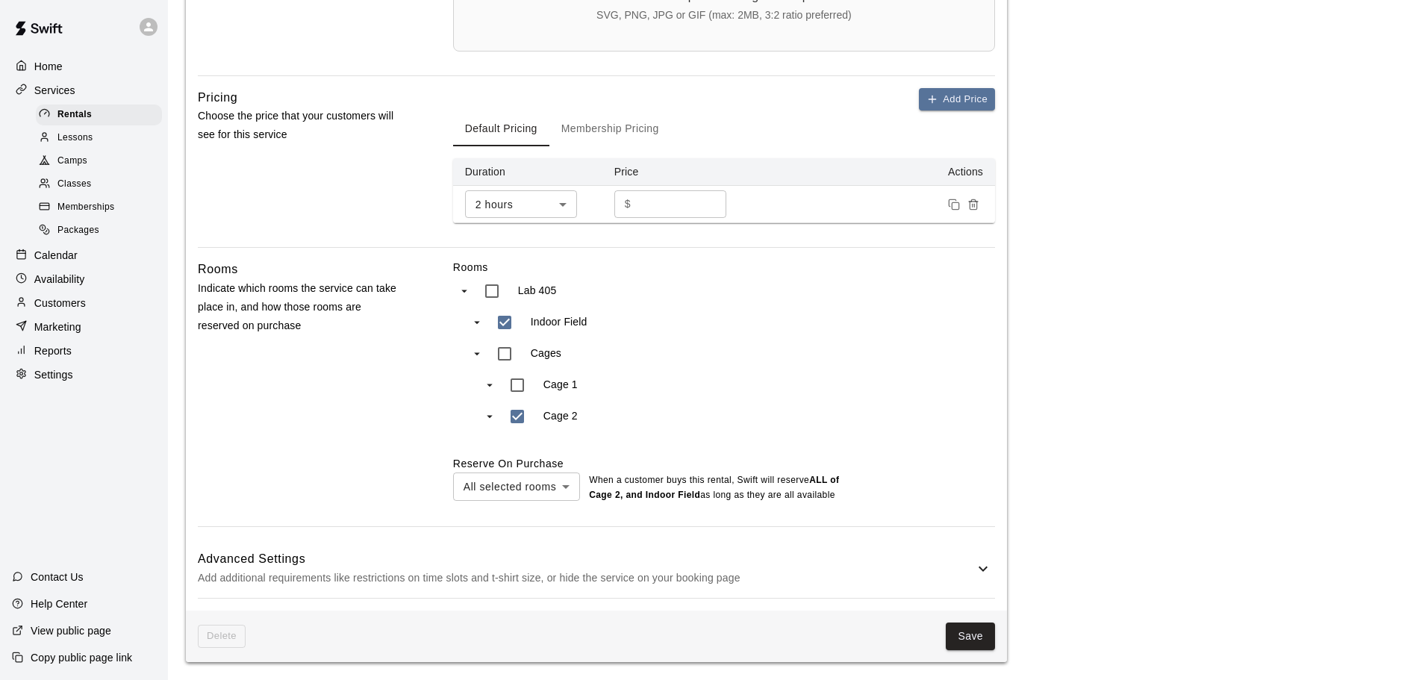
click at [520, 573] on p "Add additional requirements like restrictions on time slots and t-shirt size, o…" at bounding box center [586, 578] width 777 height 19
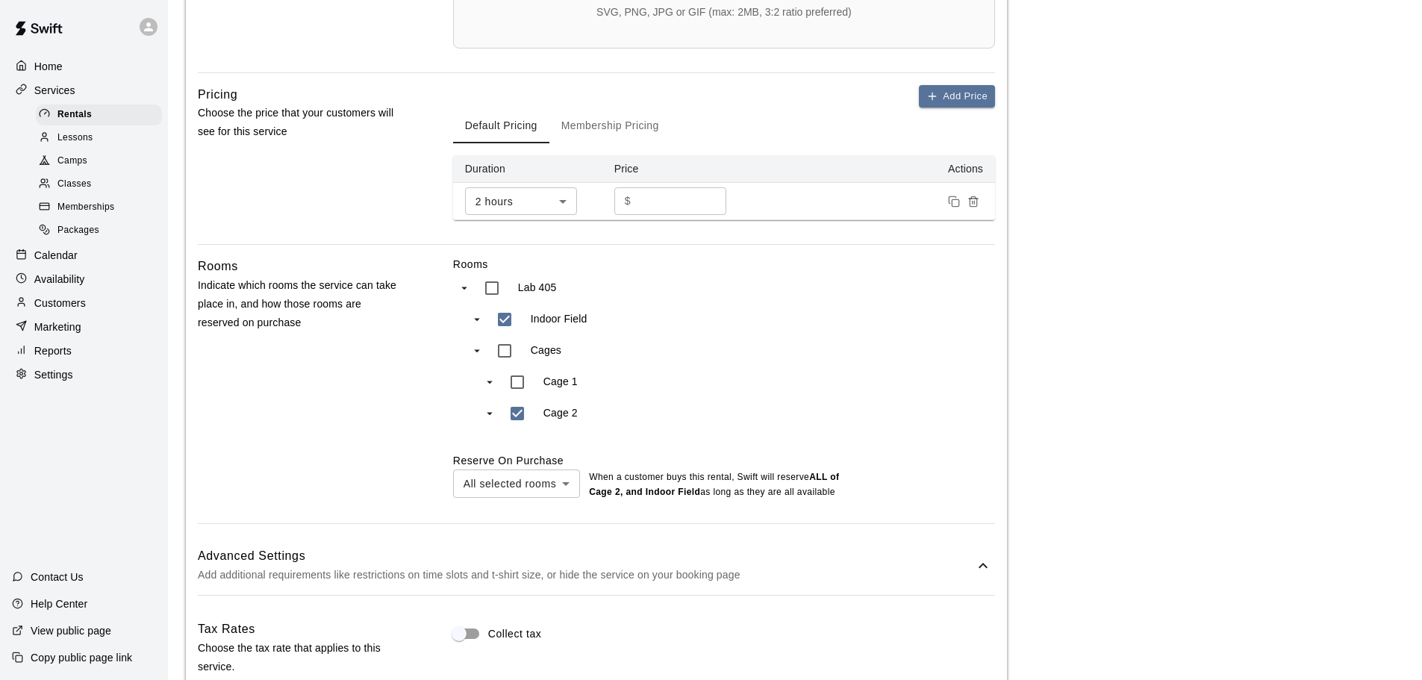
scroll to position [989, 0]
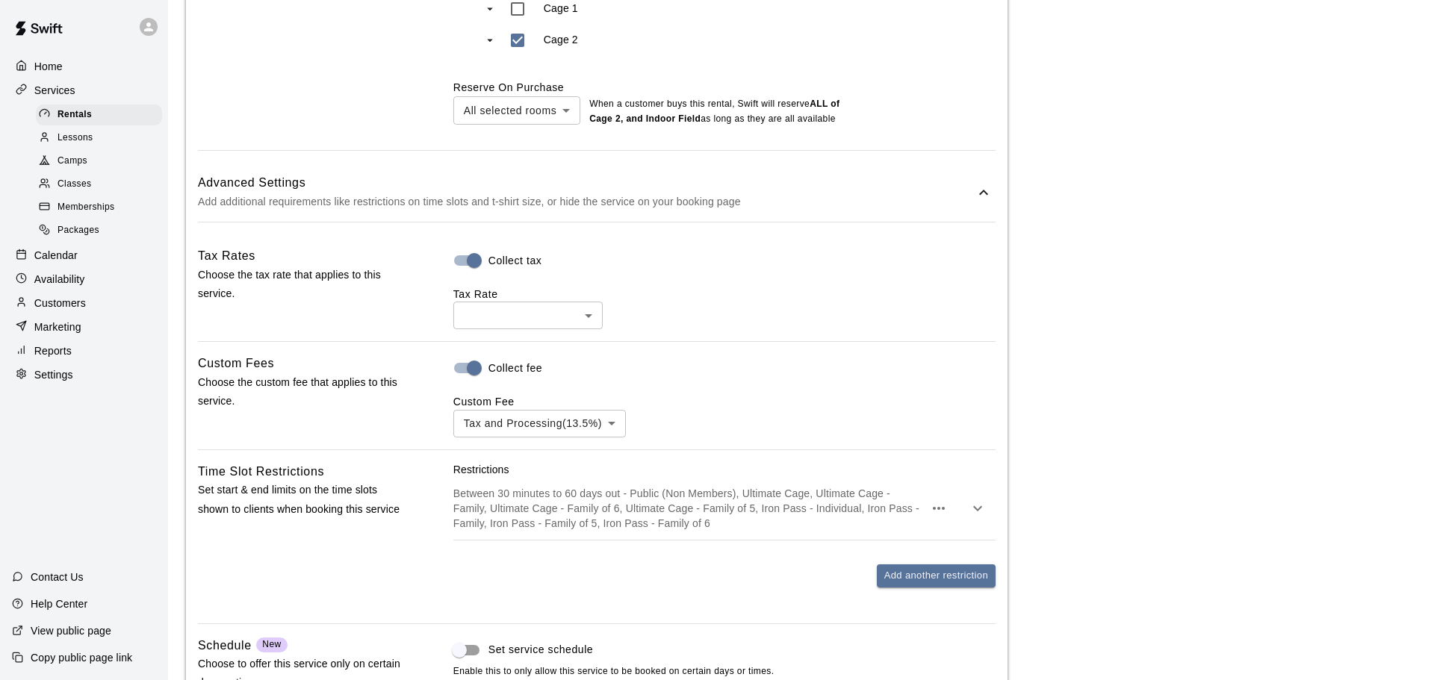
click at [493, 327] on body "**********" at bounding box center [717, 20] width 1434 height 2019
click at [515, 379] on li "Tax ( 9.75 %)" at bounding box center [527, 376] width 149 height 25
type input "***"
click at [534, 435] on body "**********" at bounding box center [711, 20] width 1422 height 2019
click at [528, 518] on li "Processing Fee ( 3.5% )" at bounding box center [541, 511] width 176 height 25
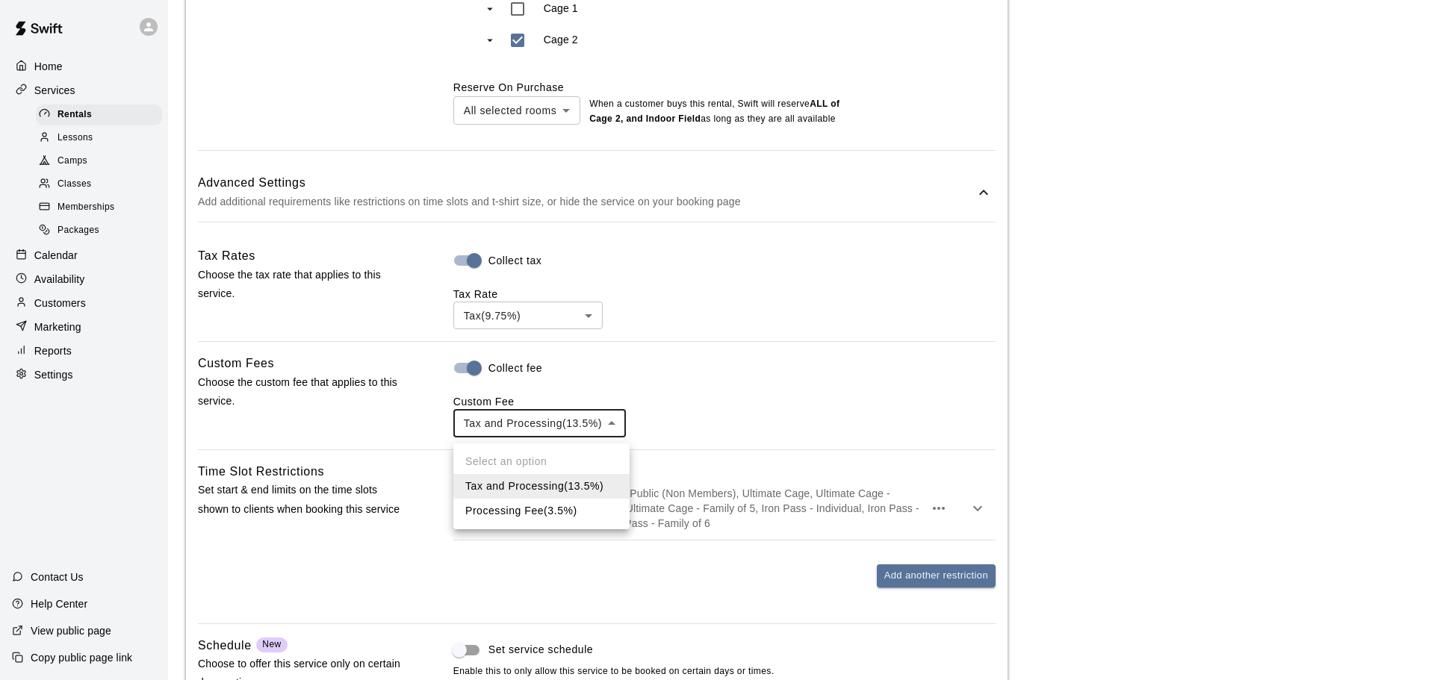
type input "***"
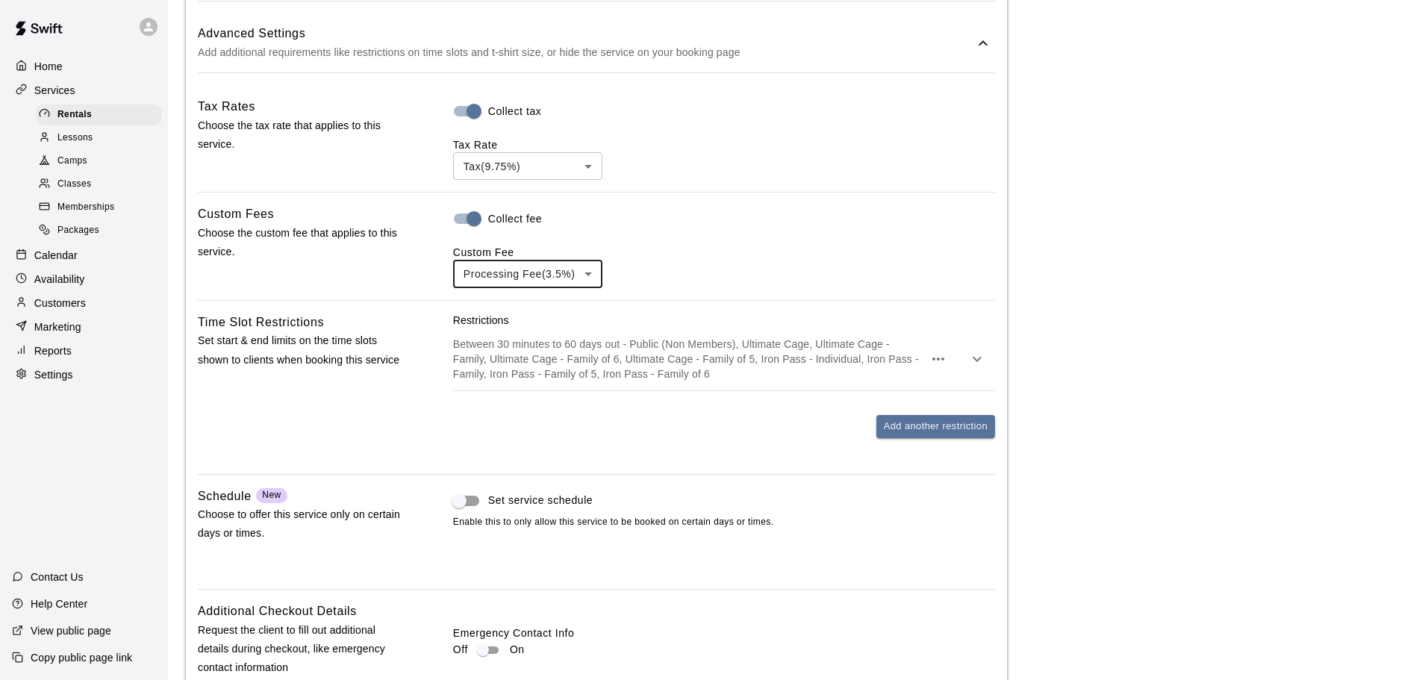
scroll to position [1345, 0]
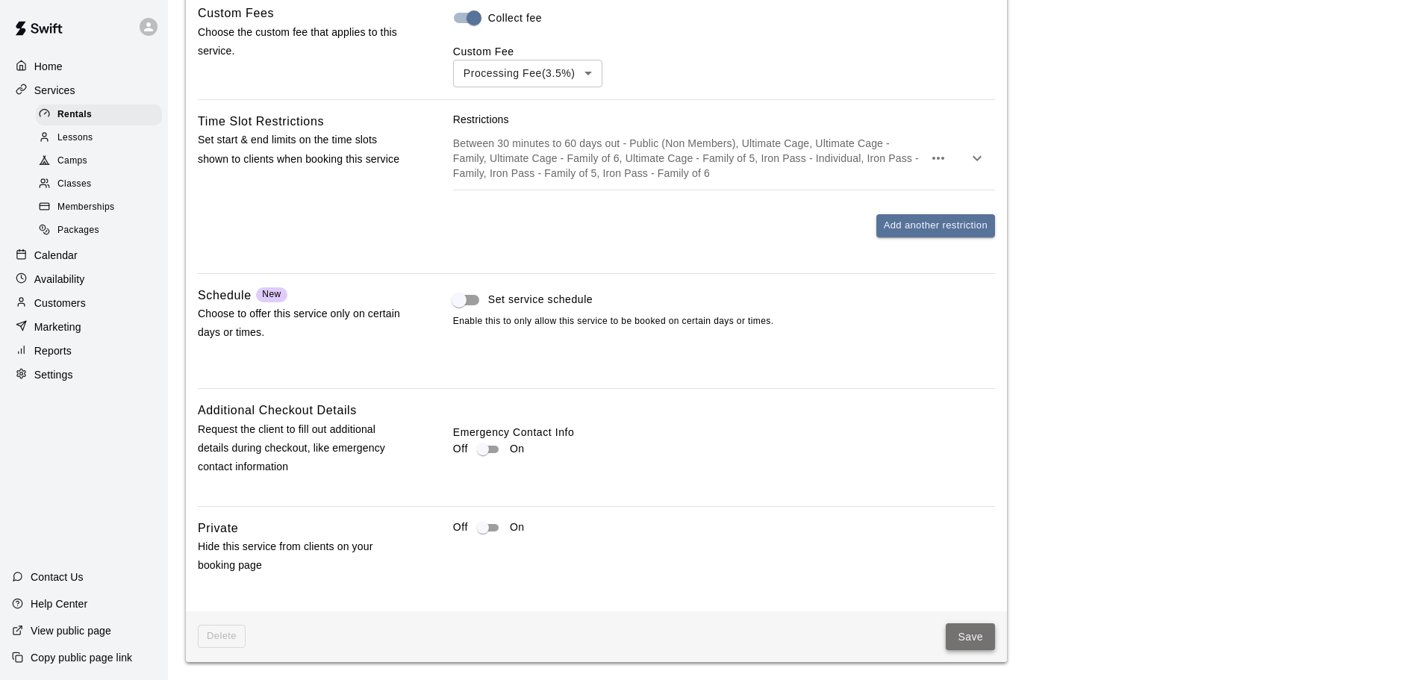
click at [974, 643] on button "Save" at bounding box center [970, 637] width 49 height 28
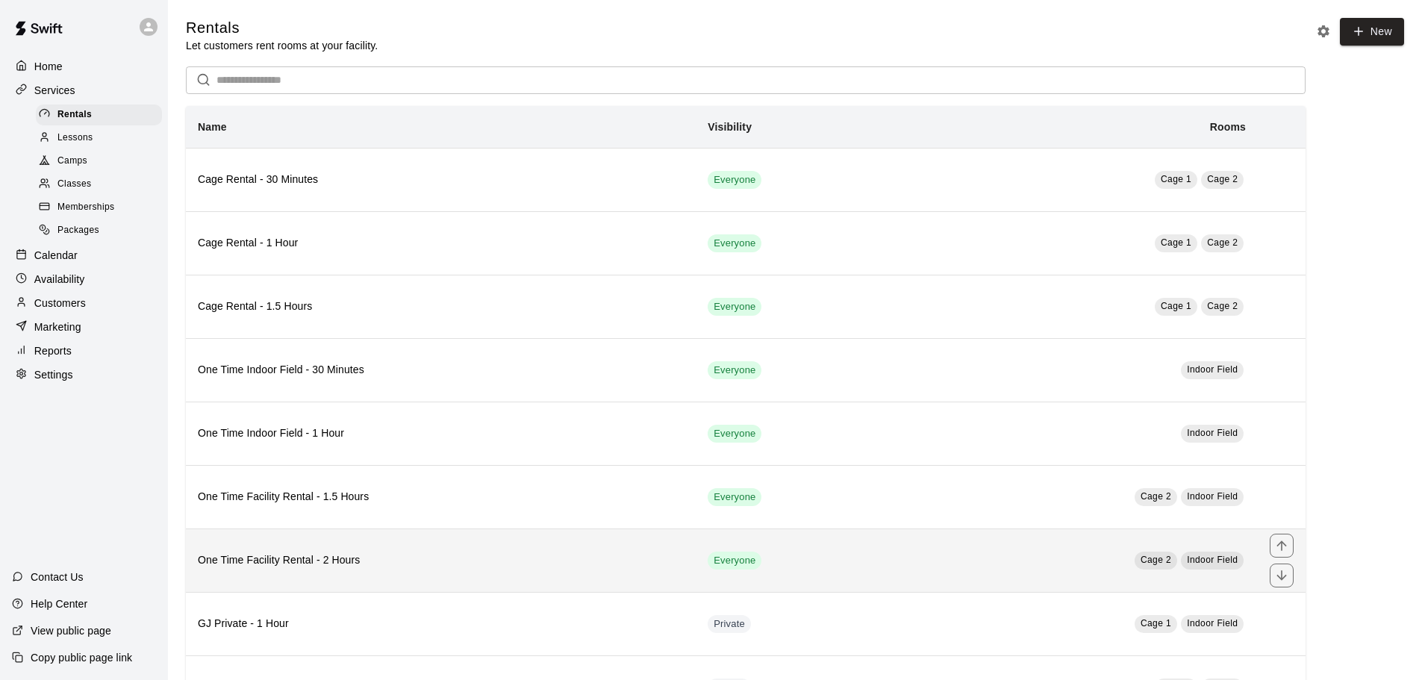
click at [433, 559] on h6 "One Time Facility Rental - 2 Hours" at bounding box center [441, 561] width 486 height 16
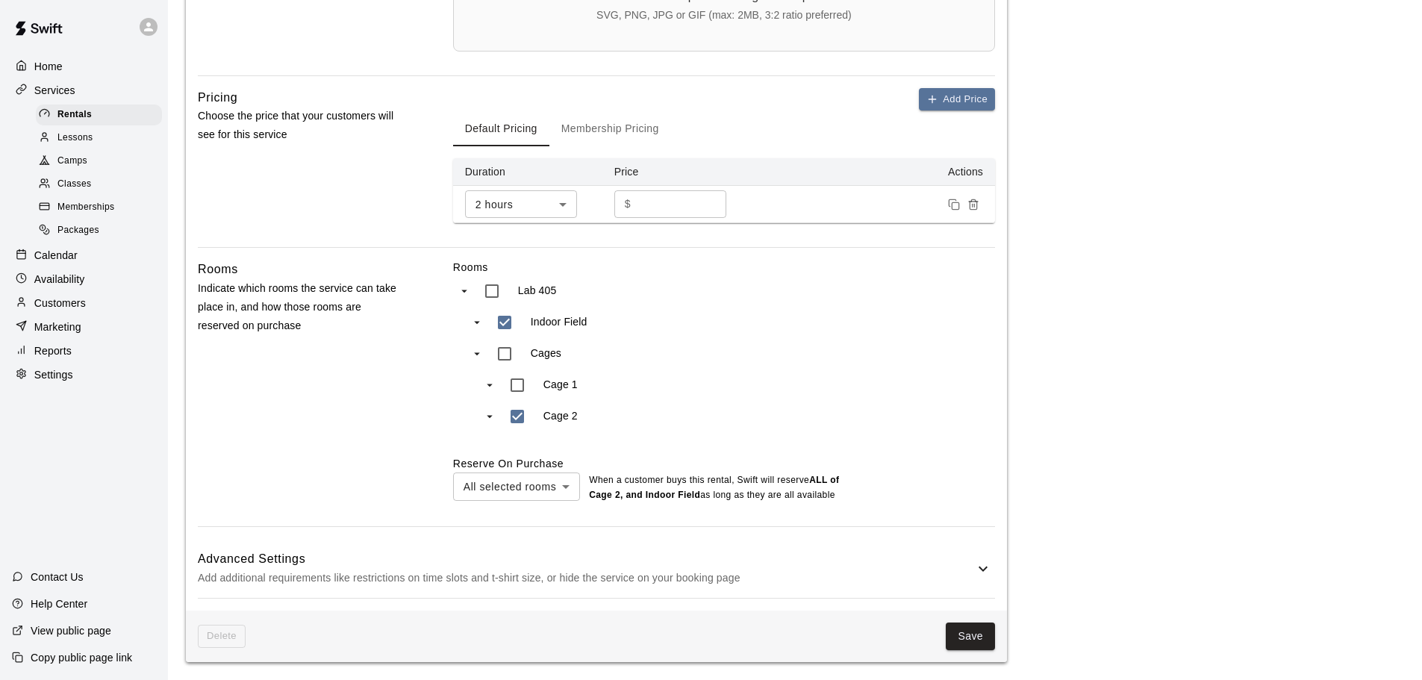
click at [532, 571] on p "Add additional requirements like restrictions on time slots and t-shirt size, o…" at bounding box center [586, 578] width 777 height 19
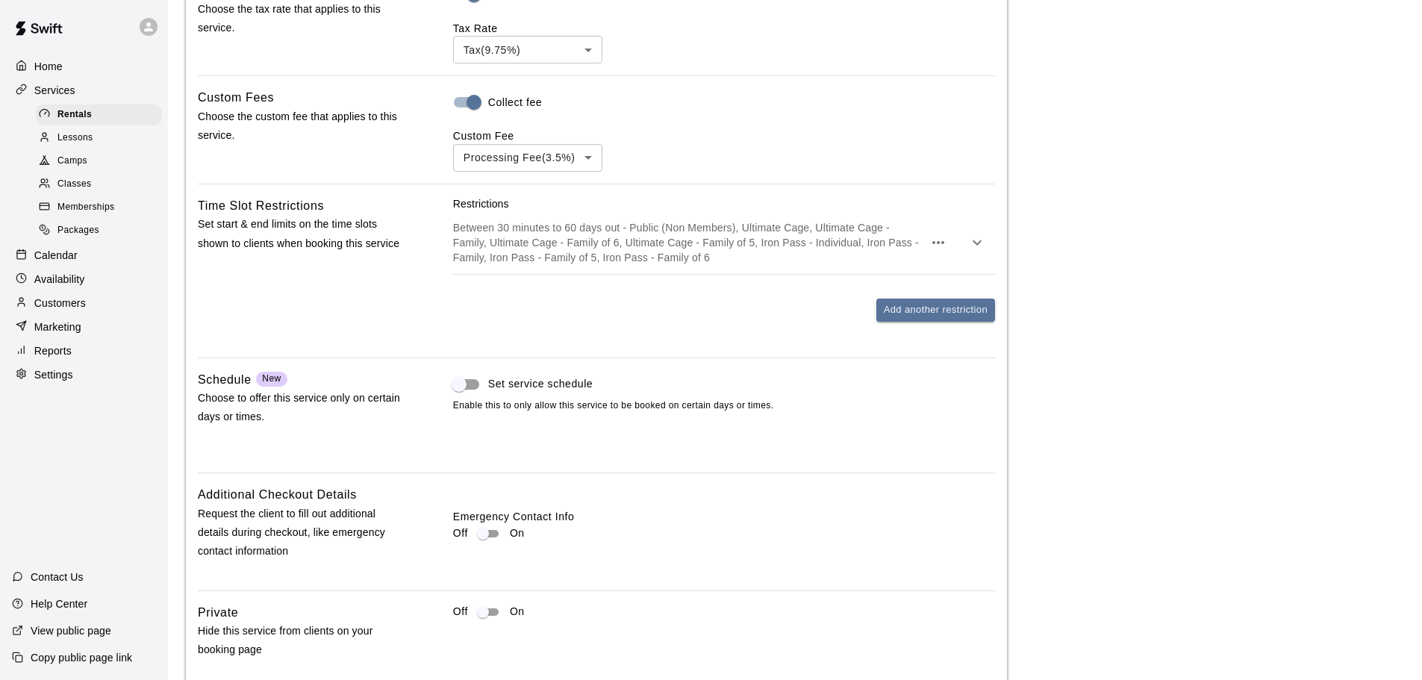
scroll to position [1345, 0]
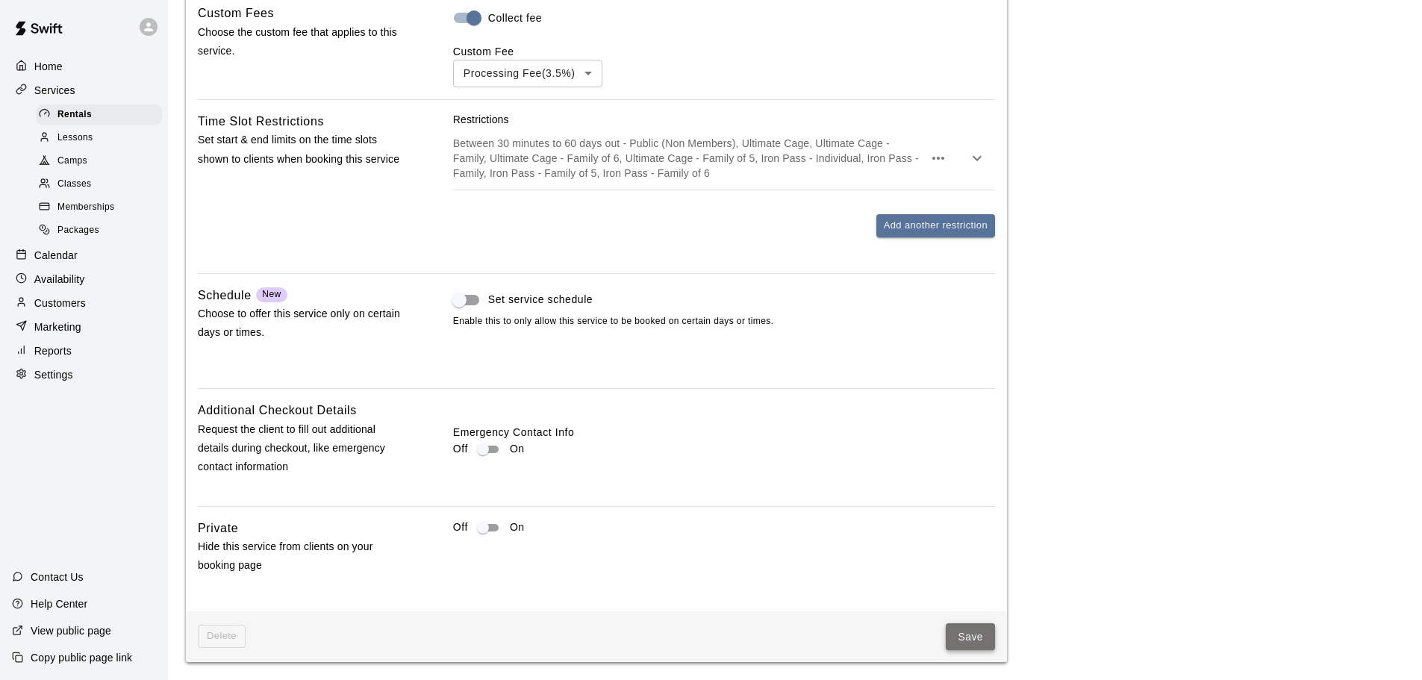
click at [960, 640] on button "Save" at bounding box center [970, 637] width 49 height 28
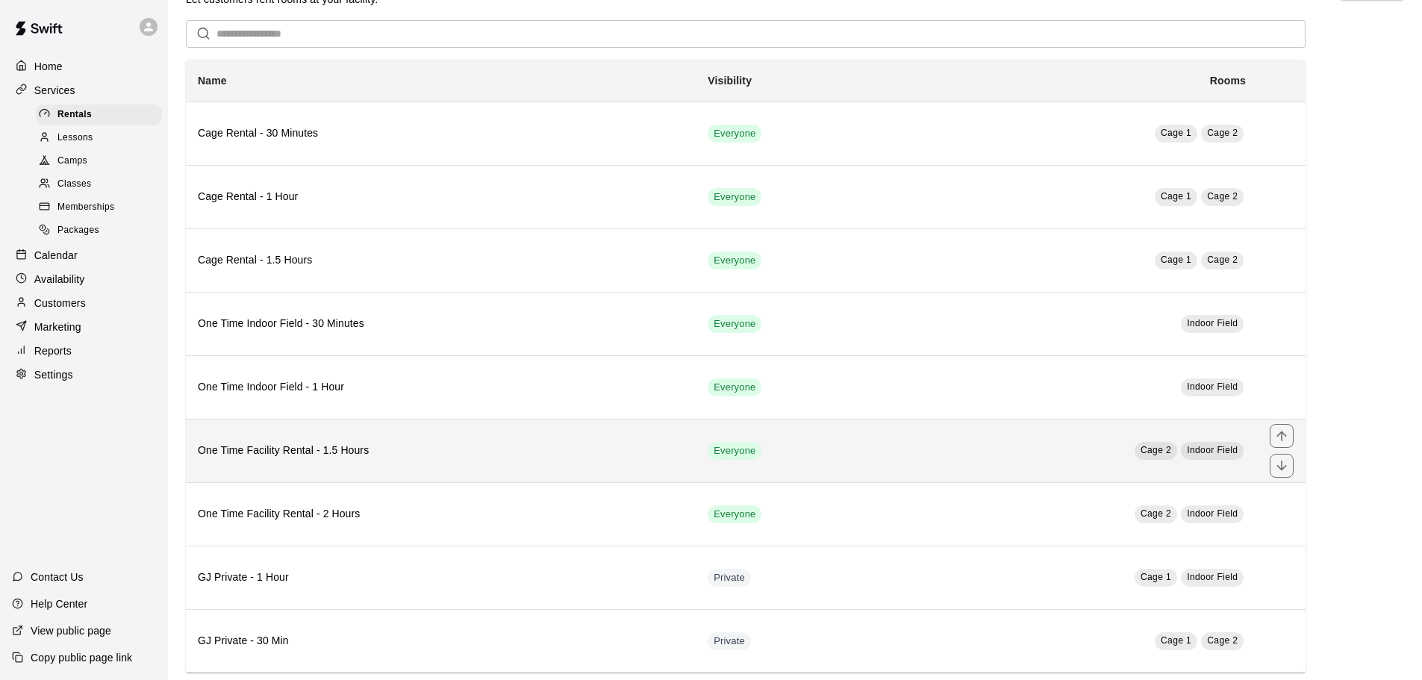
scroll to position [71, 0]
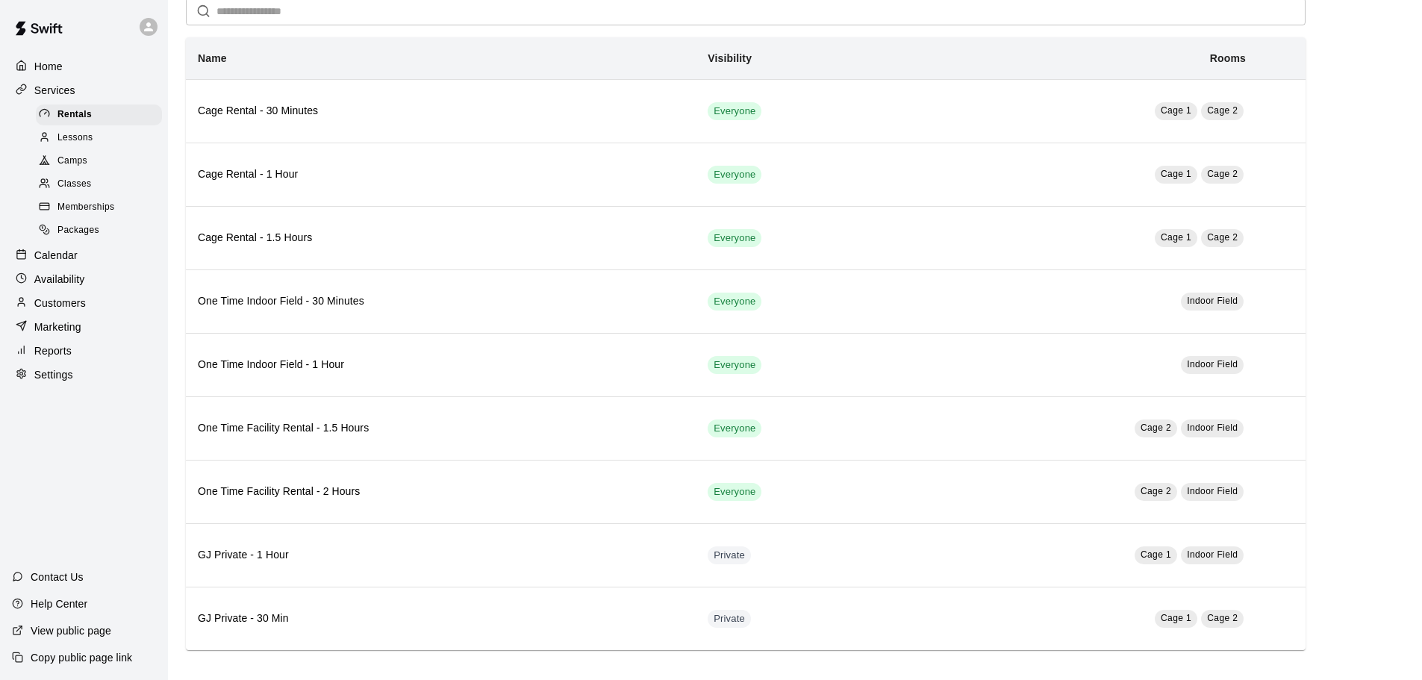
click at [114, 207] on span "Memberships" at bounding box center [85, 207] width 57 height 15
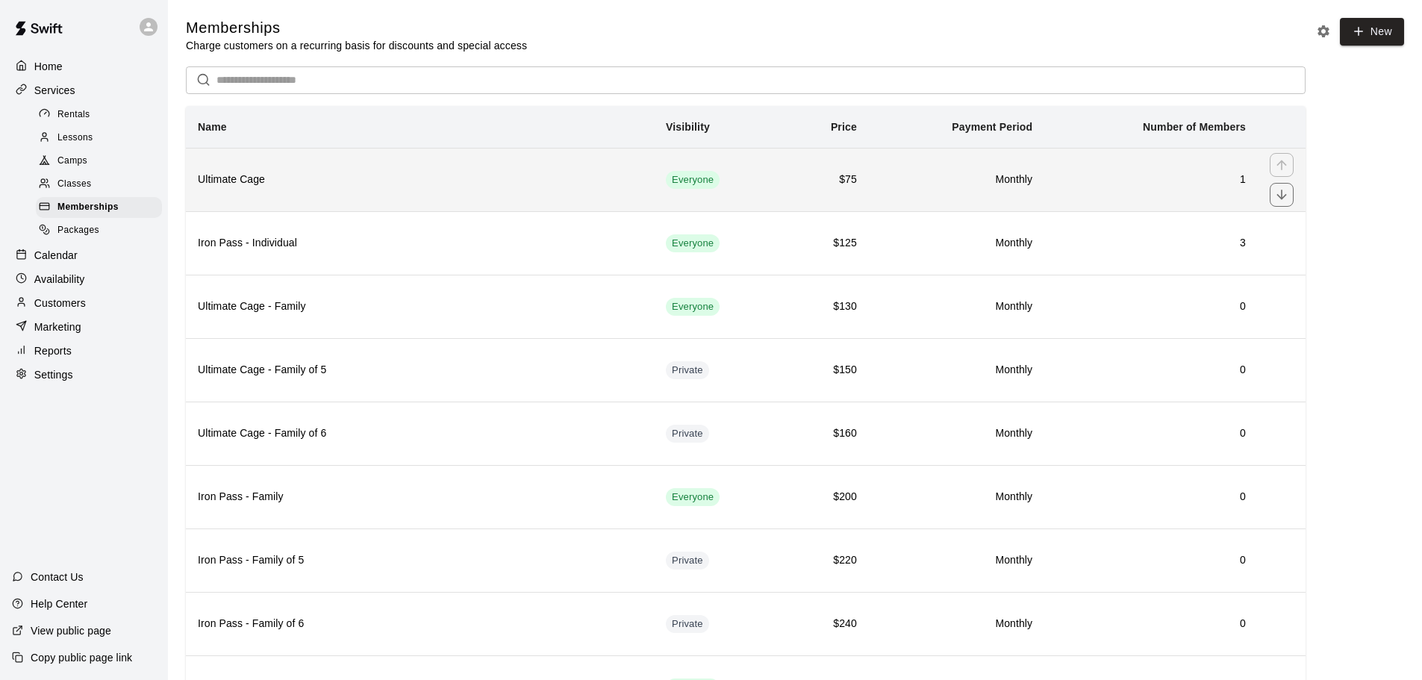
click at [402, 181] on h6 "Ultimate Cage" at bounding box center [420, 180] width 444 height 16
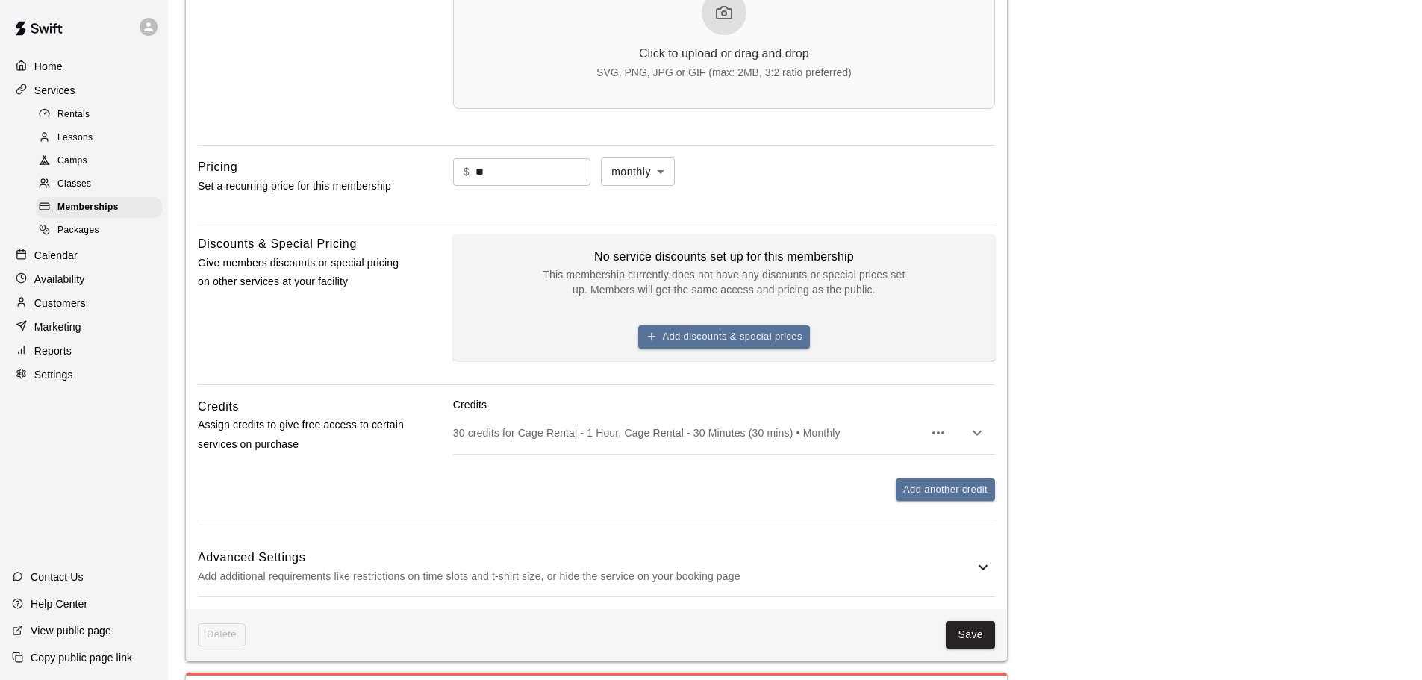
scroll to position [821, 0]
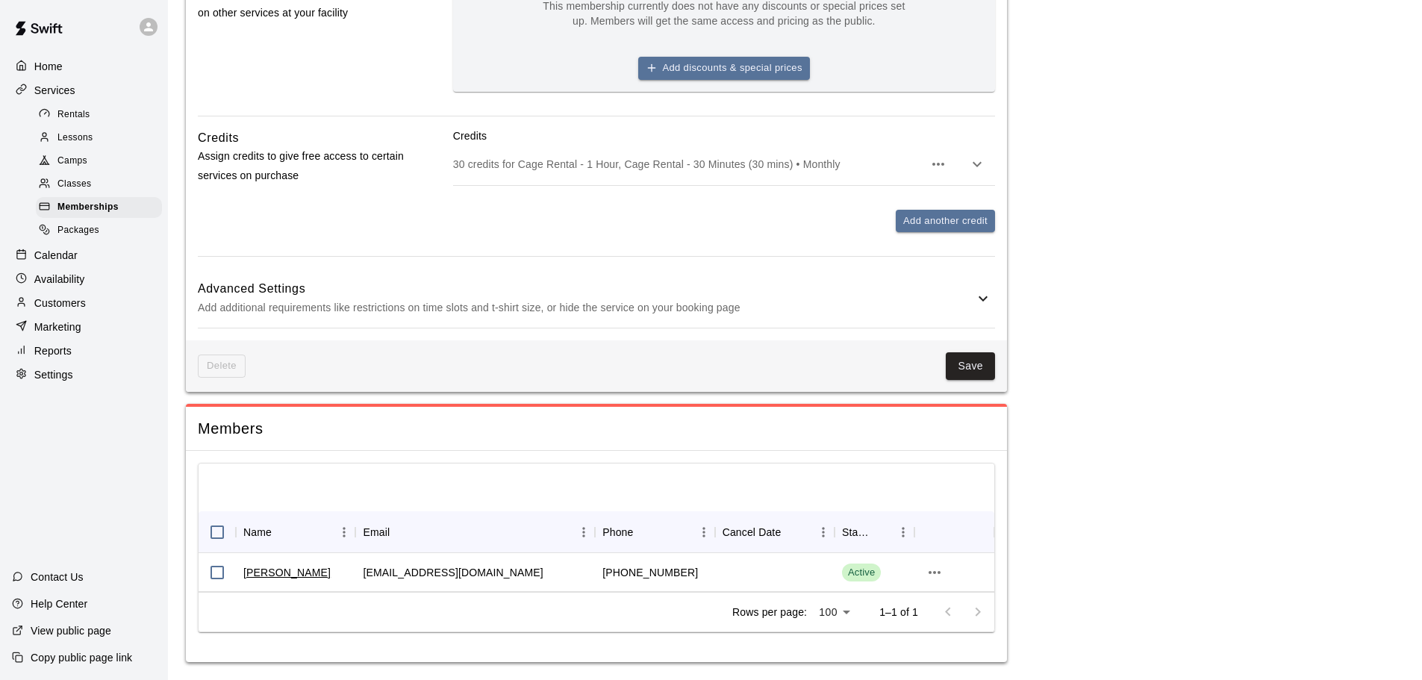
click at [541, 305] on p "Add additional requirements like restrictions on time slots and t-shirt size, o…" at bounding box center [586, 308] width 777 height 19
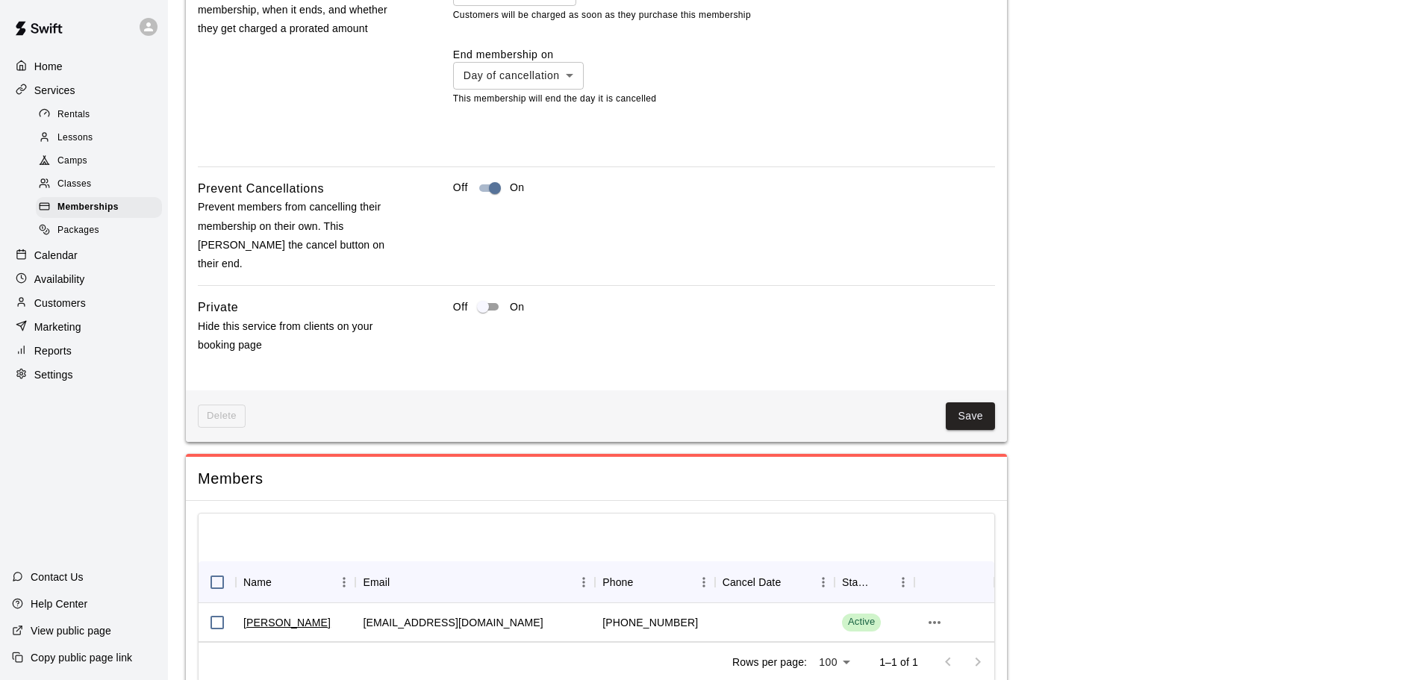
scroll to position [1493, 0]
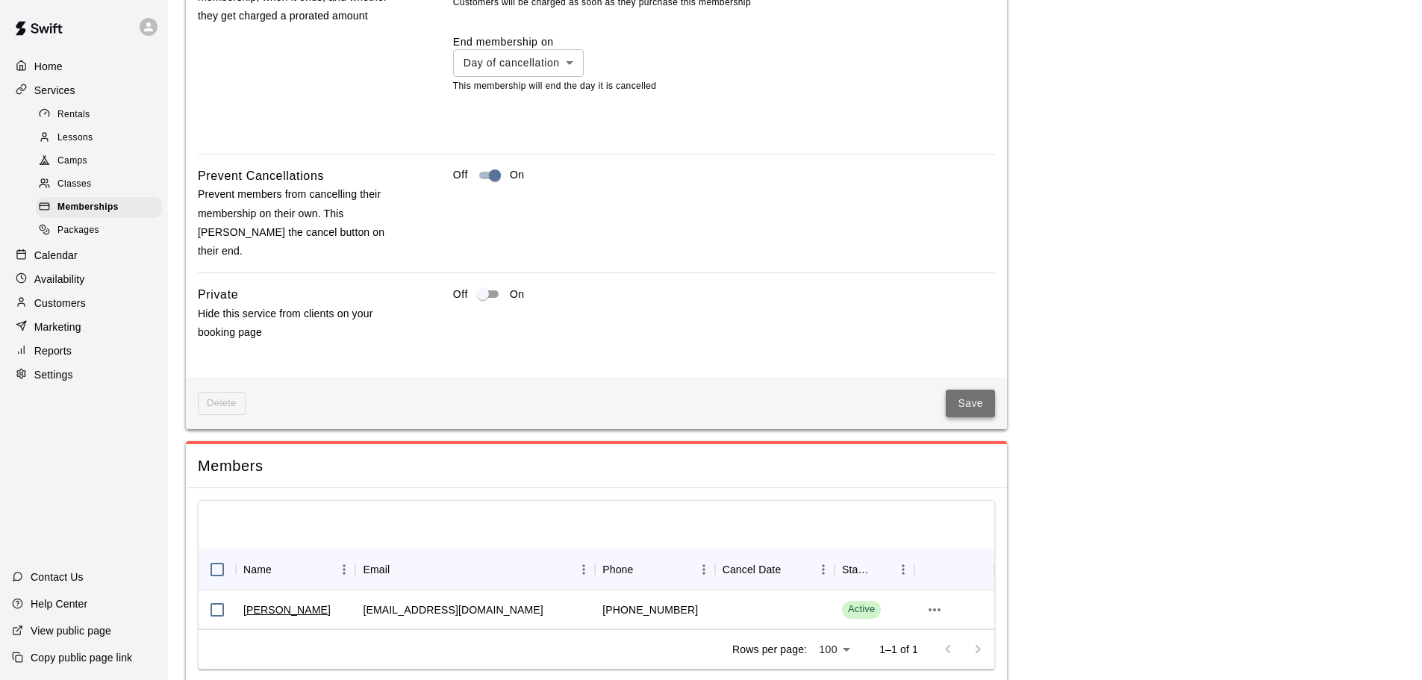
click at [956, 391] on button "Save" at bounding box center [970, 404] width 49 height 28
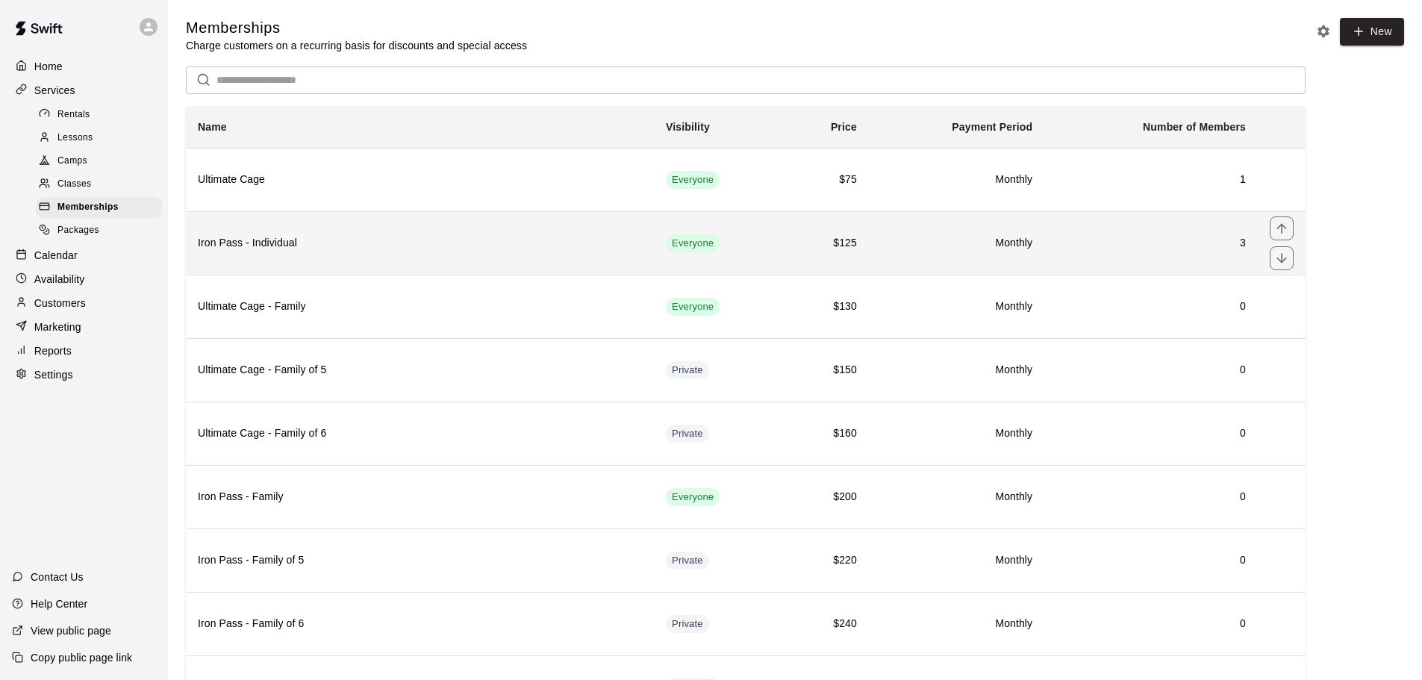
click at [521, 267] on th "Iron Pass - Individual" at bounding box center [420, 242] width 468 height 63
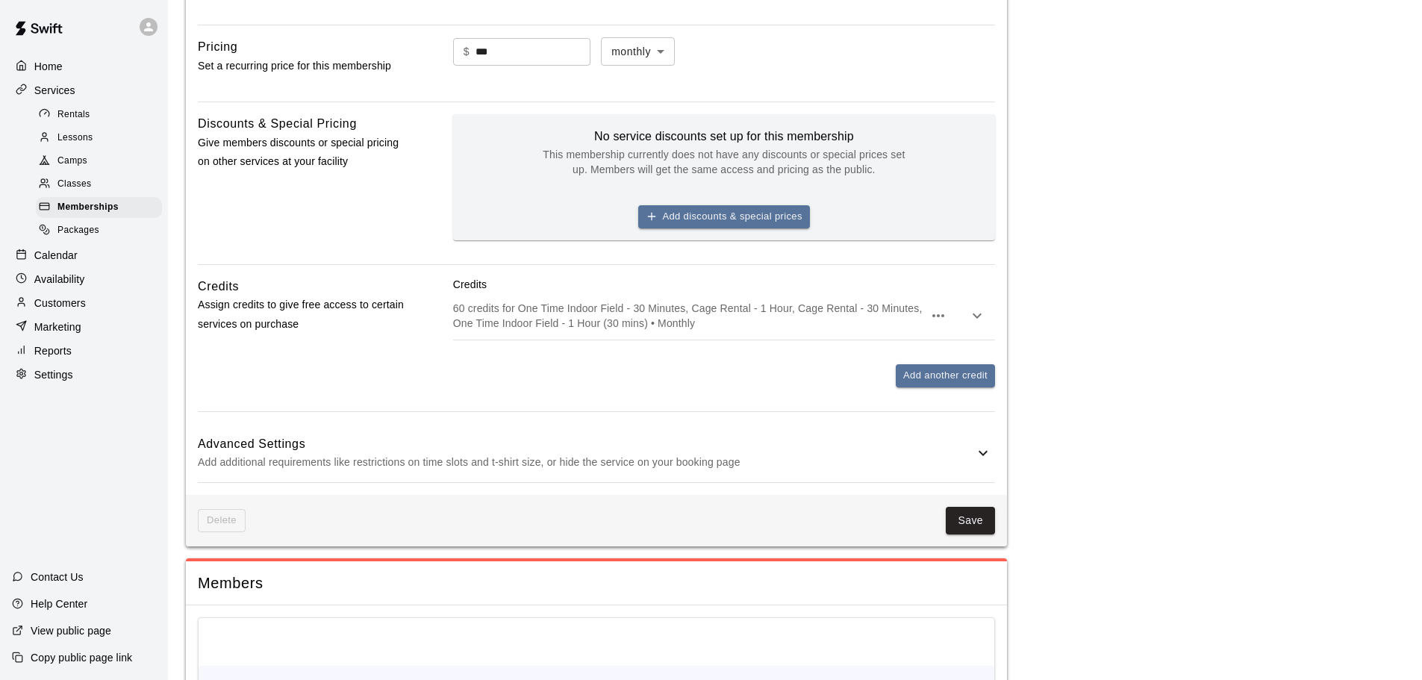
click at [580, 471] on p "Add additional requirements like restrictions on time slots and t-shirt size, o…" at bounding box center [586, 462] width 777 height 19
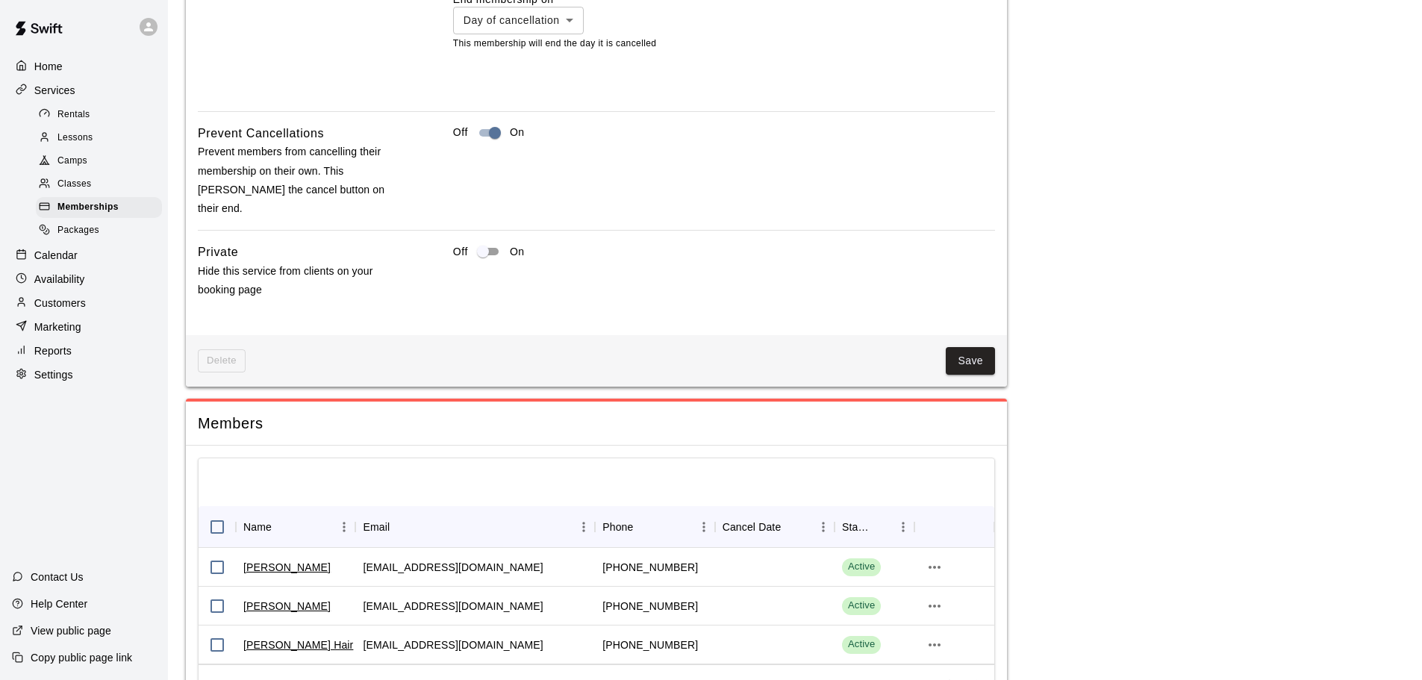
scroll to position [1599, 0]
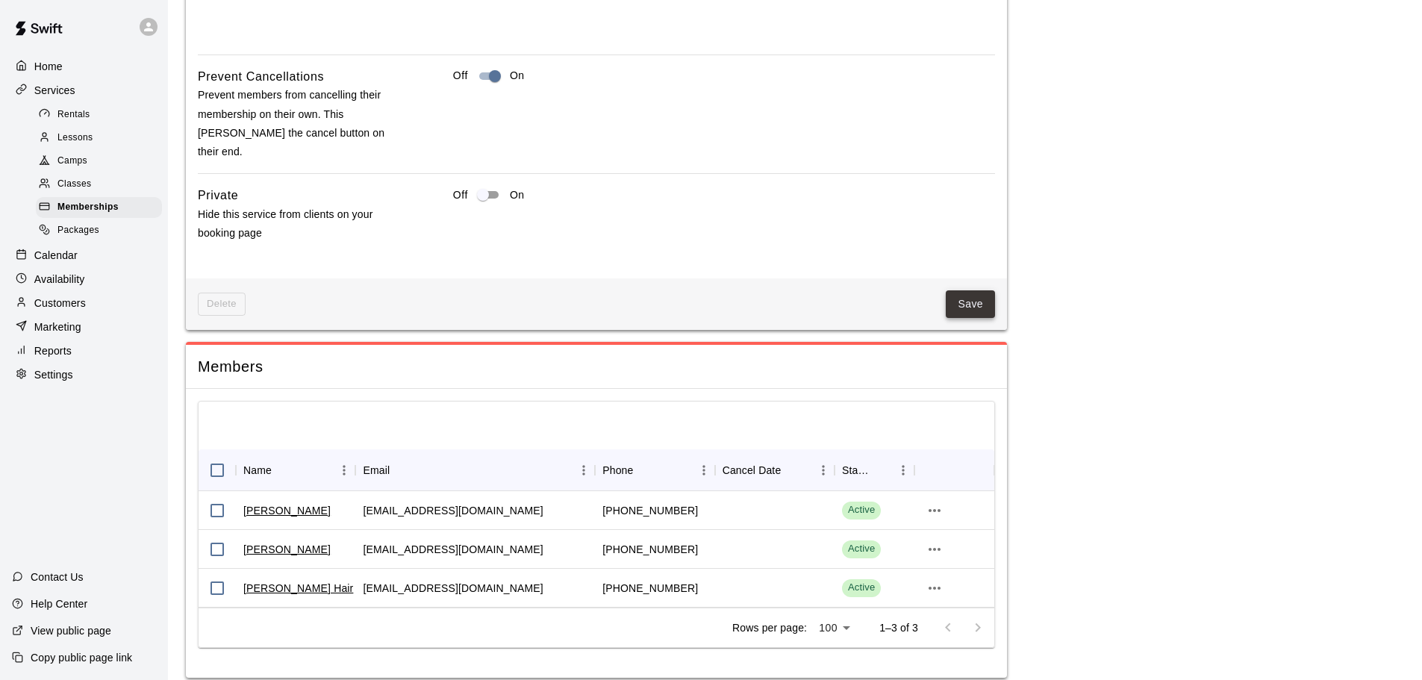
click at [971, 293] on button "Save" at bounding box center [970, 304] width 49 height 28
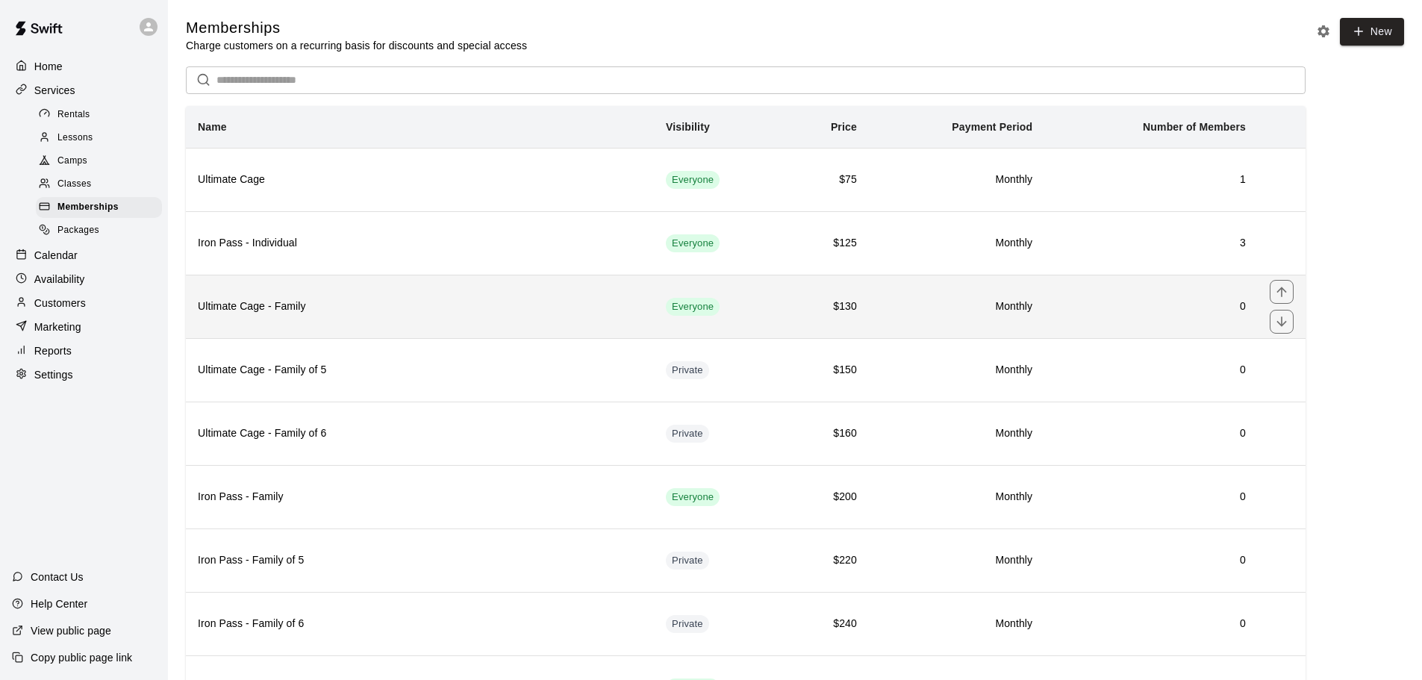
click at [597, 319] on th "Ultimate Cage - Family" at bounding box center [420, 306] width 468 height 63
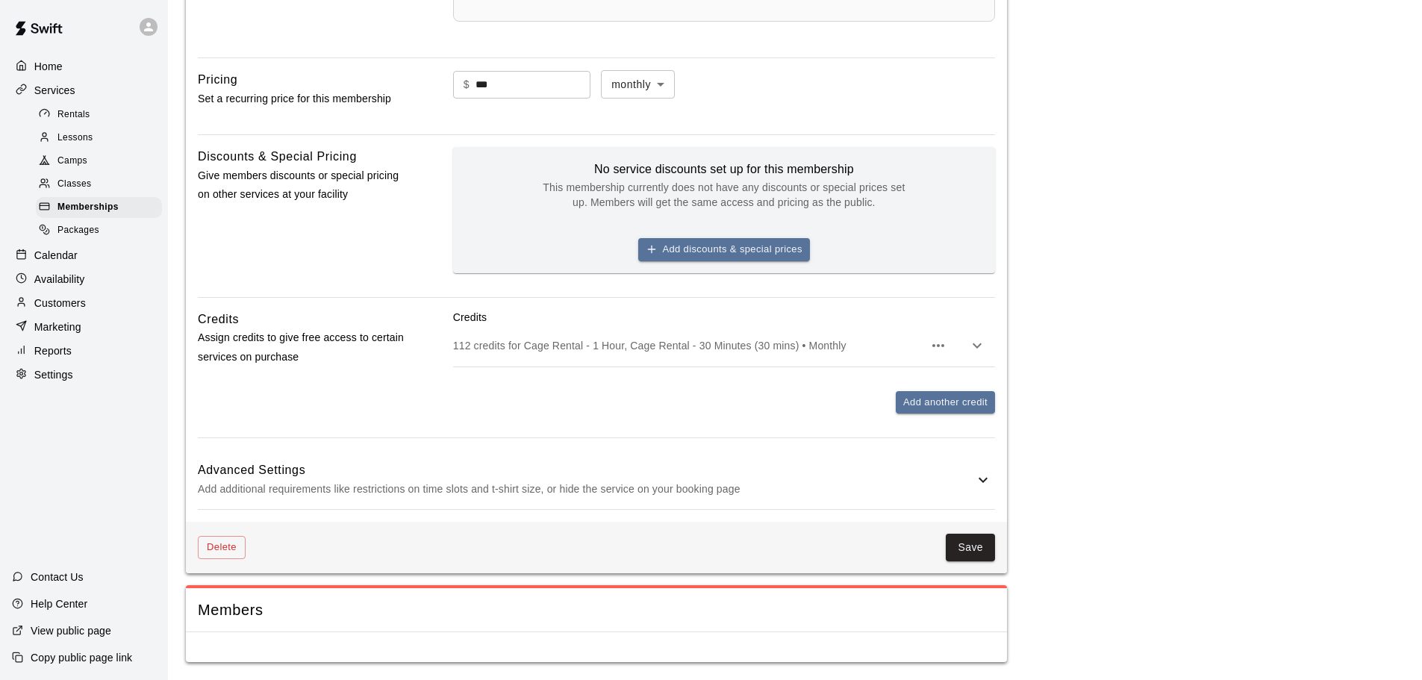
scroll to position [641, 0]
click at [647, 485] on p "Add additional requirements like restrictions on time slots and t-shirt size, o…" at bounding box center [586, 489] width 777 height 19
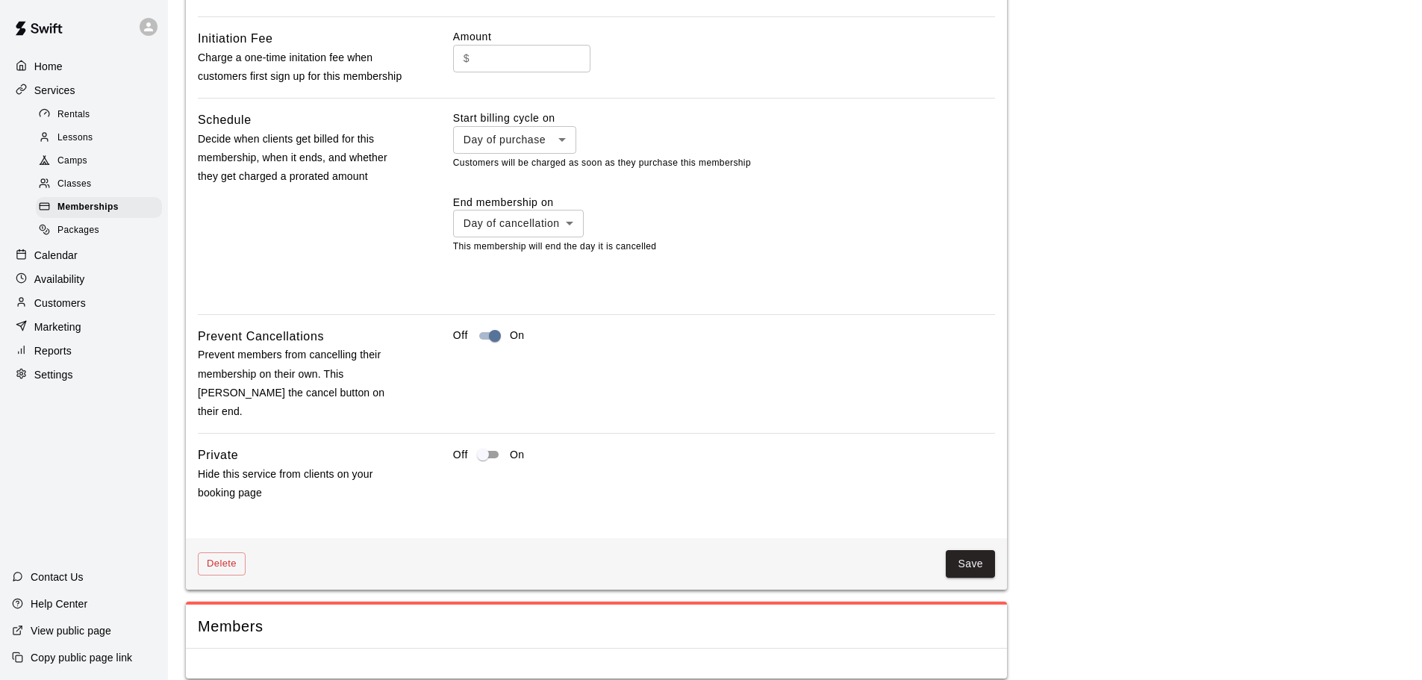
scroll to position [1333, 0]
click at [963, 550] on button "Save" at bounding box center [970, 564] width 49 height 28
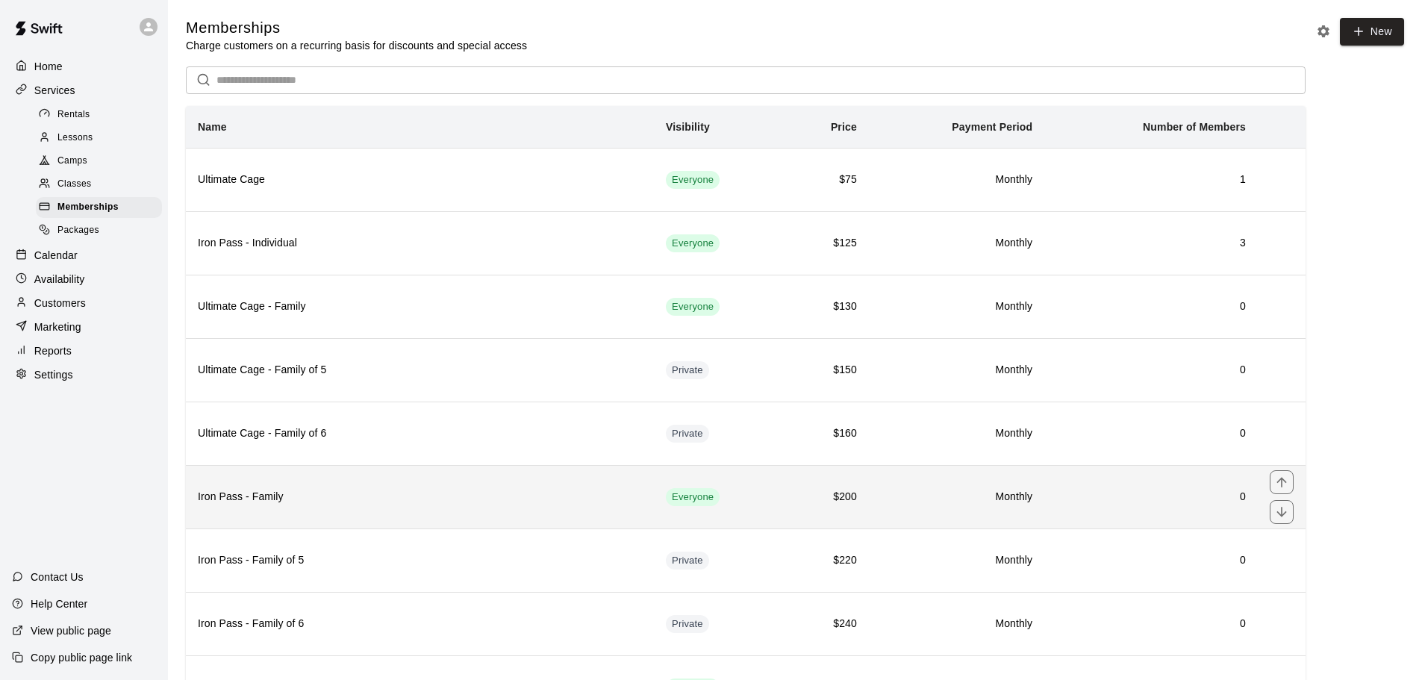
click at [621, 505] on h6 "Iron Pass - Family" at bounding box center [420, 497] width 444 height 16
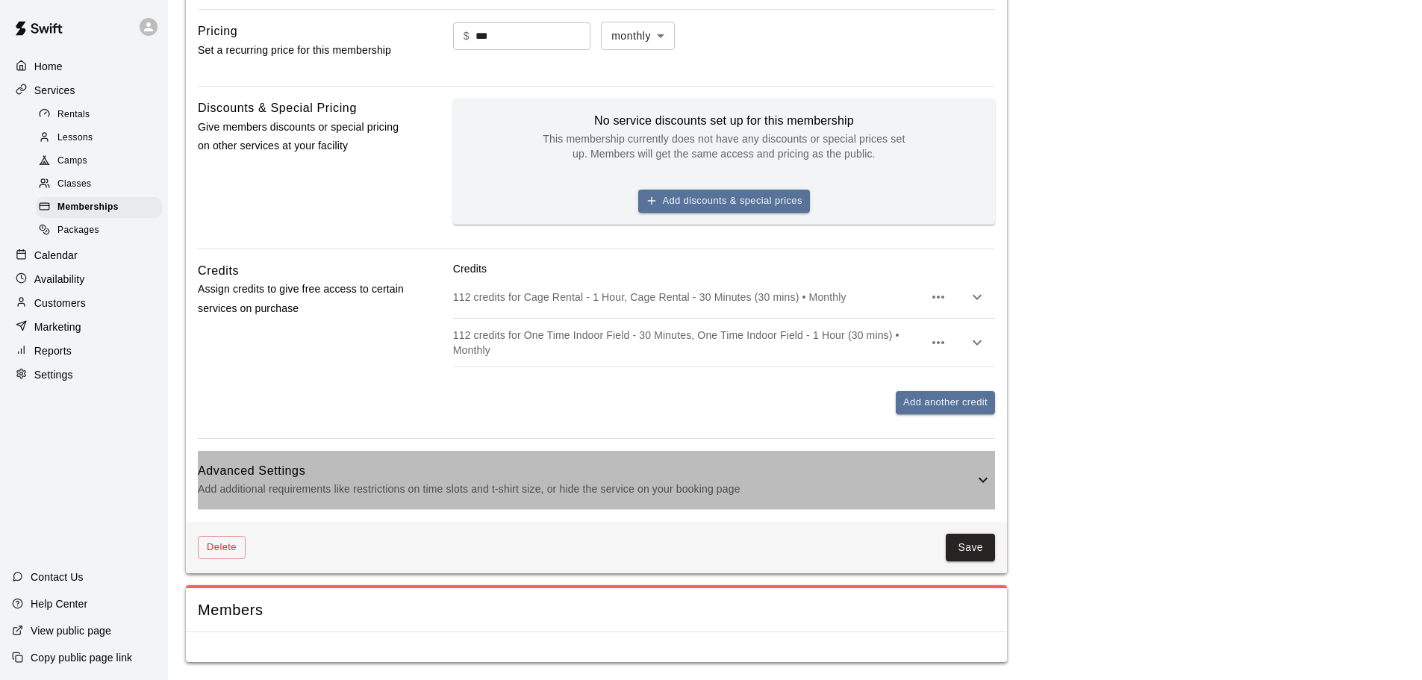
click at [639, 487] on p "Add additional requirements like restrictions on time slots and t-shirt size, o…" at bounding box center [586, 489] width 777 height 19
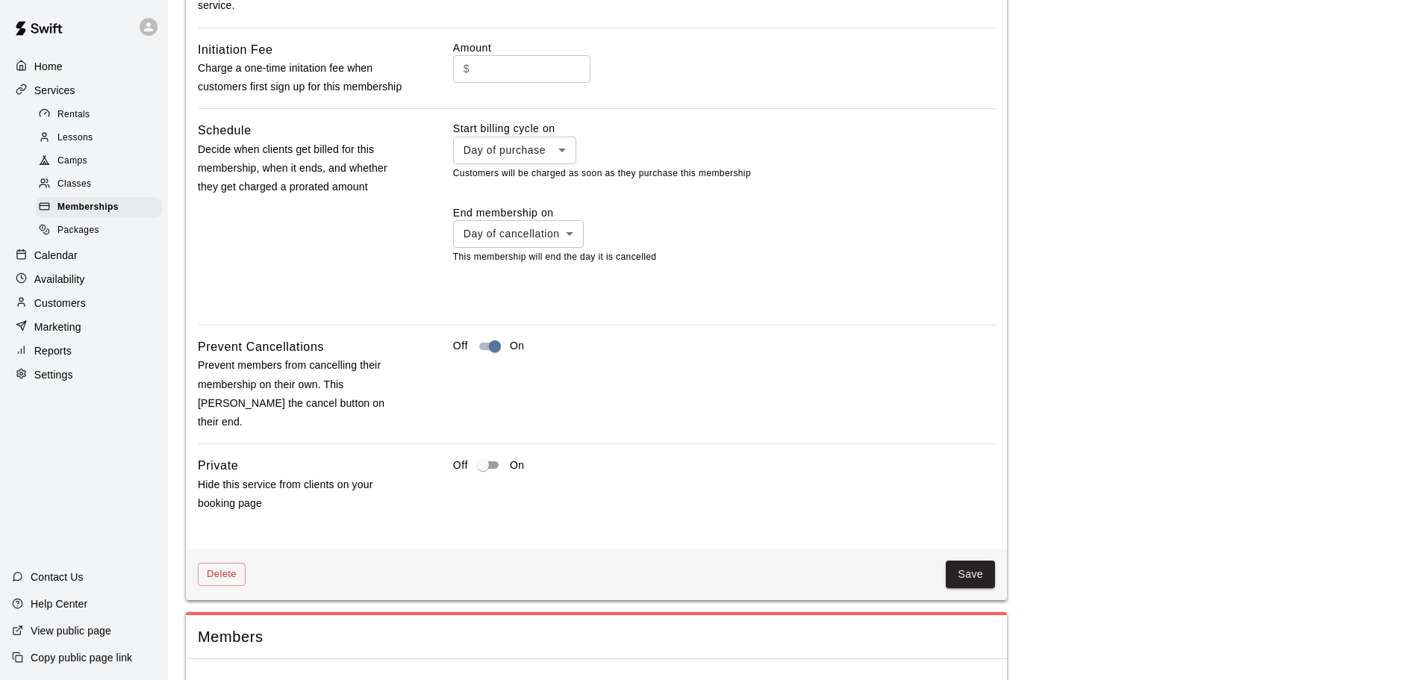
scroll to position [1424, 0]
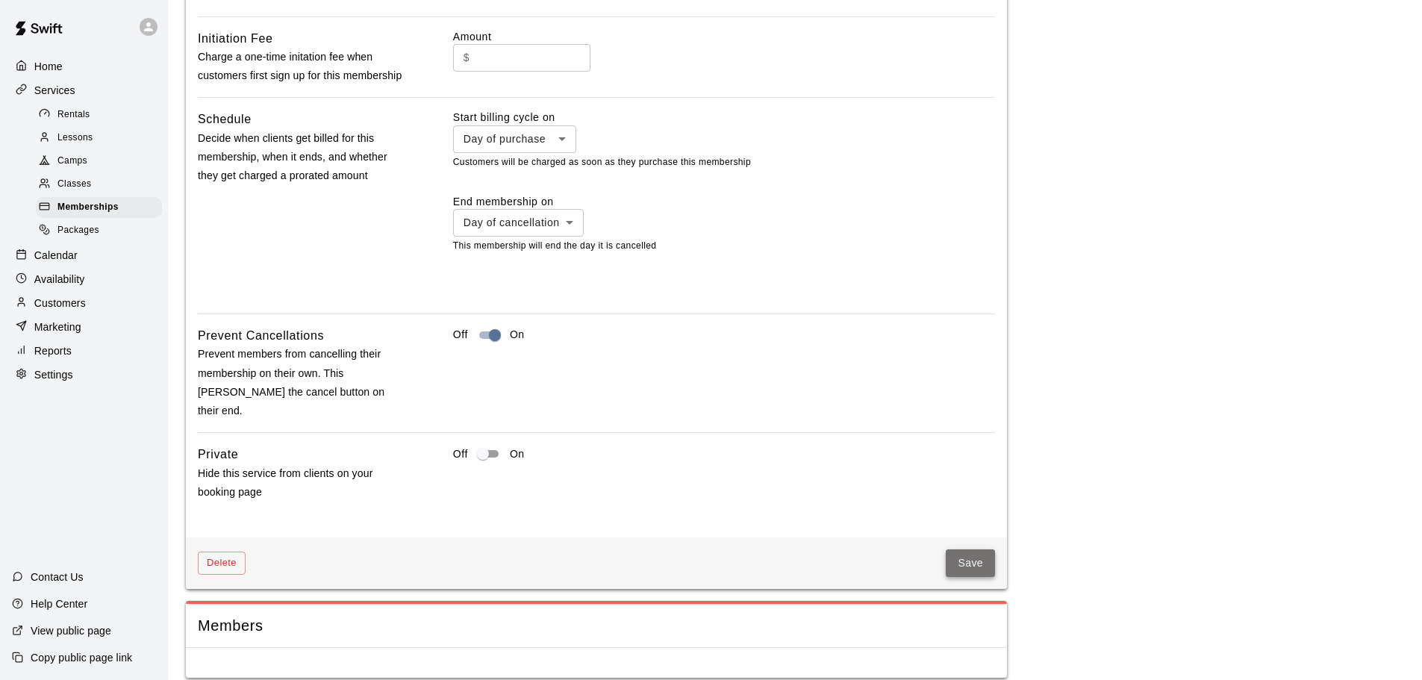
click at [962, 550] on button "Save" at bounding box center [970, 564] width 49 height 28
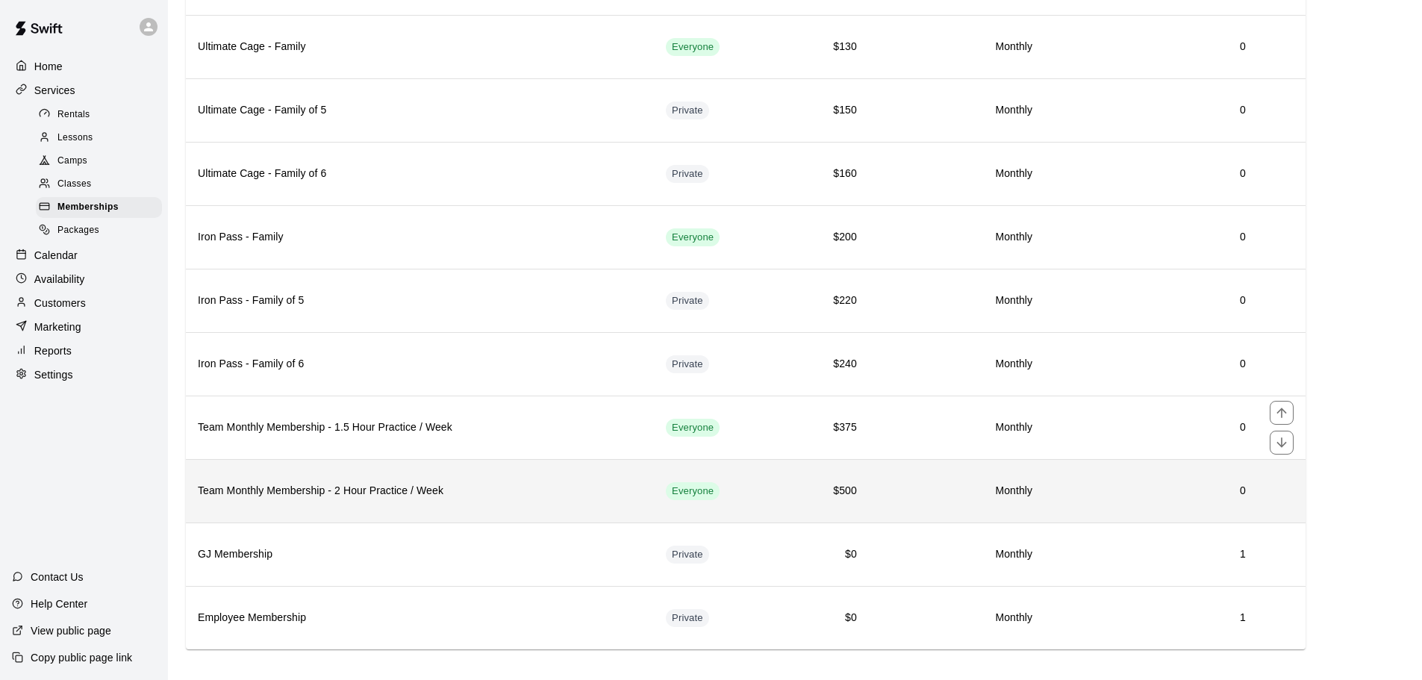
scroll to position [273, 0]
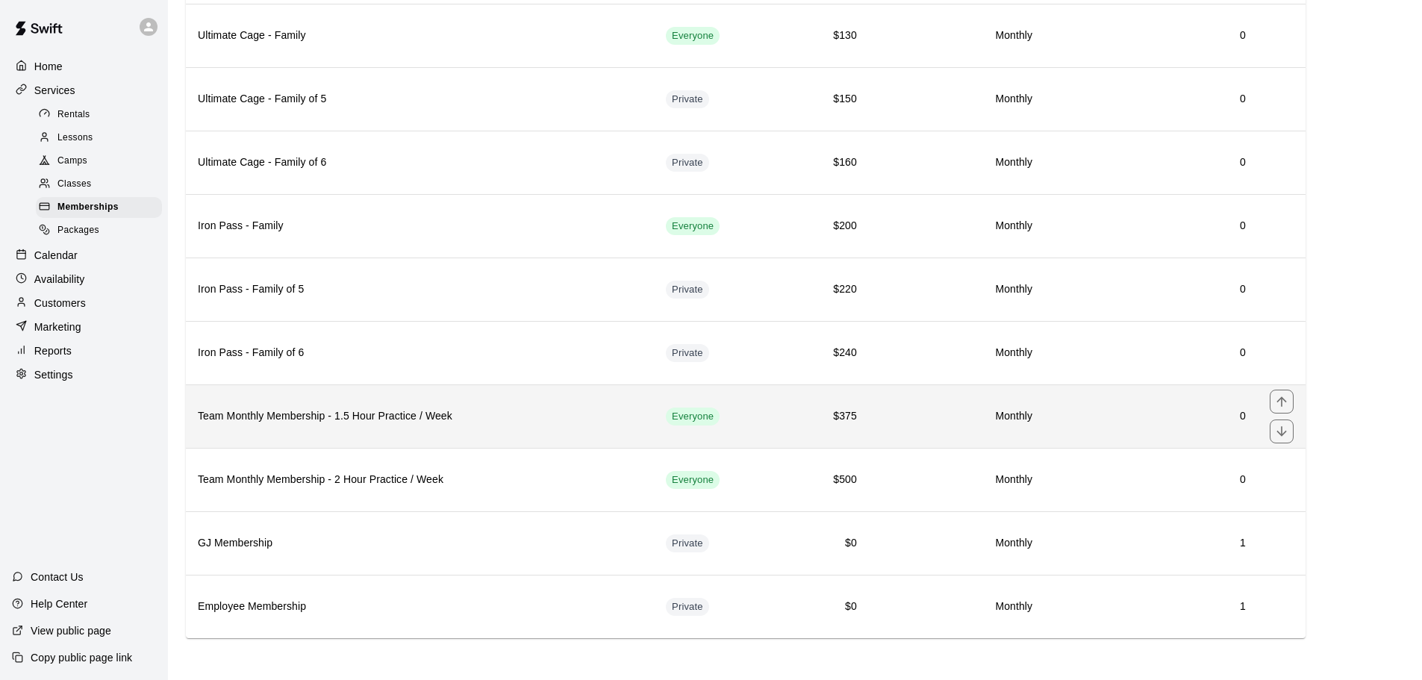
click at [600, 438] on th "Team Monthly Membership - 1.5 Hour Practice / Week" at bounding box center [420, 416] width 468 height 63
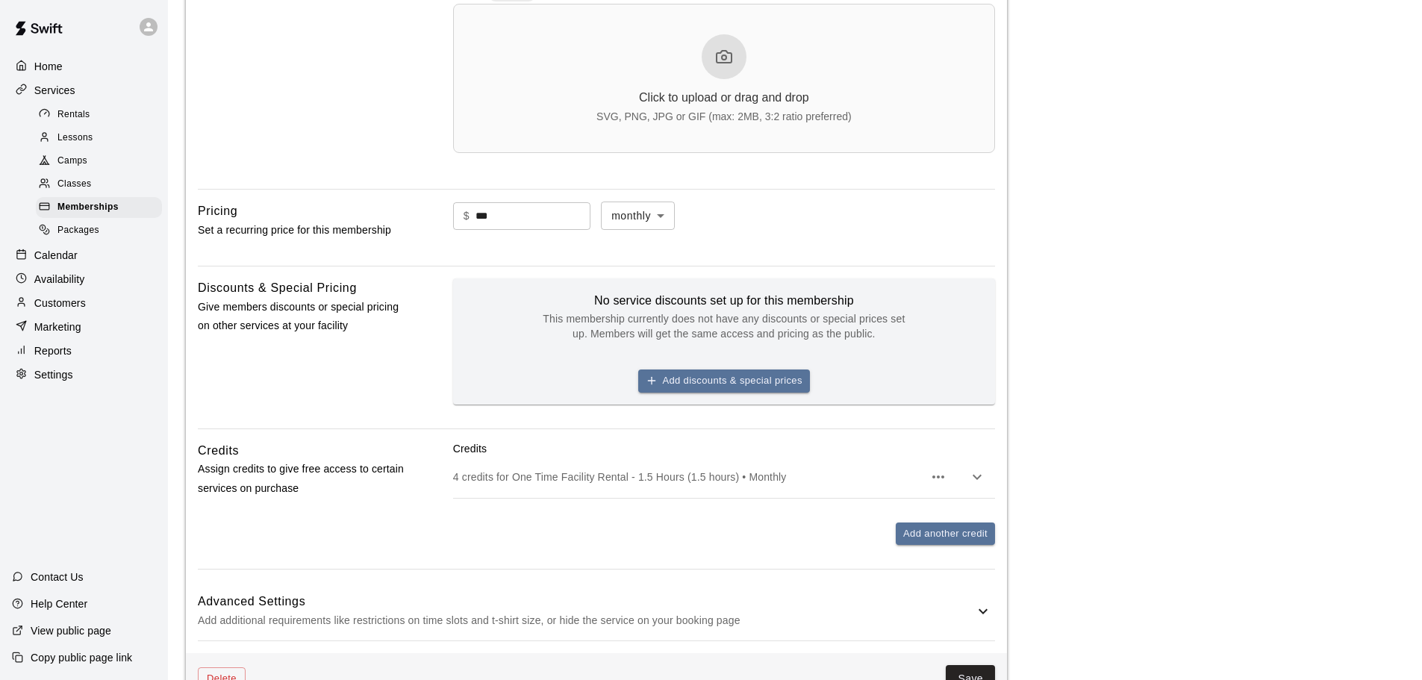
scroll to position [597, 0]
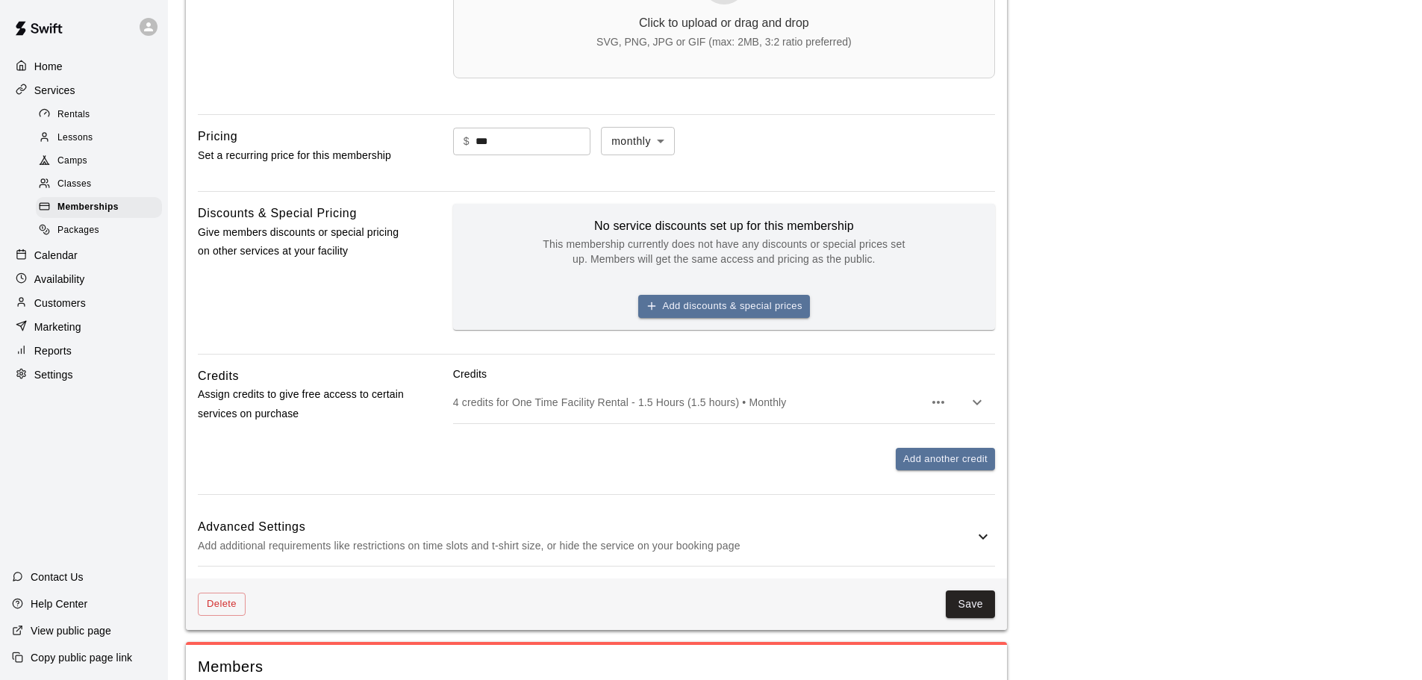
click at [677, 526] on h6 "Advanced Settings" at bounding box center [586, 526] width 777 height 19
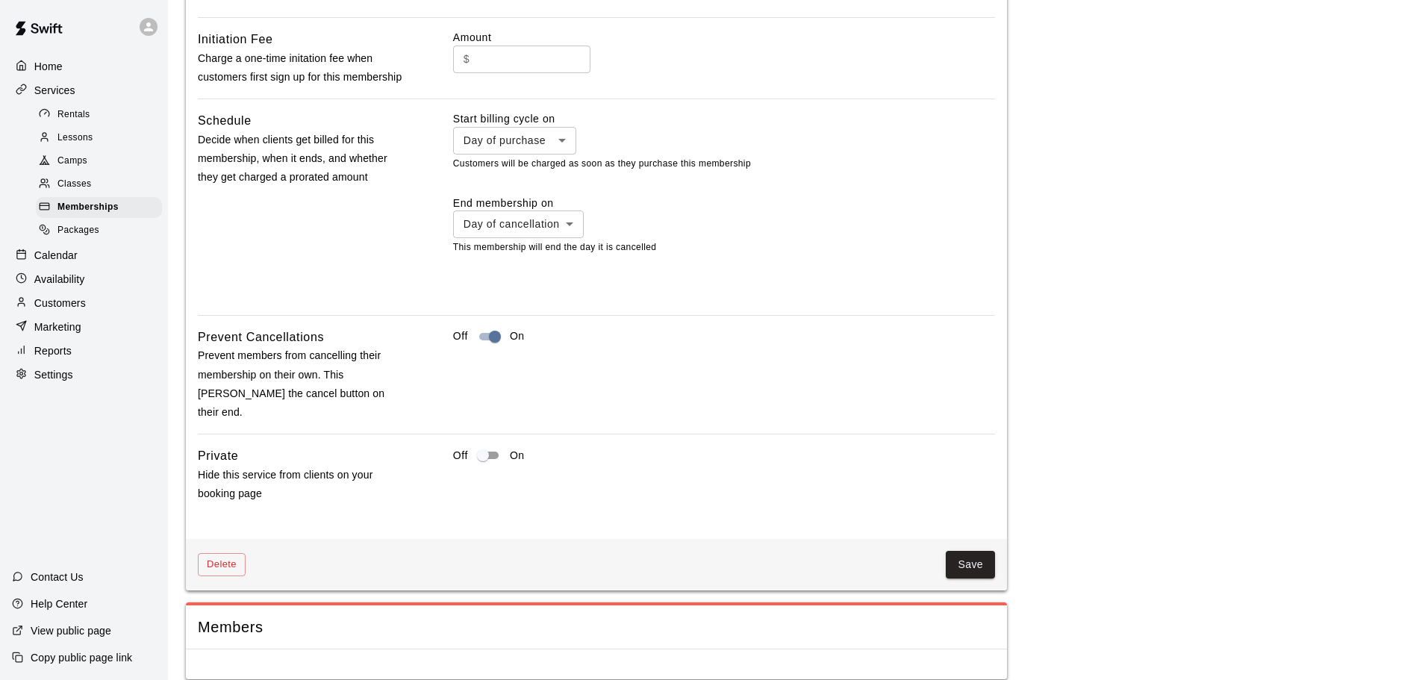
scroll to position [1348, 0]
click at [970, 550] on button "Save" at bounding box center [970, 564] width 49 height 28
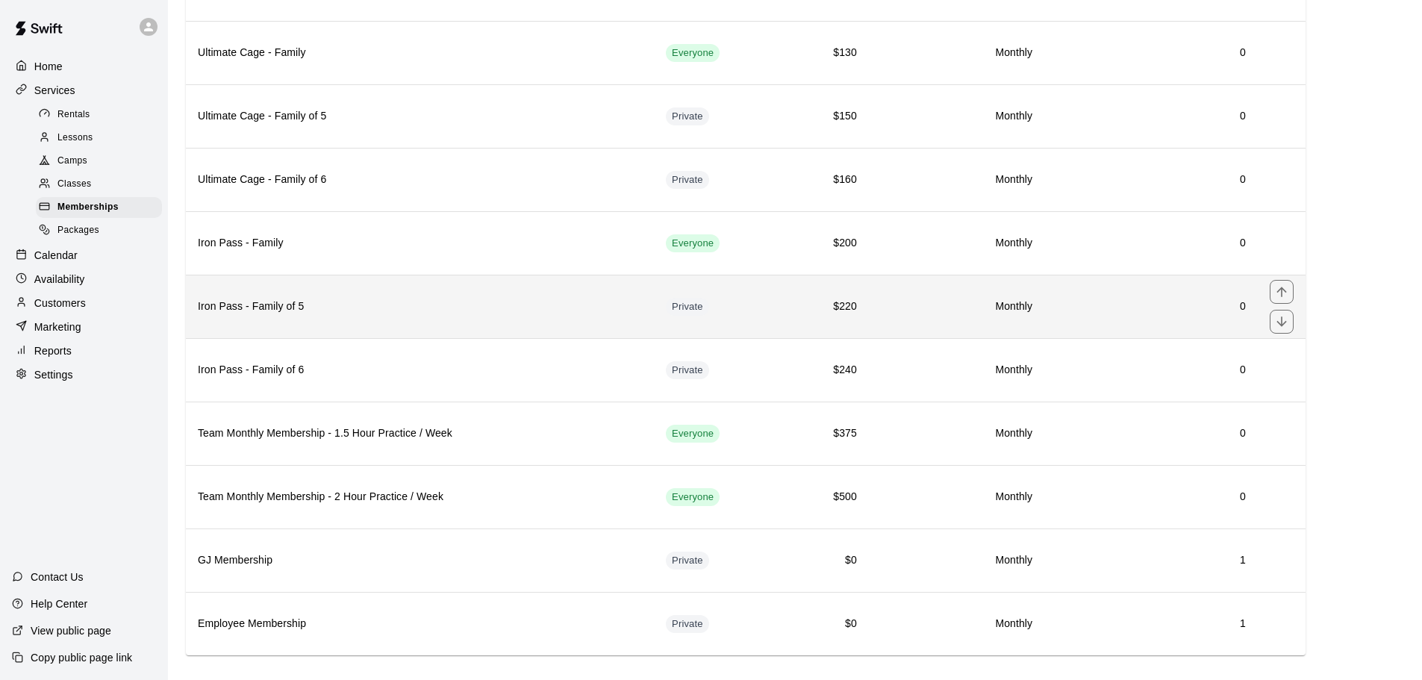
scroll to position [273, 0]
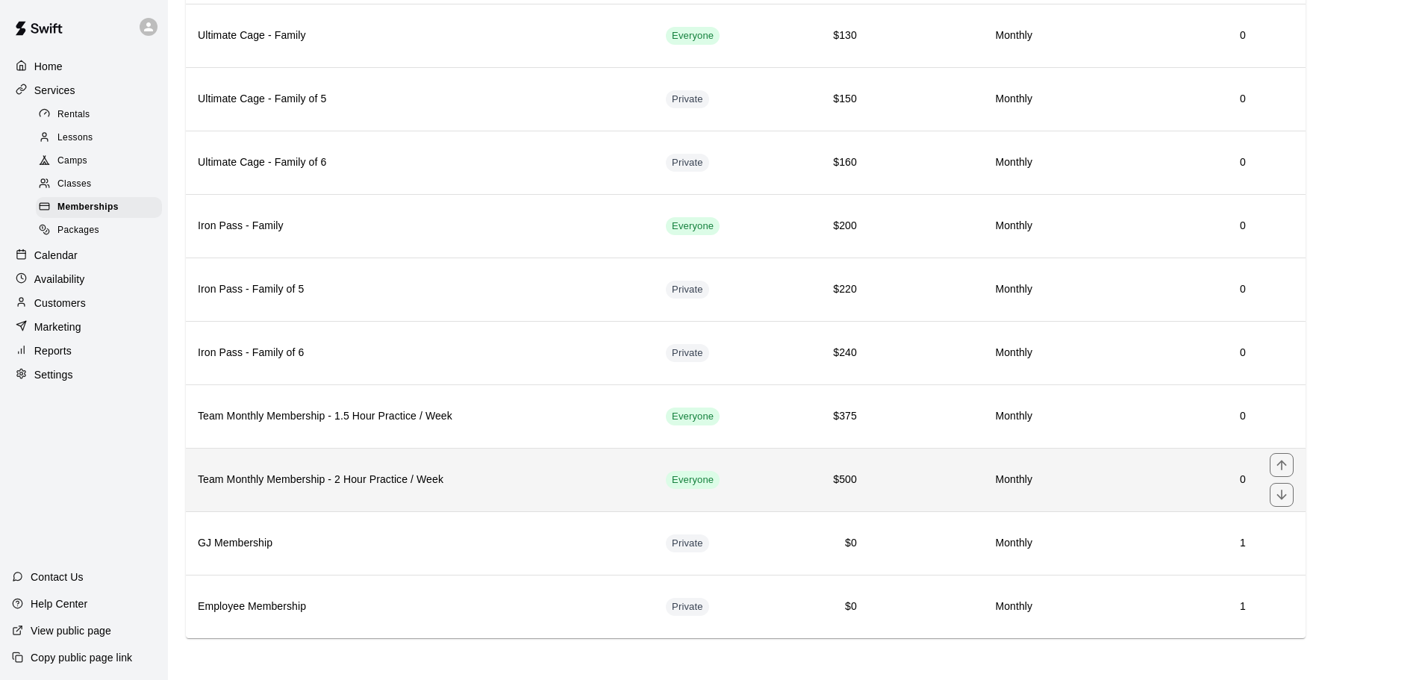
click at [598, 483] on h6 "Team Monthly Membership - 2 Hour Practice / Week" at bounding box center [420, 480] width 444 height 16
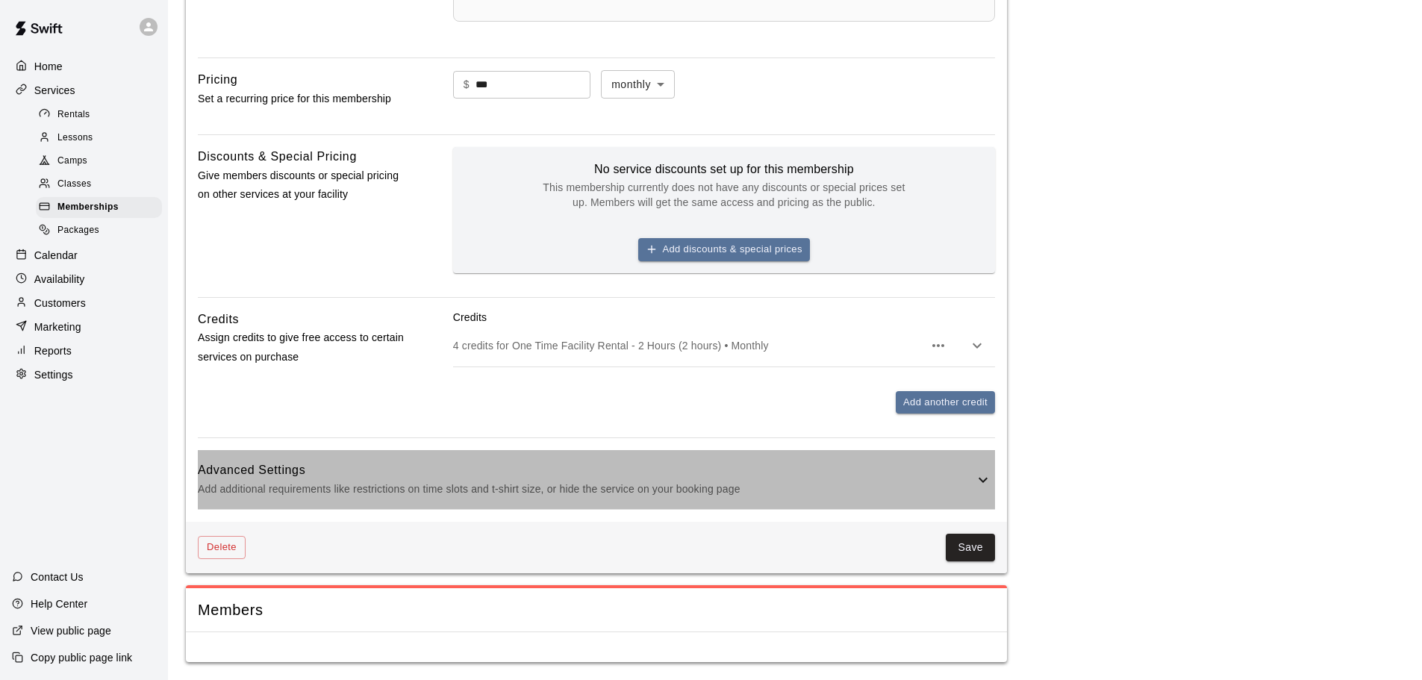
click at [663, 485] on p "Add additional requirements like restrictions on time slots and t-shirt size, o…" at bounding box center [586, 489] width 777 height 19
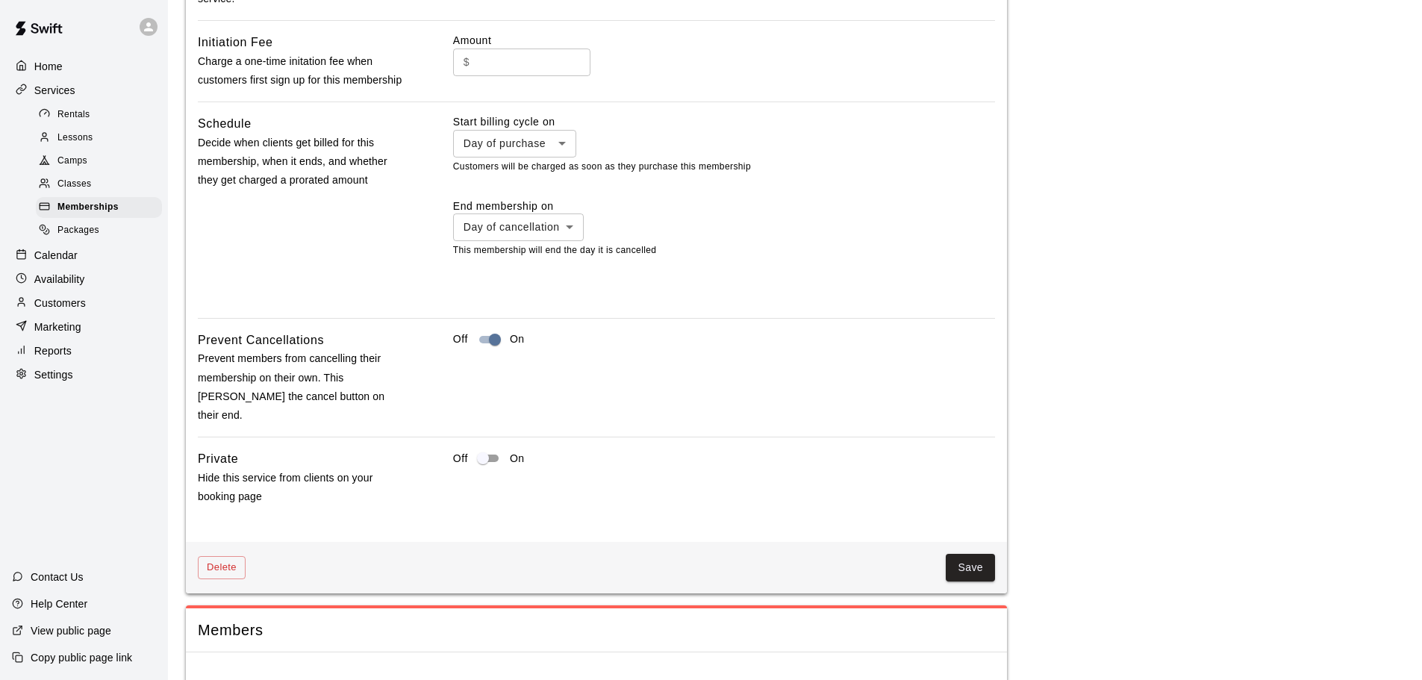
scroll to position [1348, 0]
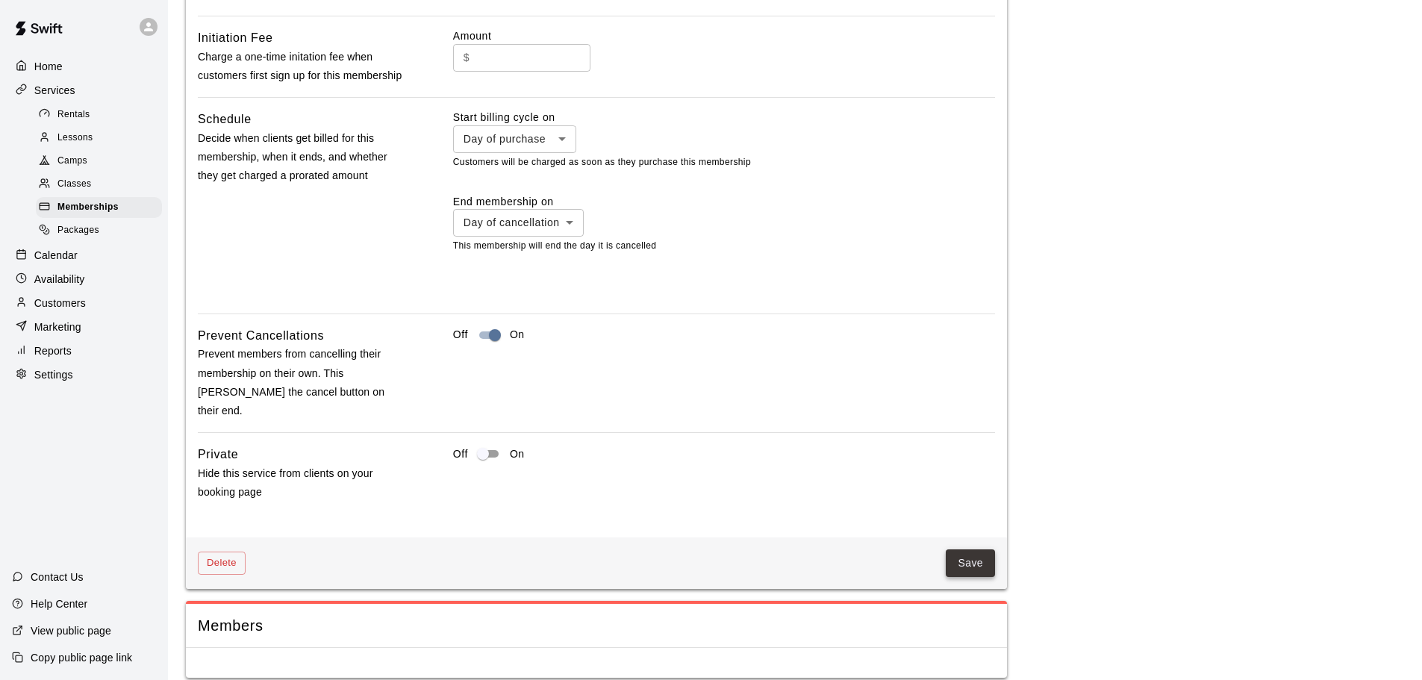
click at [968, 550] on button "Save" at bounding box center [970, 564] width 49 height 28
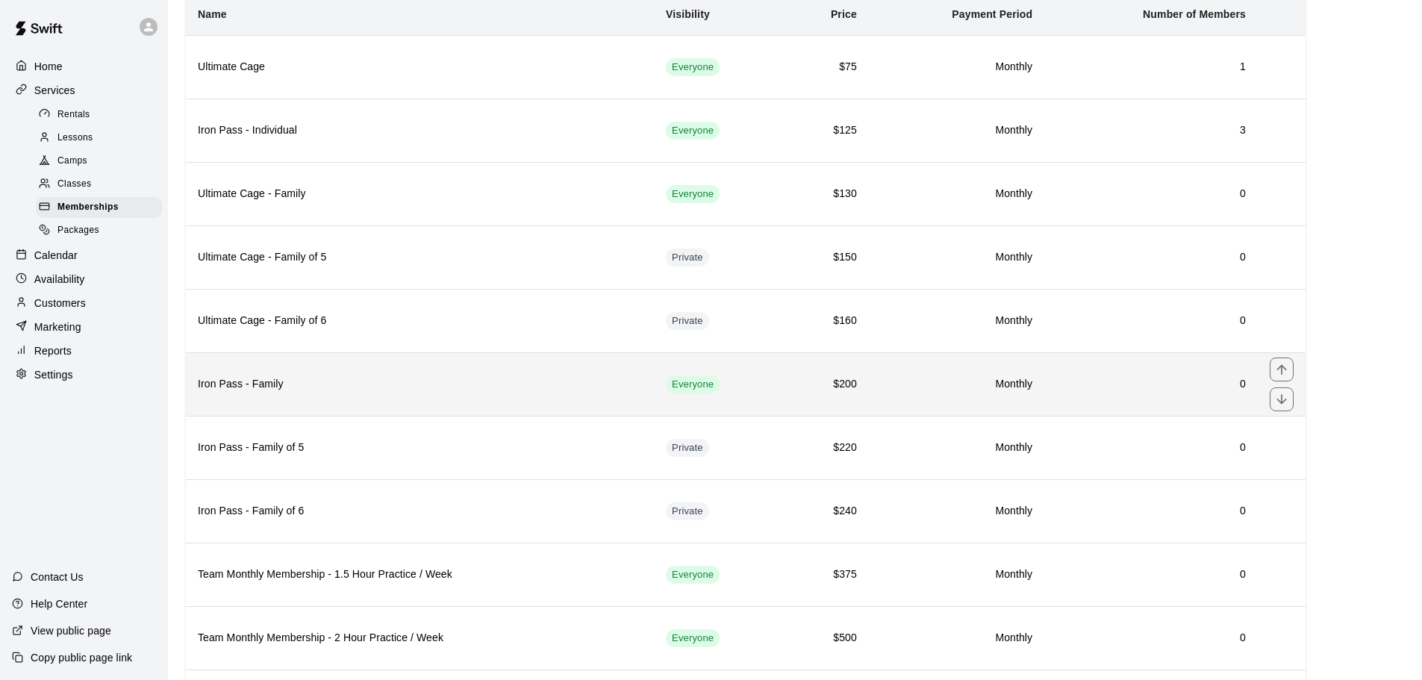
scroll to position [273, 0]
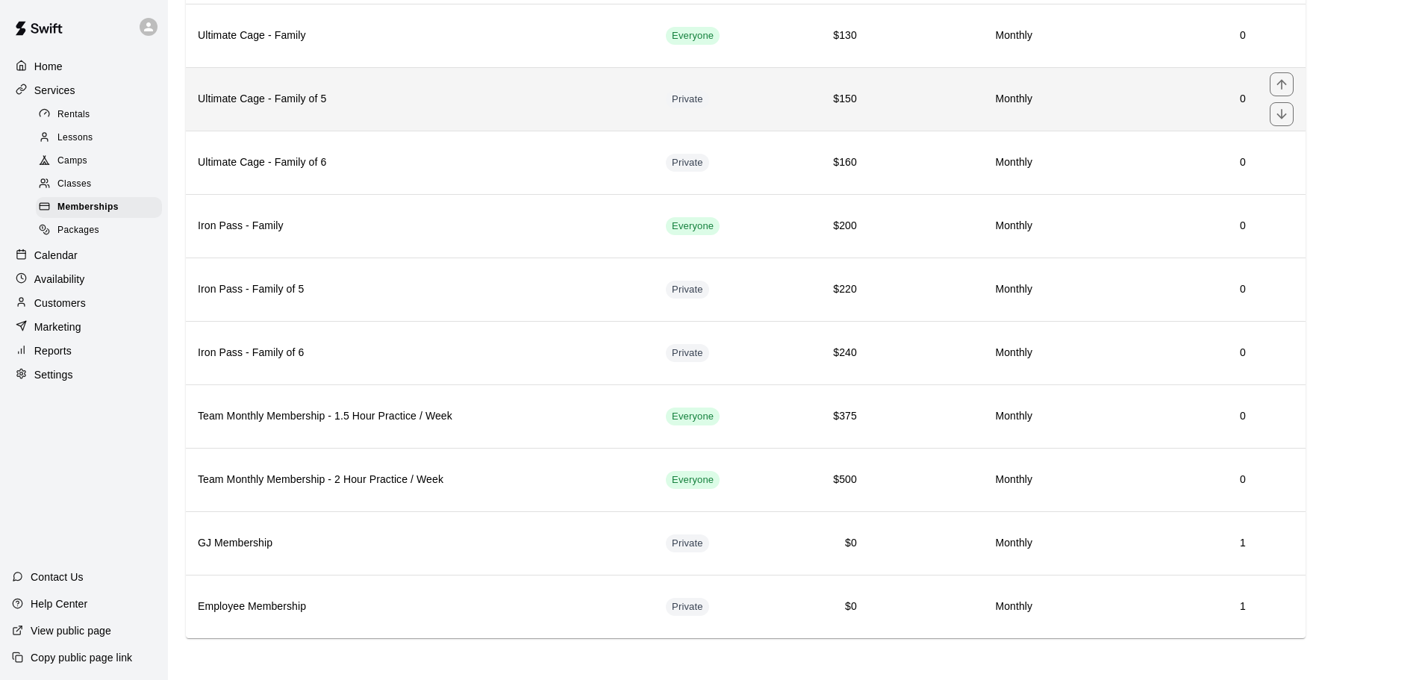
click at [494, 113] on th "Ultimate Cage - Family of 5" at bounding box center [420, 98] width 468 height 63
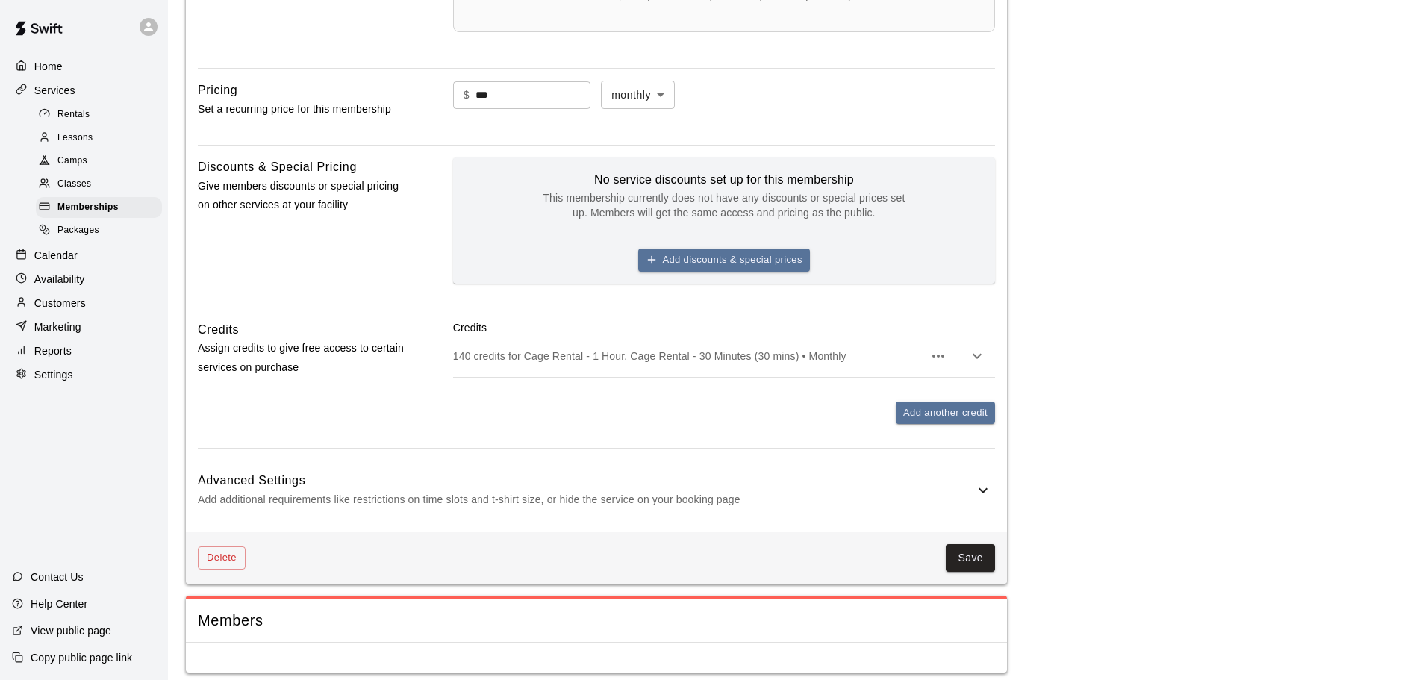
scroll to position [641, 0]
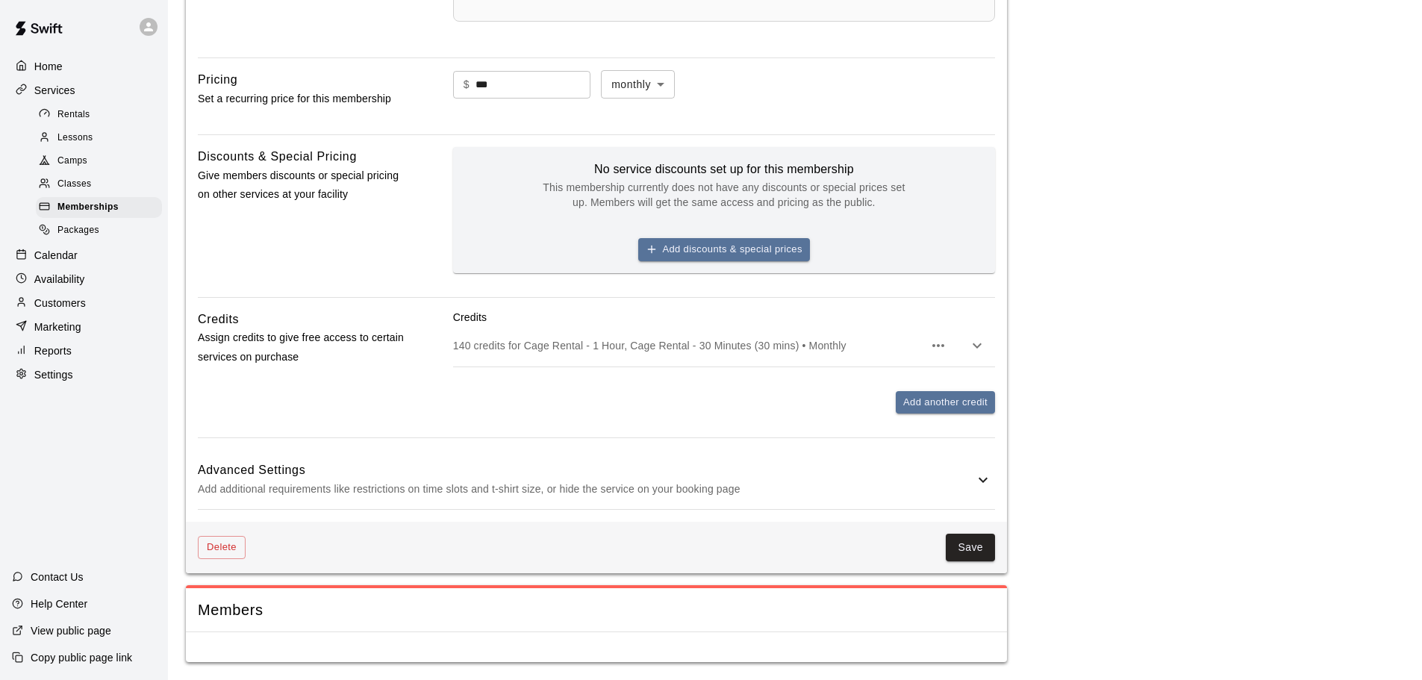
click at [672, 478] on h6 "Advanced Settings" at bounding box center [586, 470] width 777 height 19
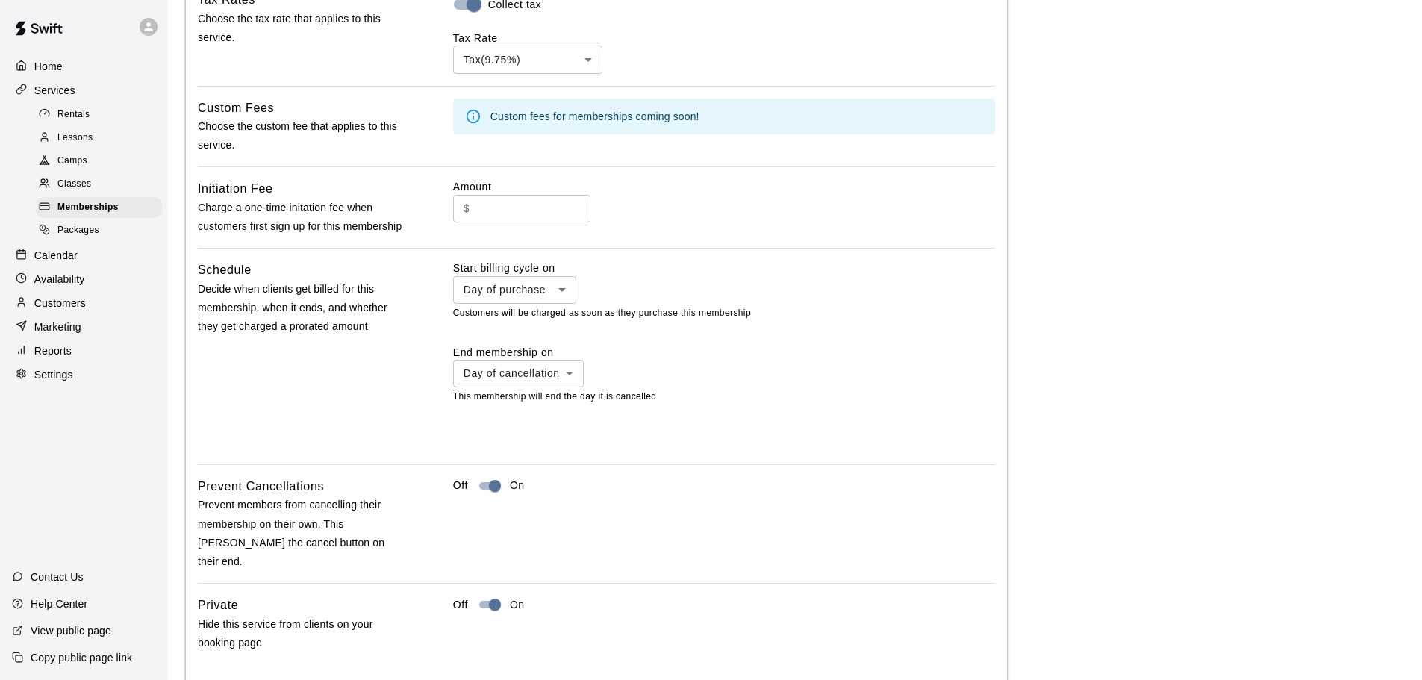
scroll to position [1333, 0]
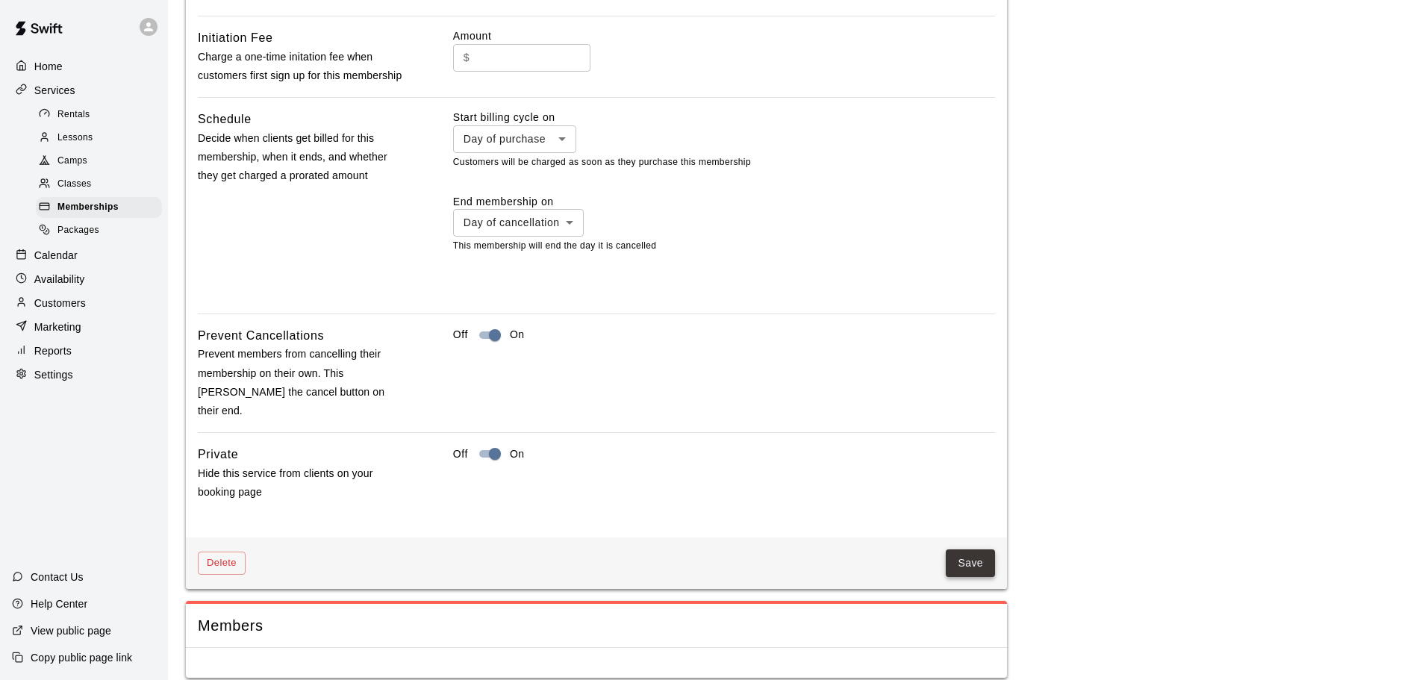
click at [959, 550] on button "Save" at bounding box center [970, 564] width 49 height 28
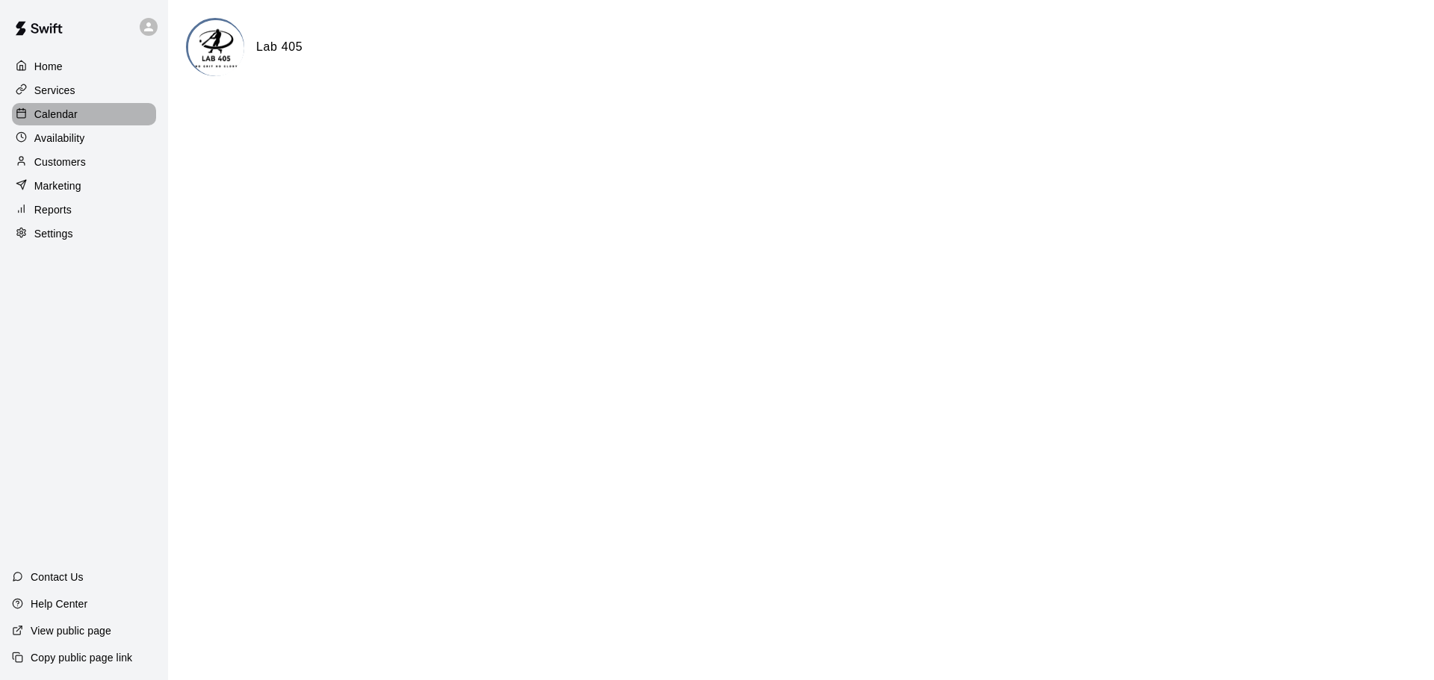
click at [63, 115] on p "Calendar" at bounding box center [55, 114] width 43 height 15
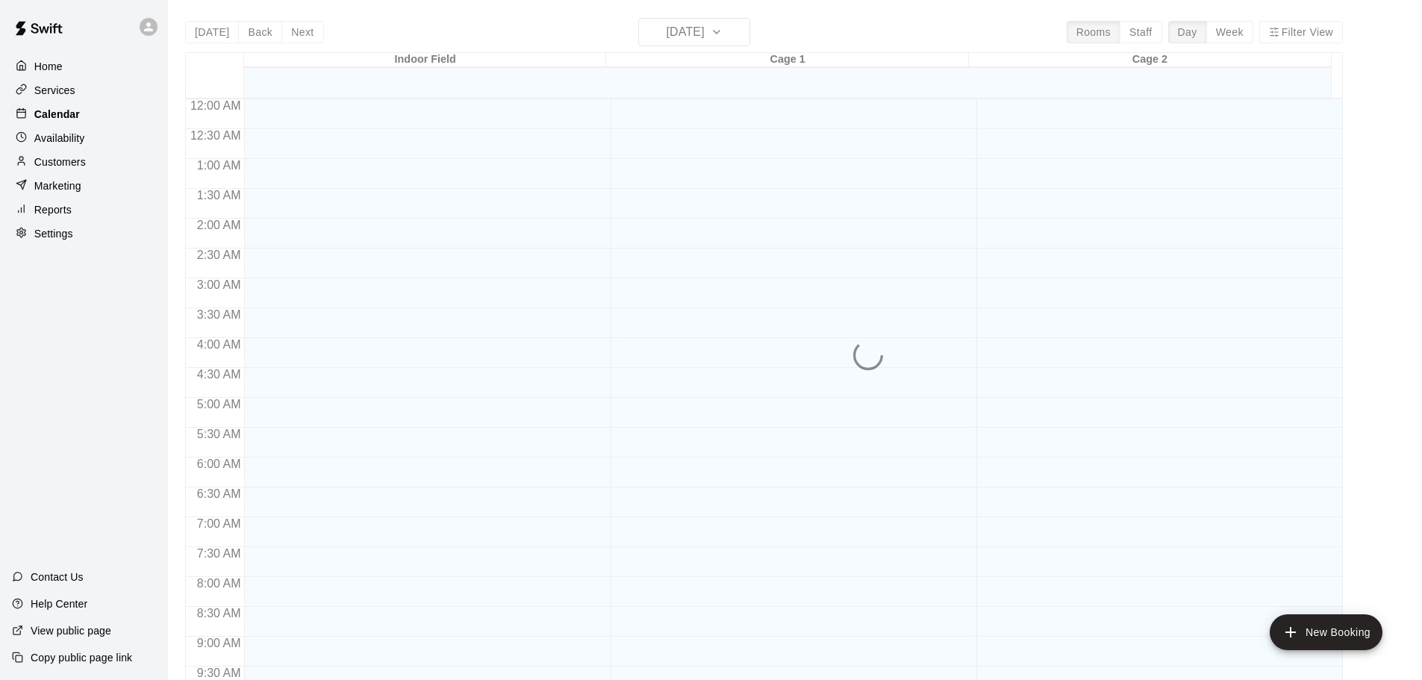
scroll to position [791, 0]
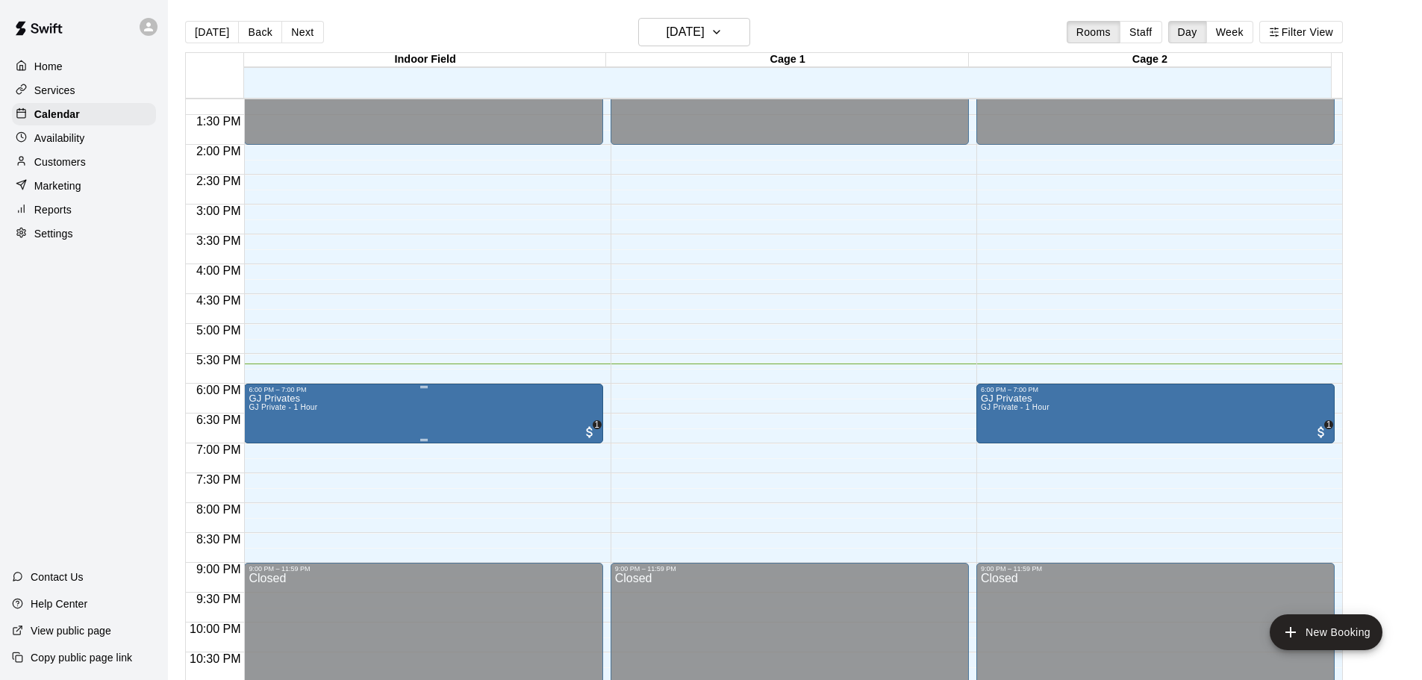
click at [260, 451] on img "edit" at bounding box center [263, 446] width 17 height 17
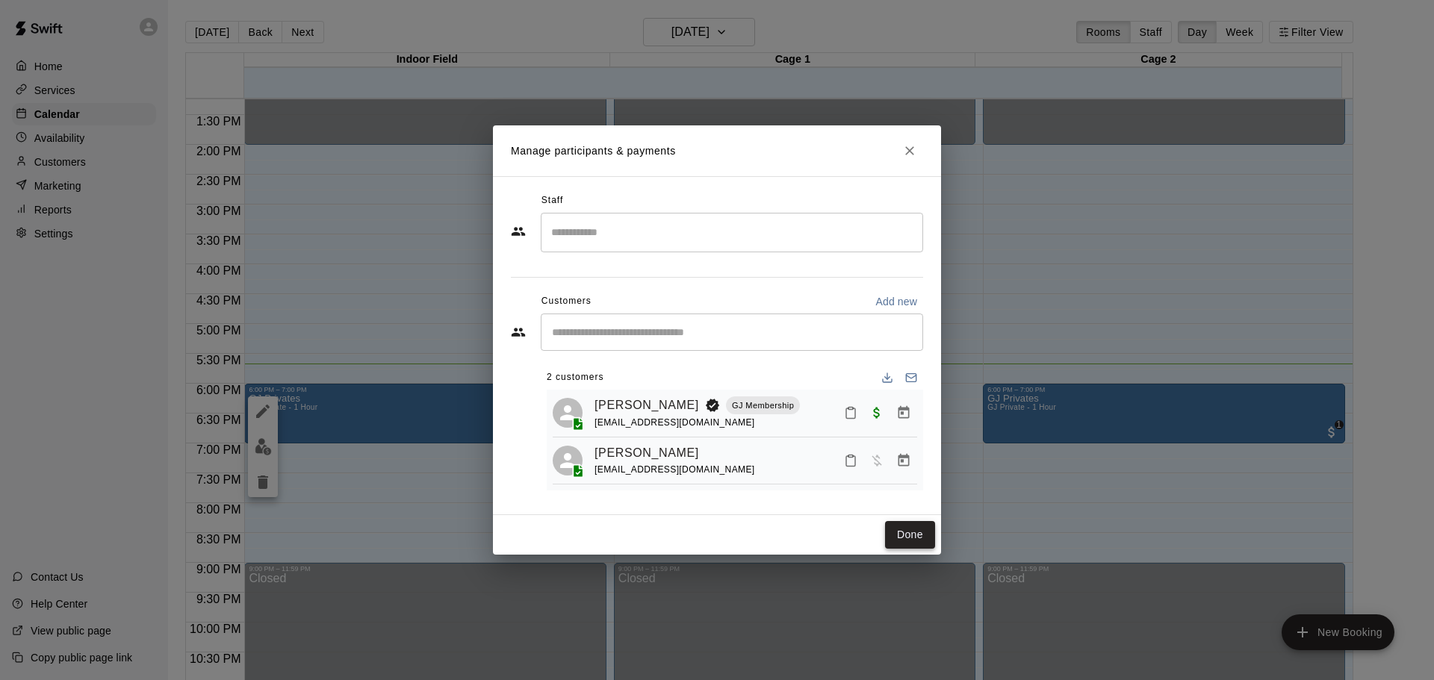
click at [899, 544] on button "Done" at bounding box center [910, 535] width 50 height 28
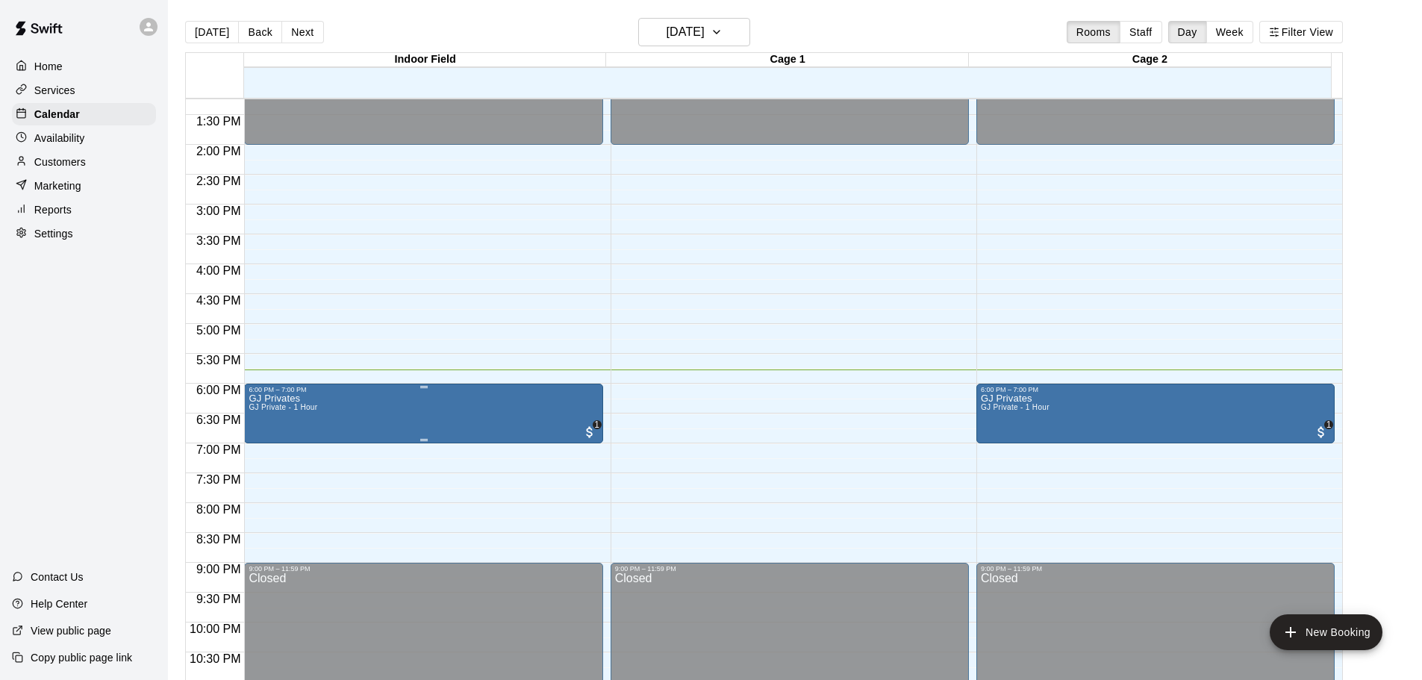
click at [264, 446] on img "edit" at bounding box center [263, 446] width 17 height 17
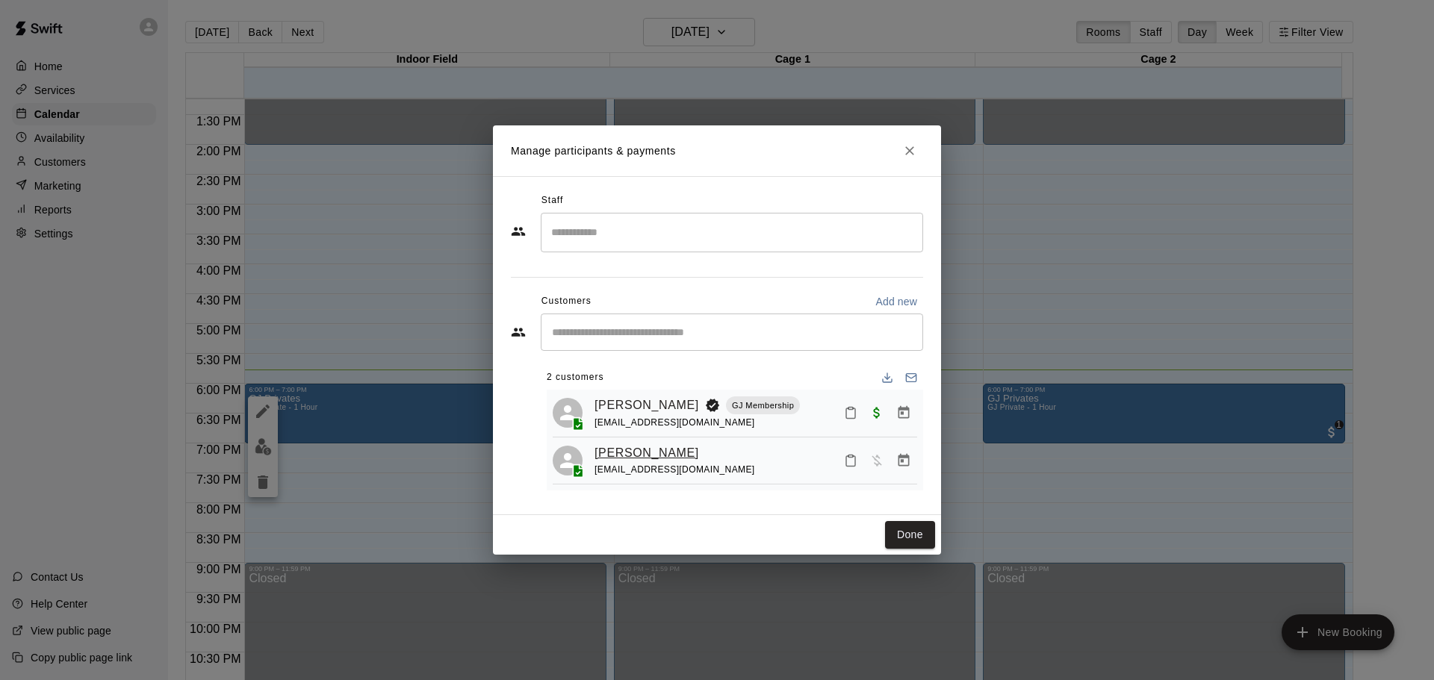
click at [640, 455] on link "Oliver Hood" at bounding box center [646, 453] width 105 height 19
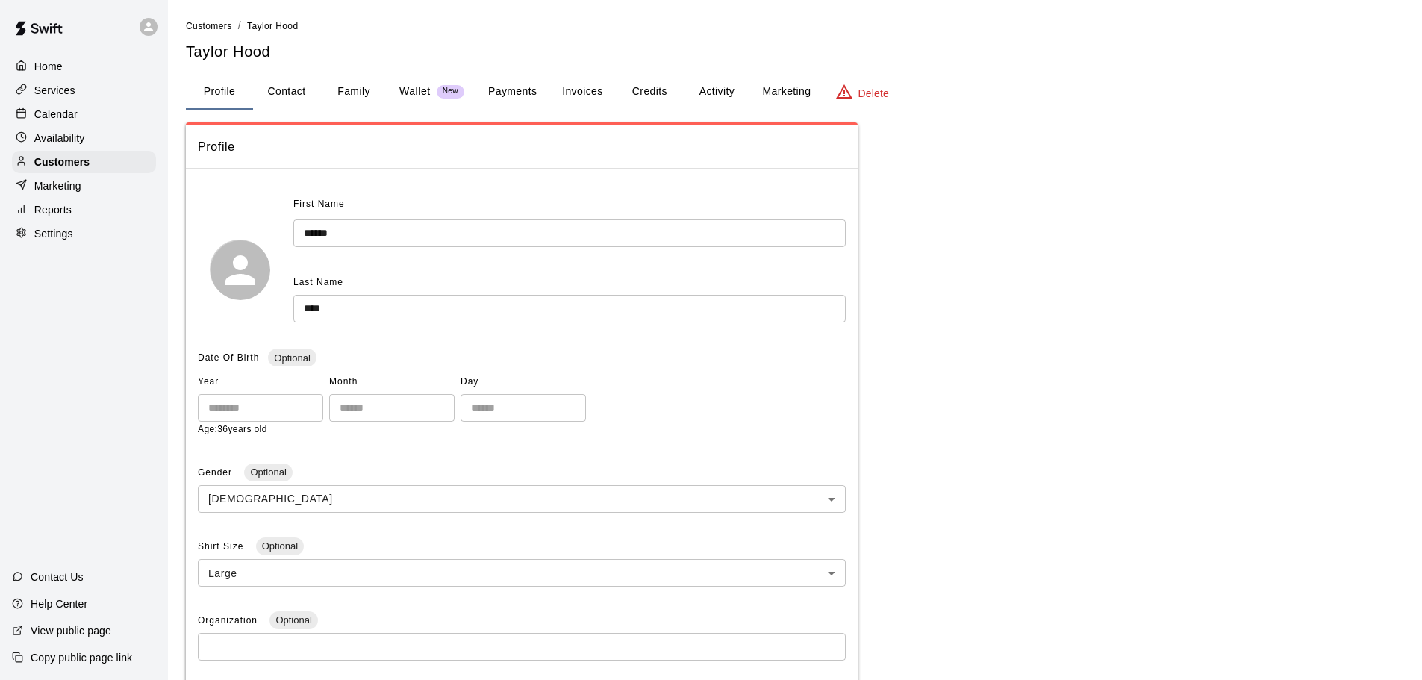
click at [407, 91] on p "Wallet" at bounding box center [414, 92] width 31 height 16
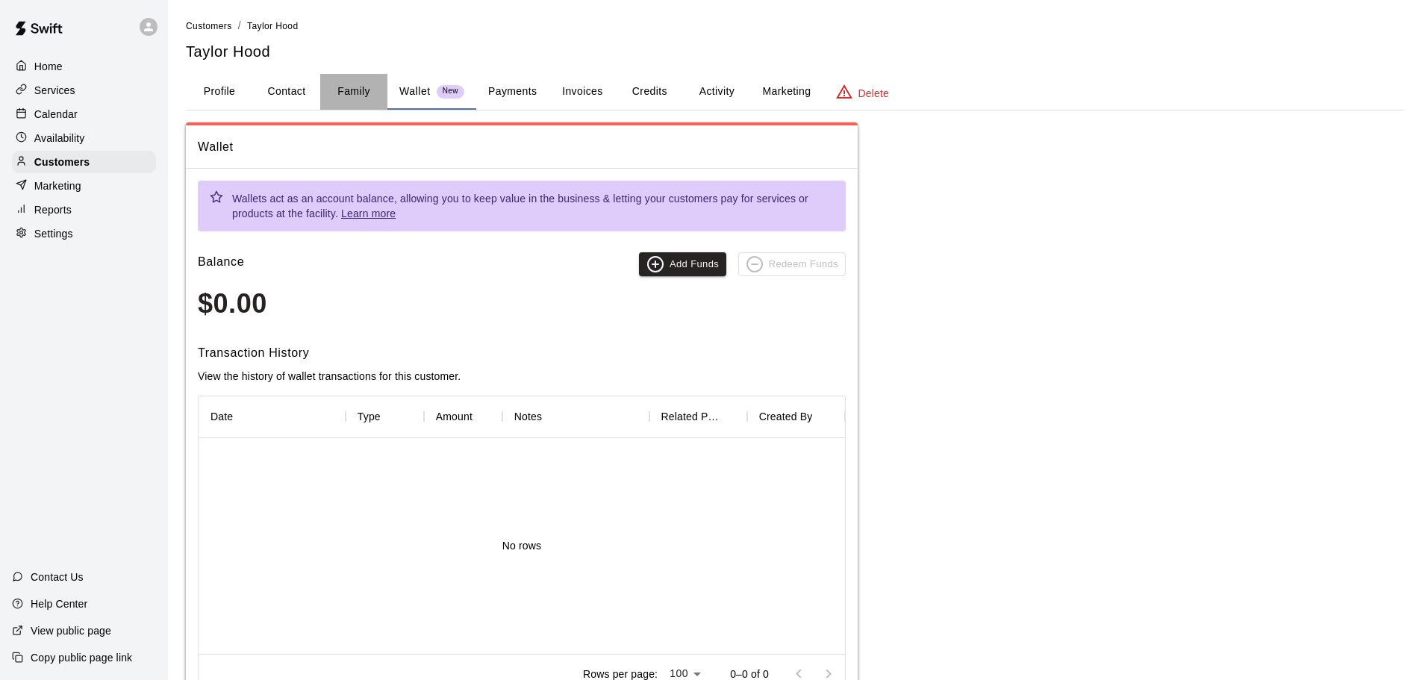
click at [346, 98] on button "Family" at bounding box center [353, 92] width 67 height 36
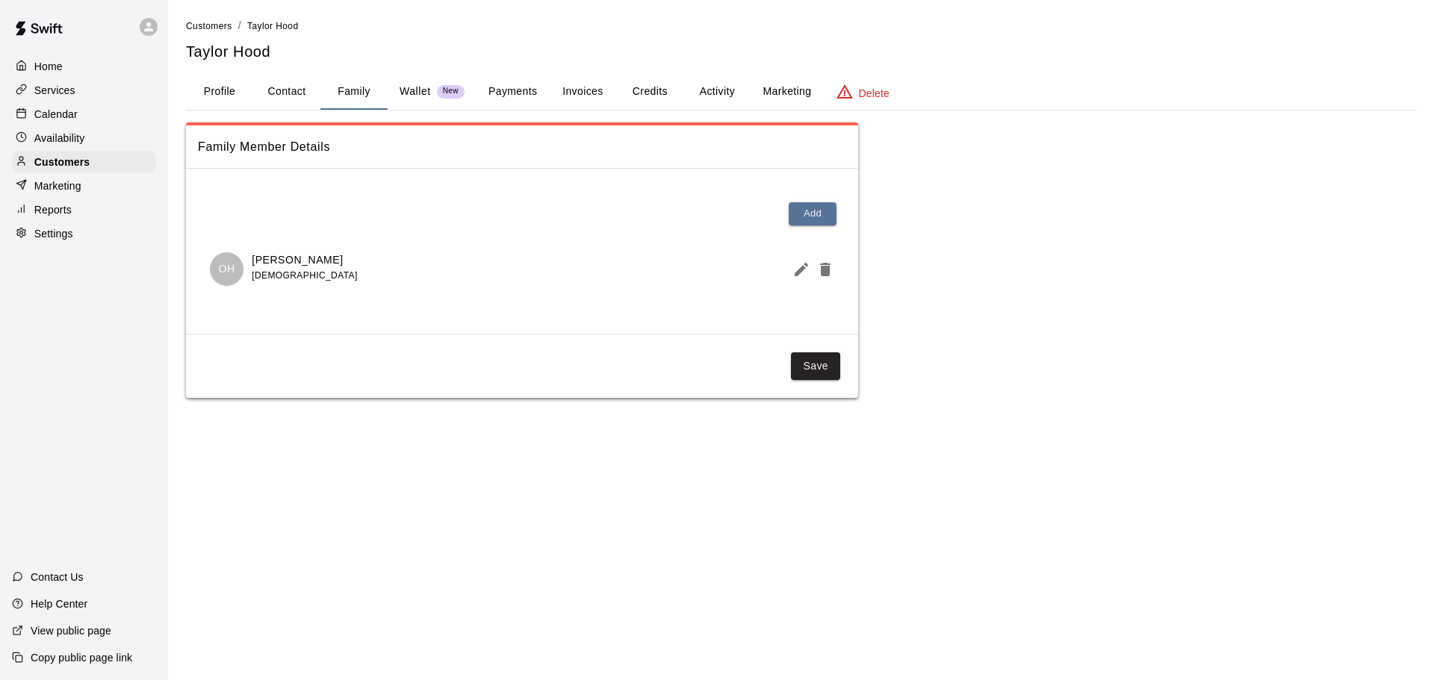
click at [603, 89] on button "Invoices" at bounding box center [582, 92] width 67 height 36
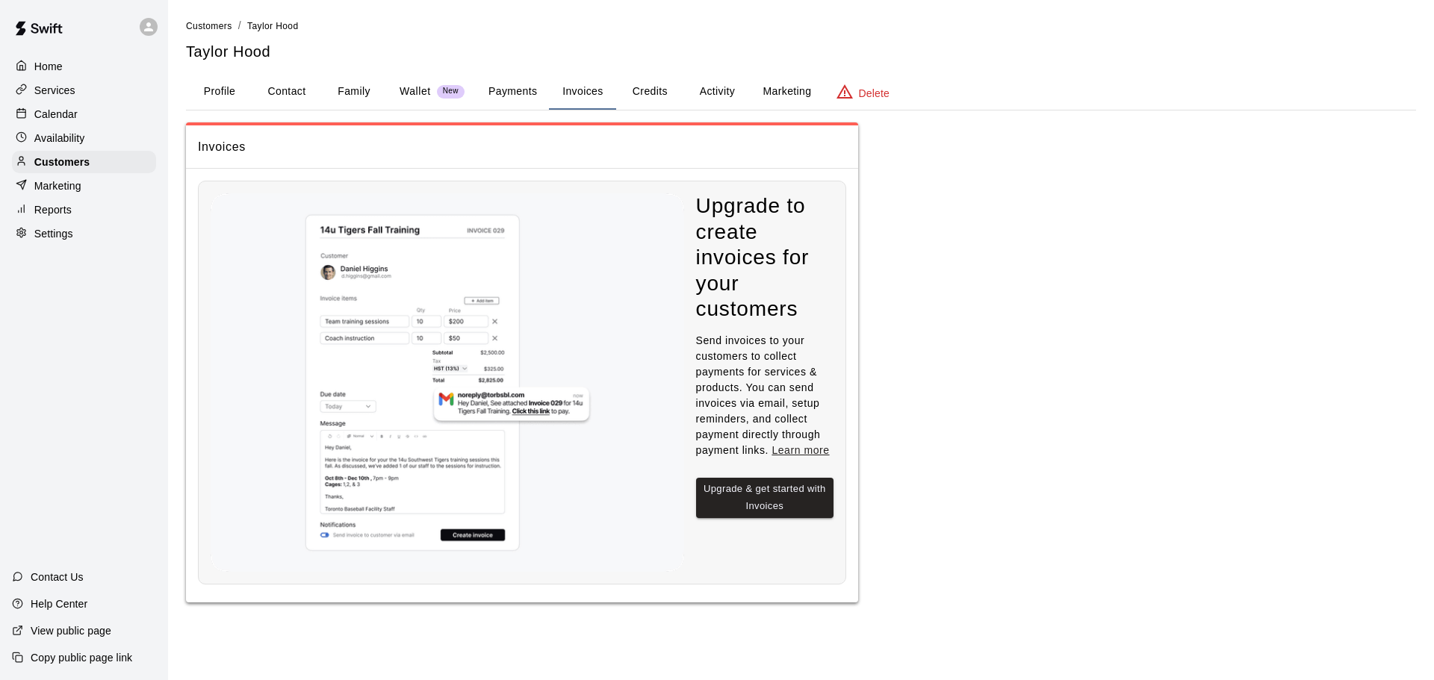
click at [659, 87] on button "Credits" at bounding box center [649, 92] width 67 height 36
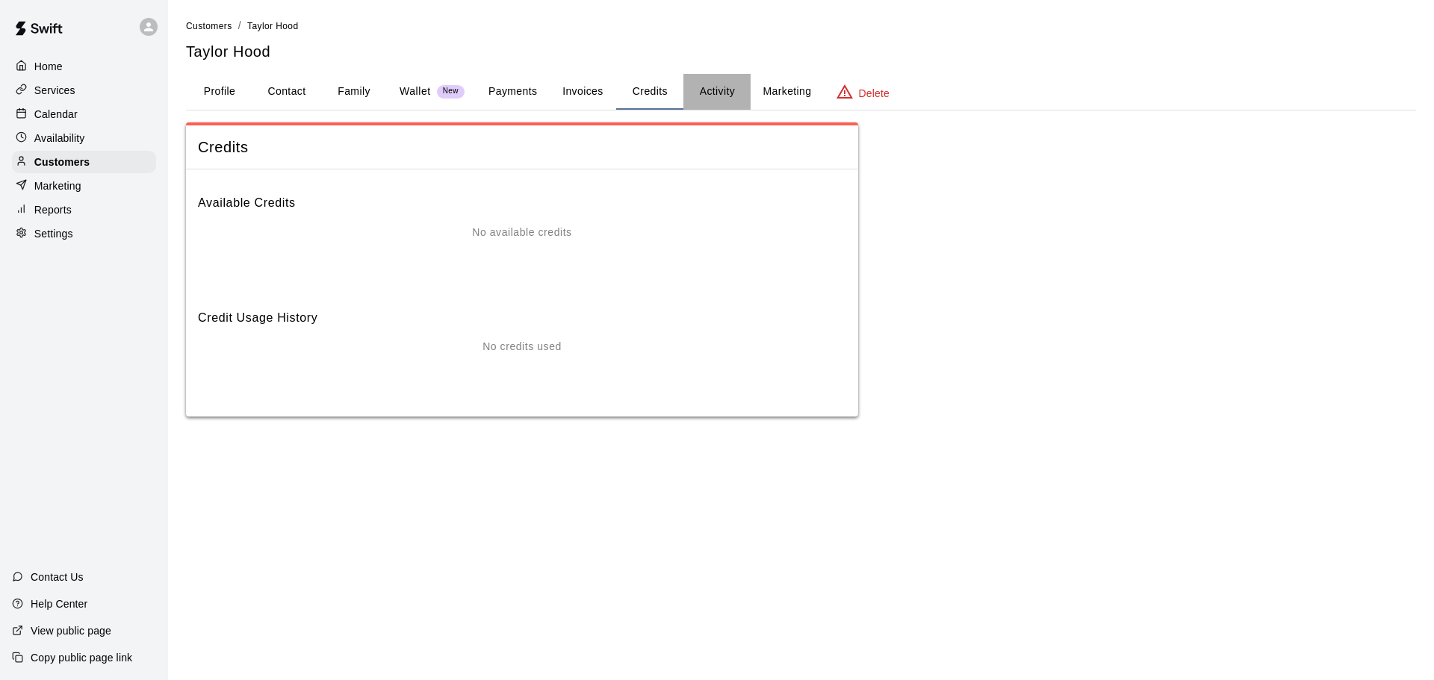
click at [712, 87] on button "Activity" at bounding box center [716, 92] width 67 height 36
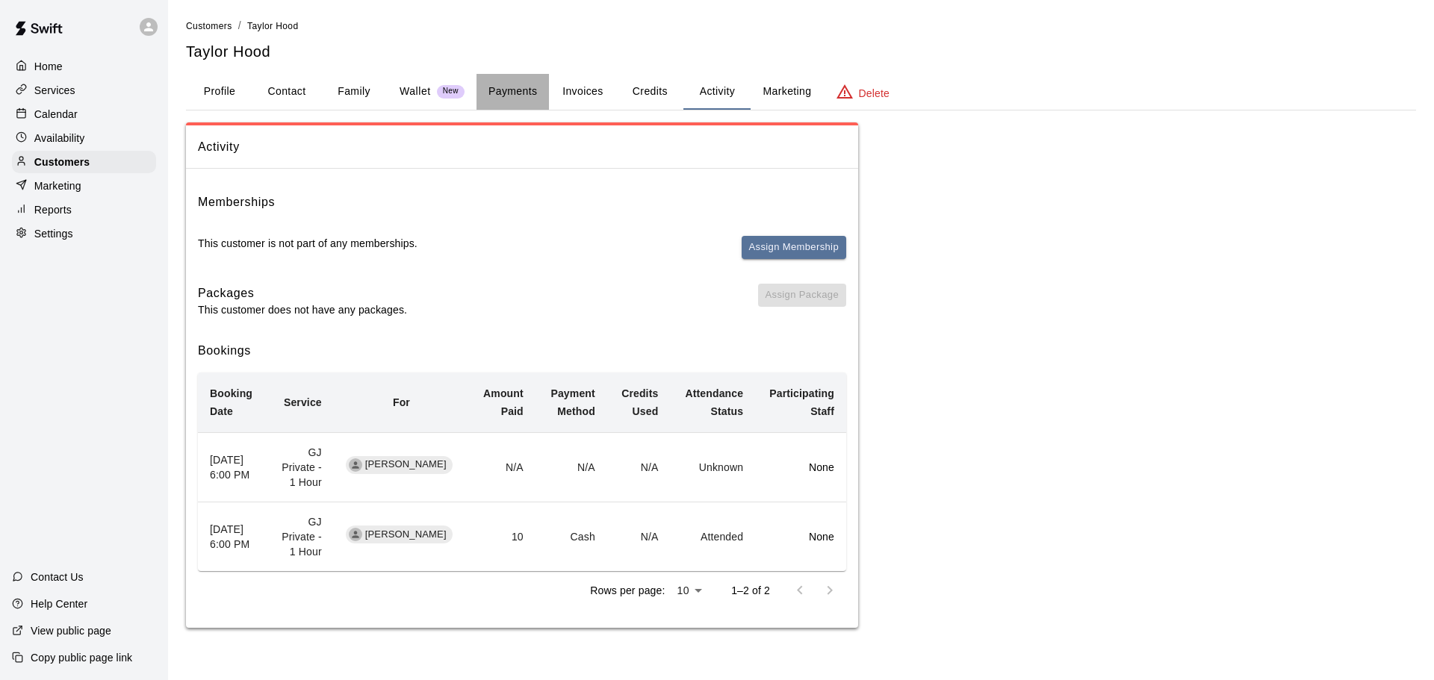
click at [511, 90] on button "Payments" at bounding box center [512, 92] width 72 height 36
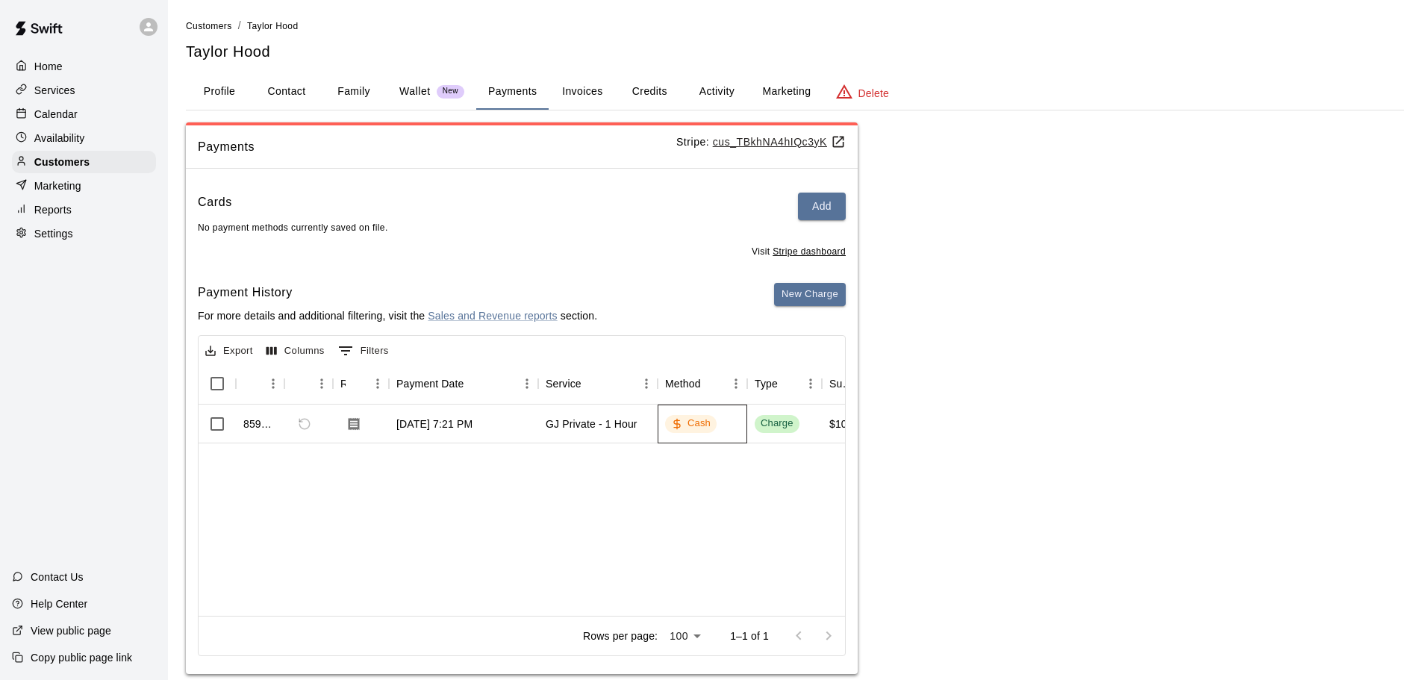
click at [682, 430] on icon at bounding box center [677, 424] width 12 height 12
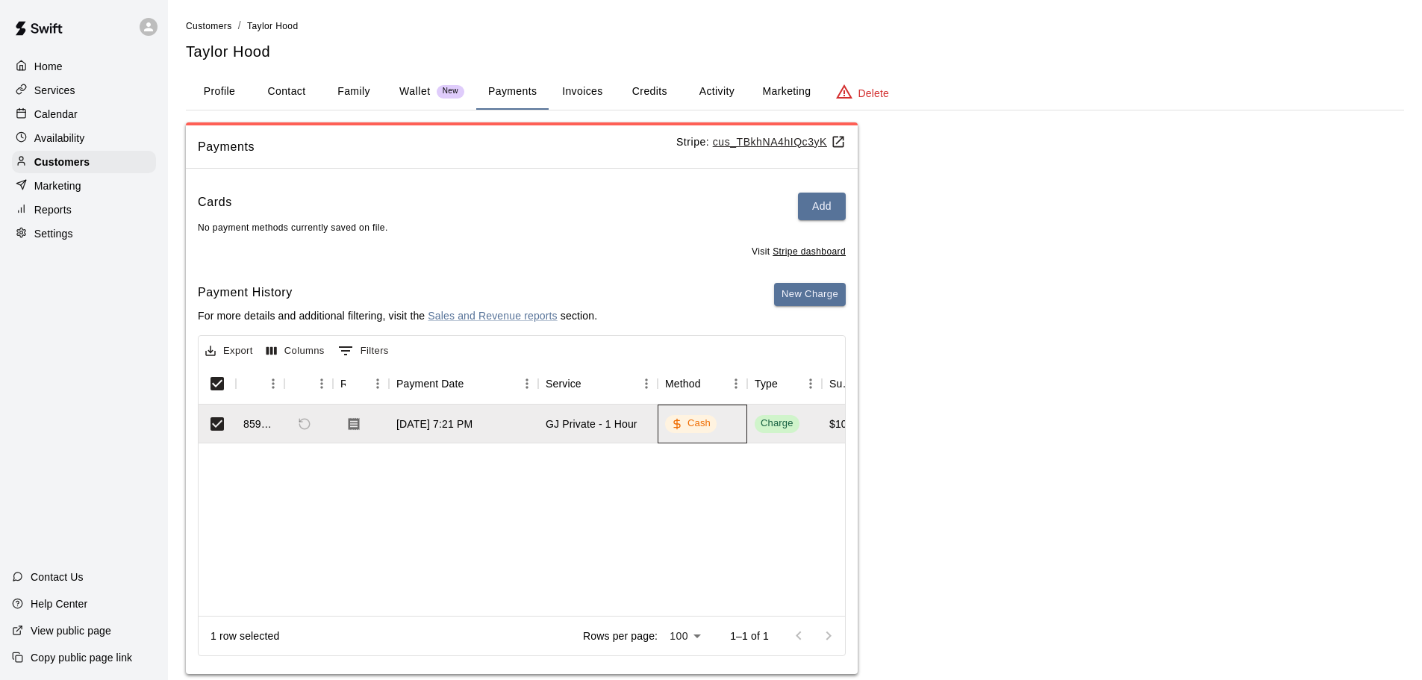
click at [682, 430] on icon at bounding box center [677, 424] width 12 height 12
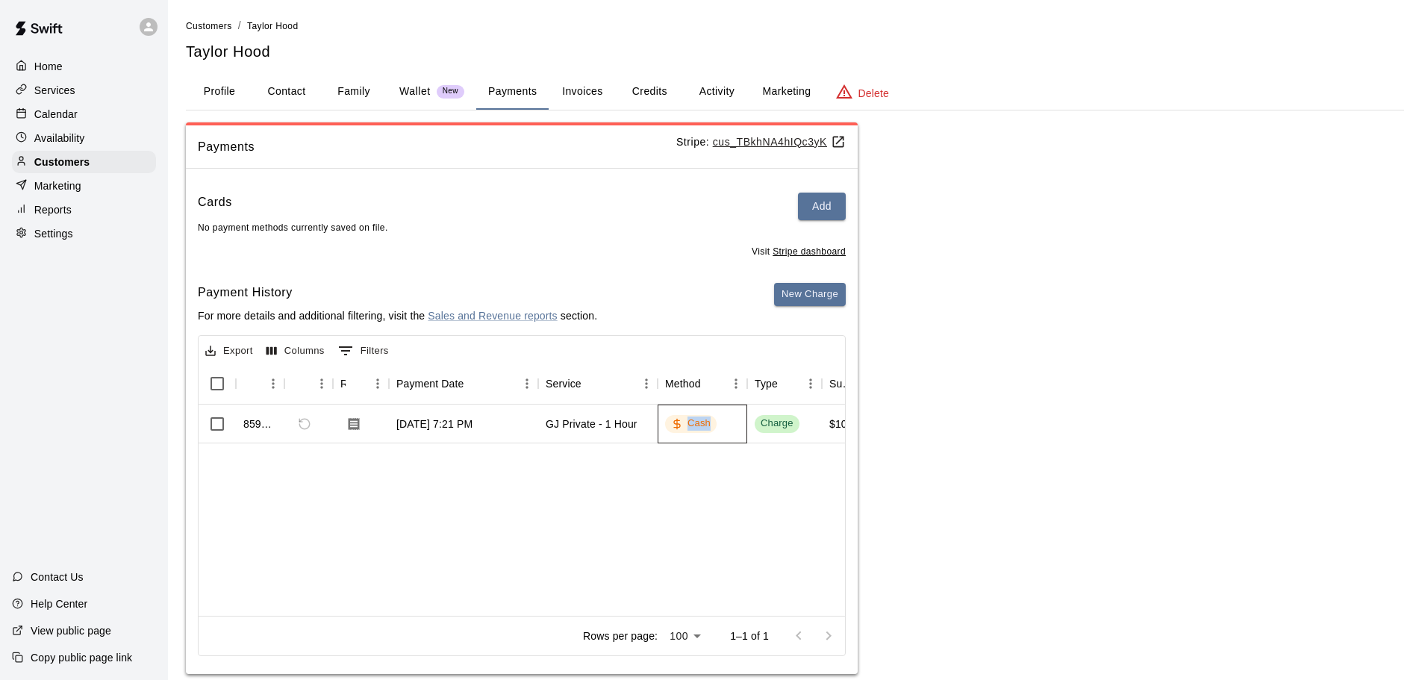
click at [682, 430] on icon at bounding box center [677, 424] width 12 height 12
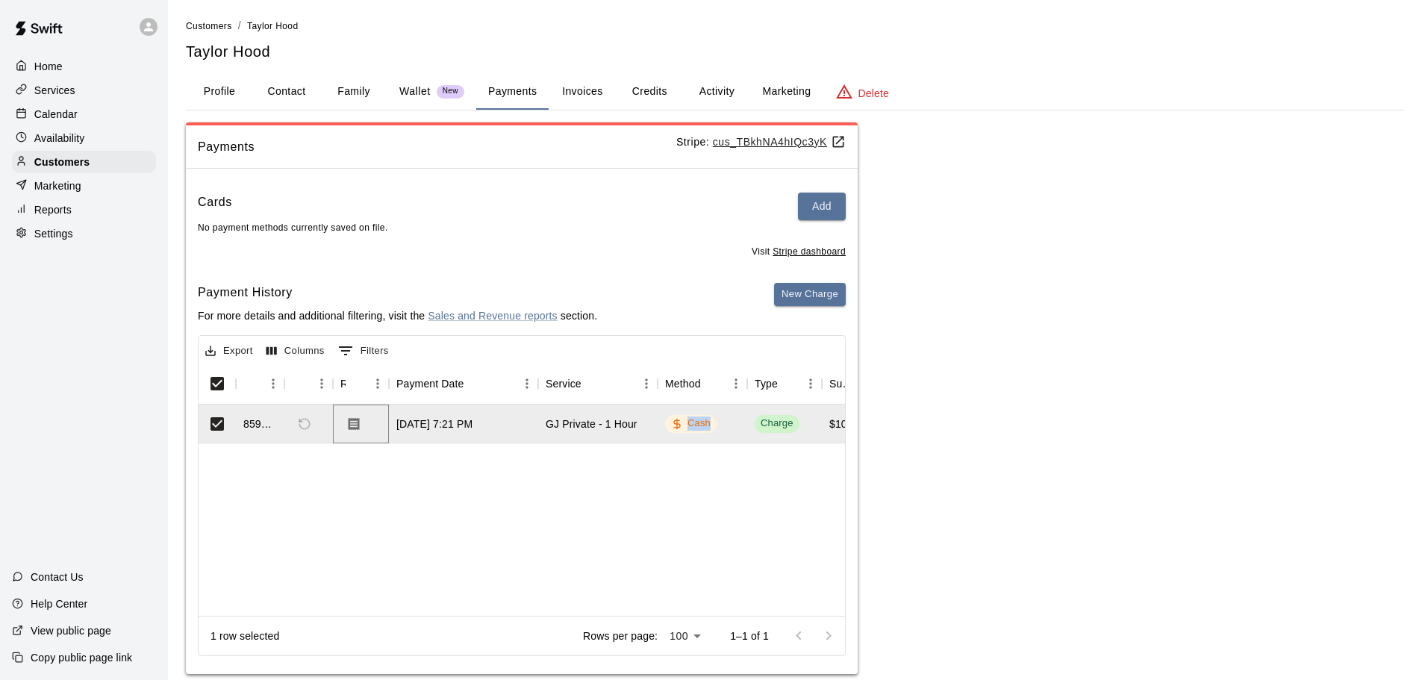
click at [358, 429] on icon "Download Receipt" at bounding box center [354, 423] width 11 height 13
click at [358, 430] on icon "Download Receipt" at bounding box center [354, 423] width 11 height 13
click at [351, 98] on button "Family" at bounding box center [353, 92] width 67 height 36
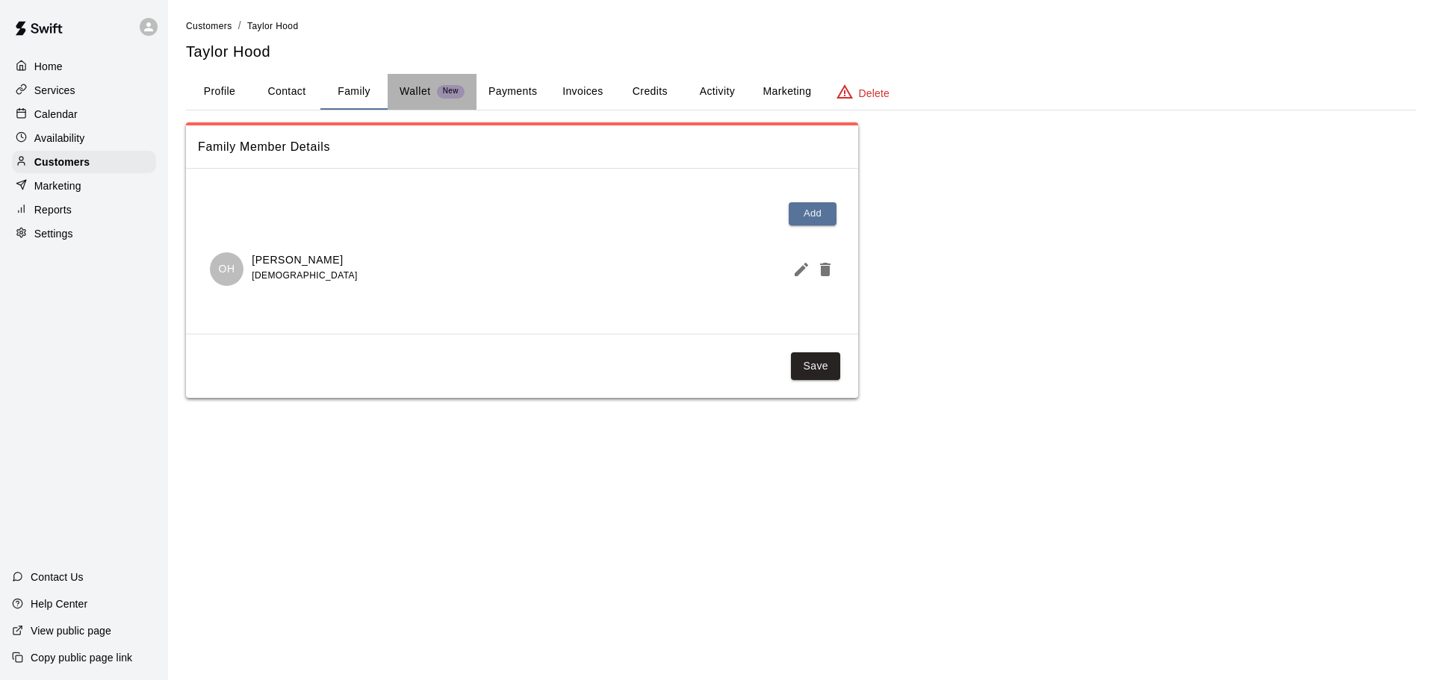
click at [433, 95] on div "Wallet New" at bounding box center [431, 92] width 65 height 16
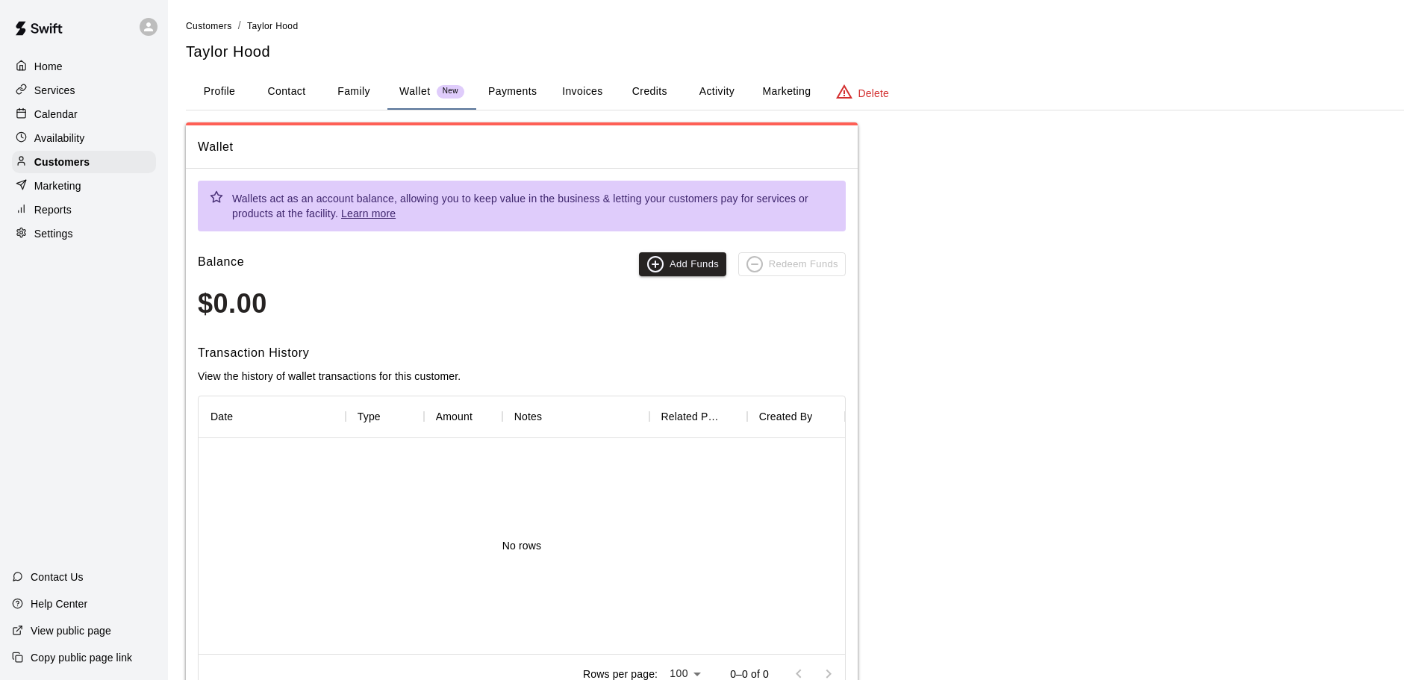
scroll to position [57, 0]
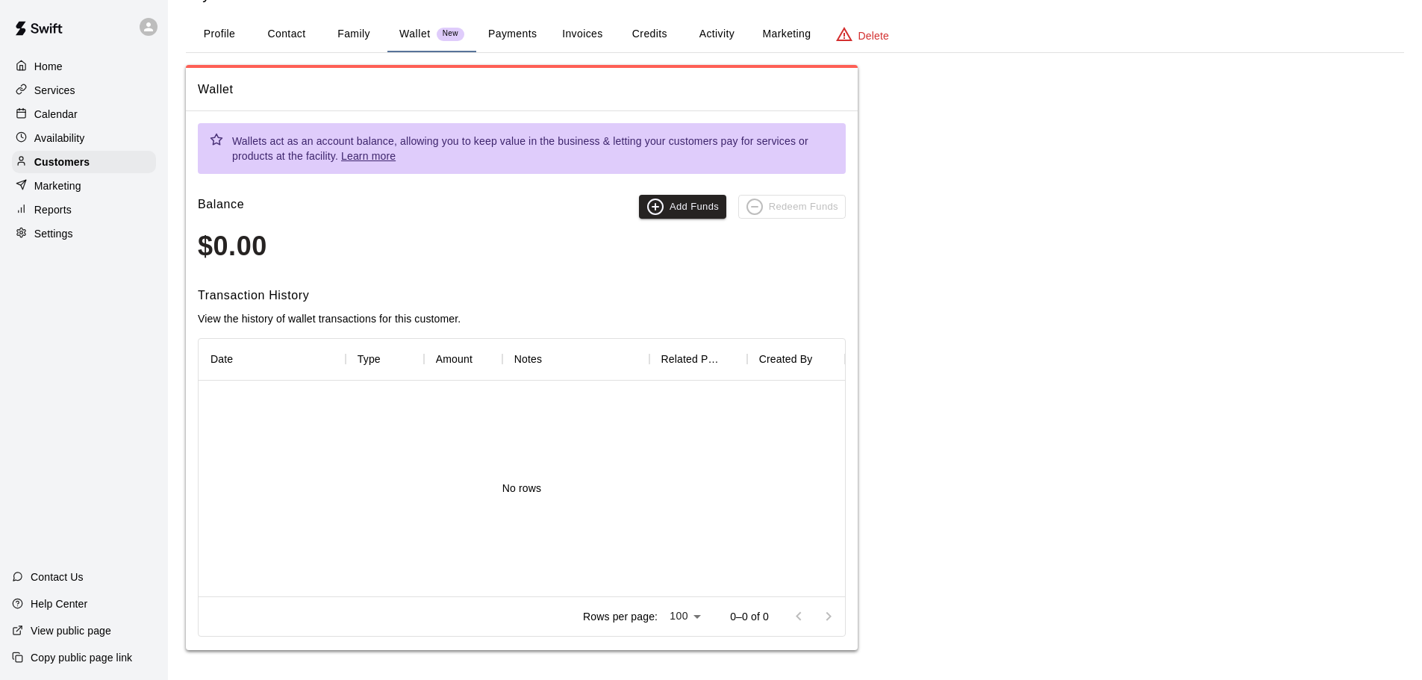
click at [200, 38] on button "Profile" at bounding box center [219, 34] width 67 height 36
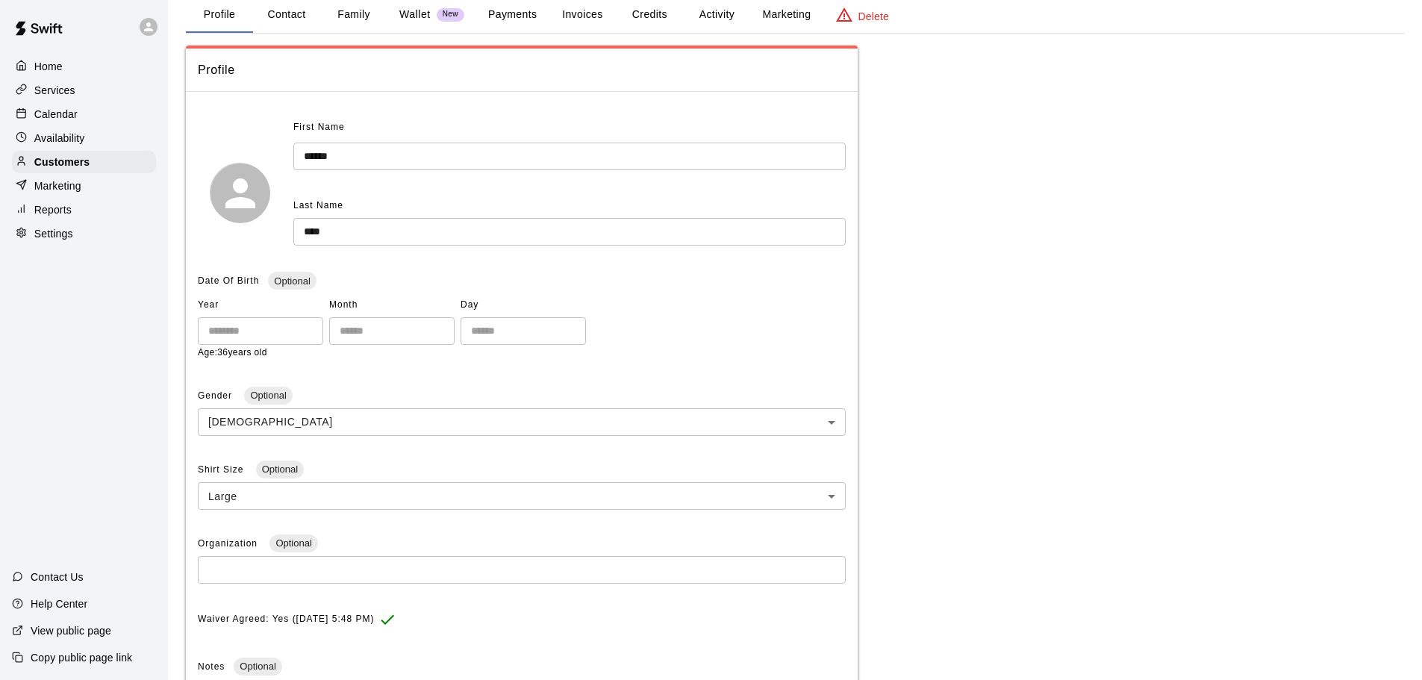
scroll to position [0, 0]
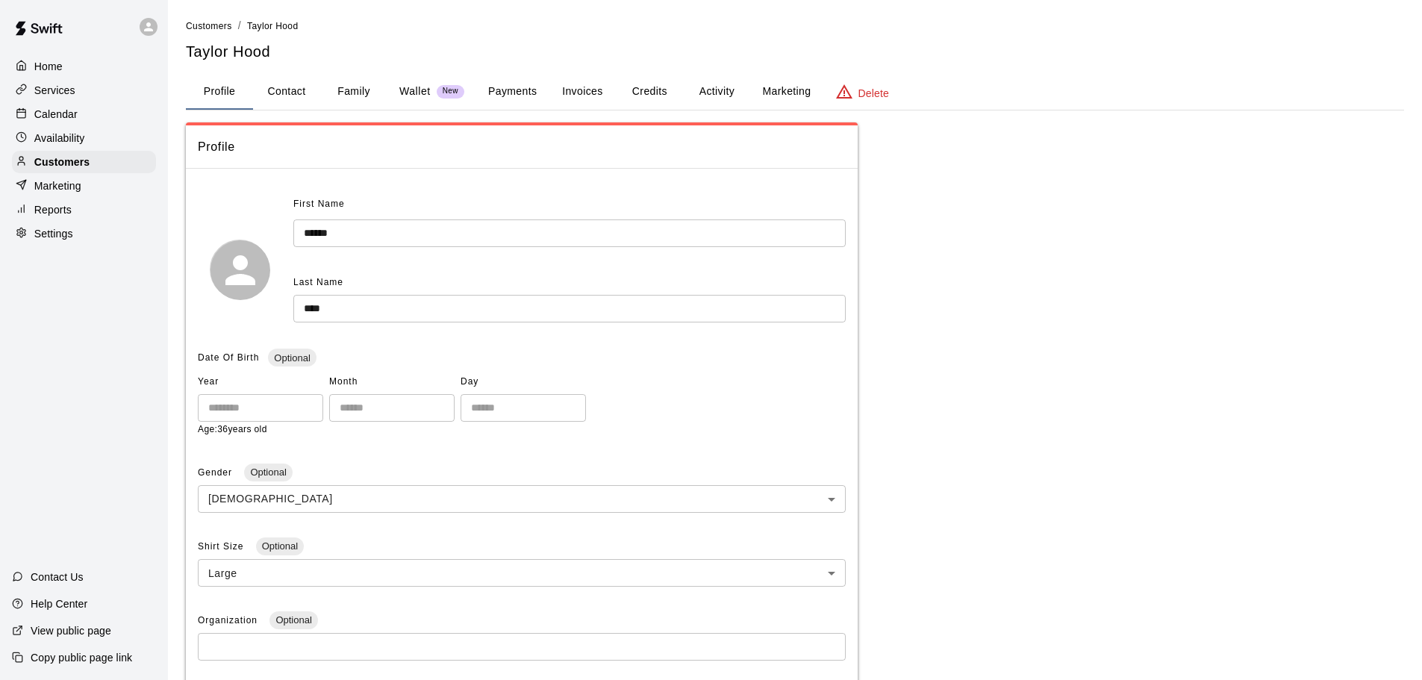
click at [358, 94] on button "Family" at bounding box center [353, 92] width 67 height 36
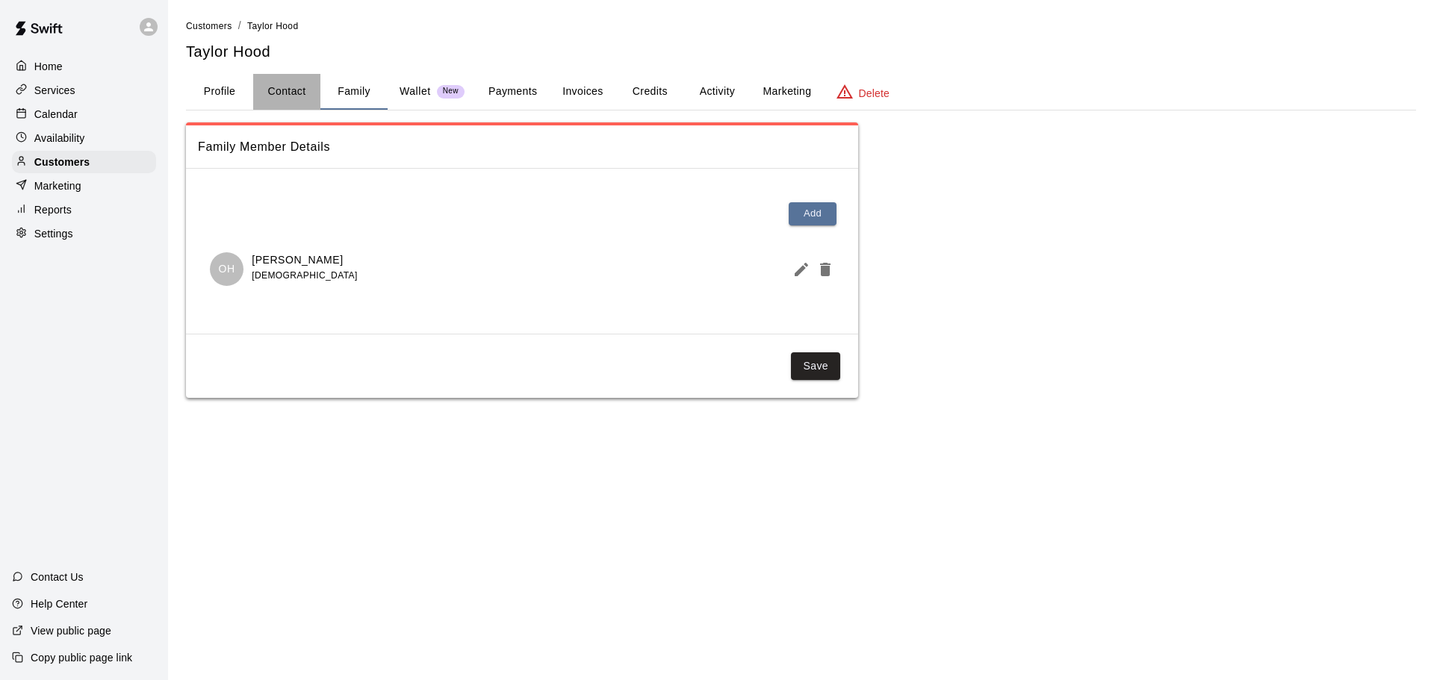
click at [287, 85] on button "Contact" at bounding box center [286, 92] width 67 height 36
select select "**"
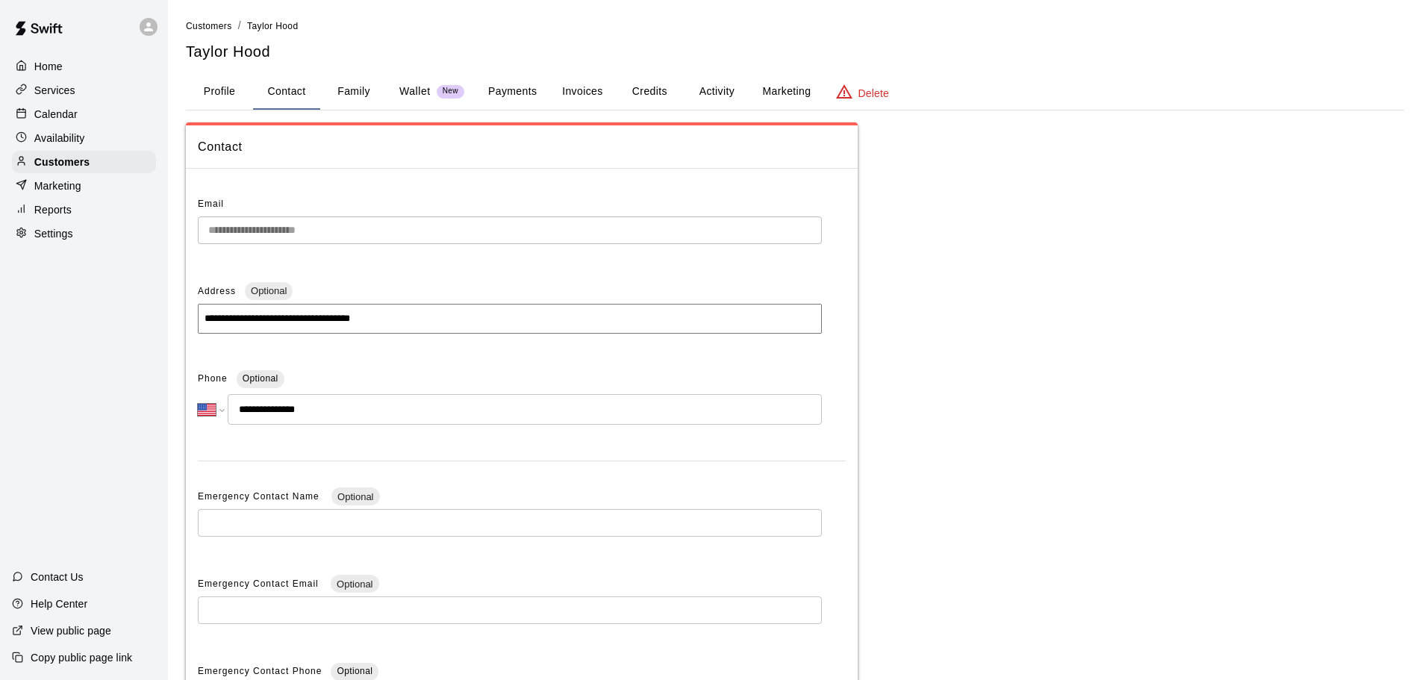
click at [512, 95] on button "Payments" at bounding box center [512, 92] width 72 height 36
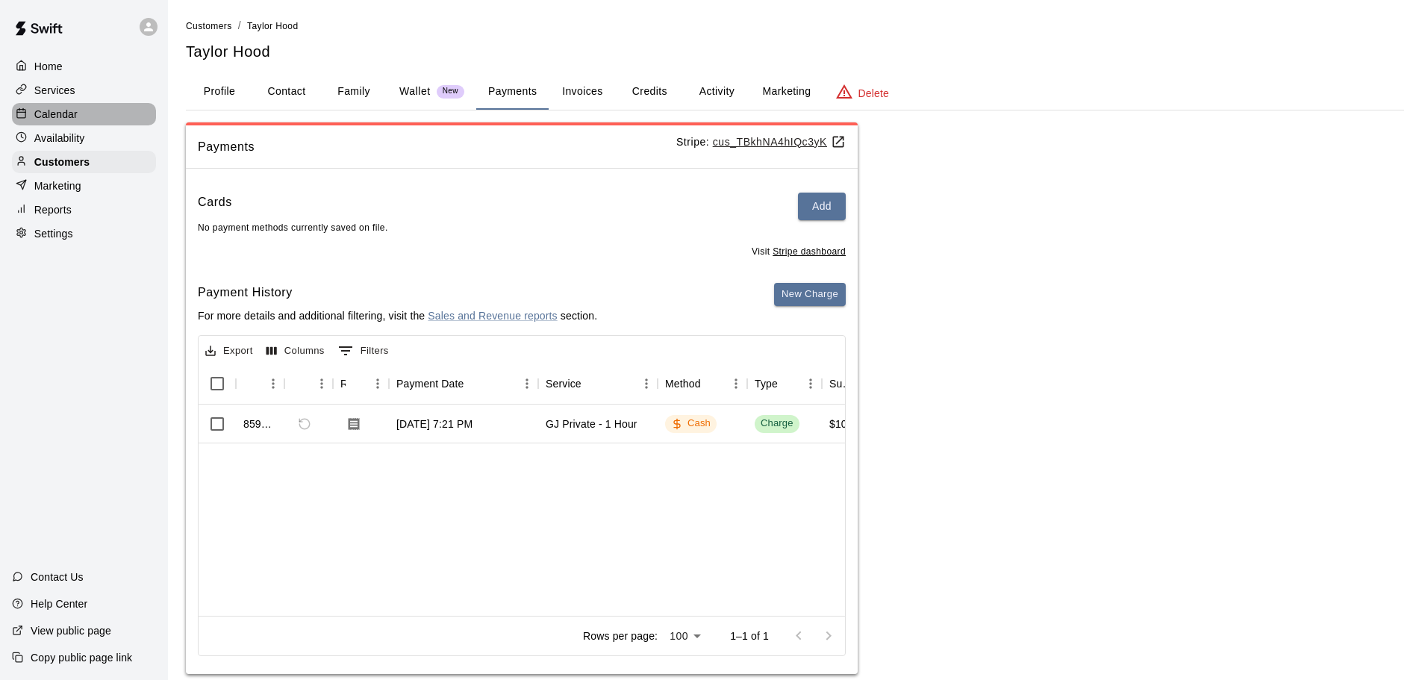
click at [80, 120] on div "Calendar" at bounding box center [84, 114] width 144 height 22
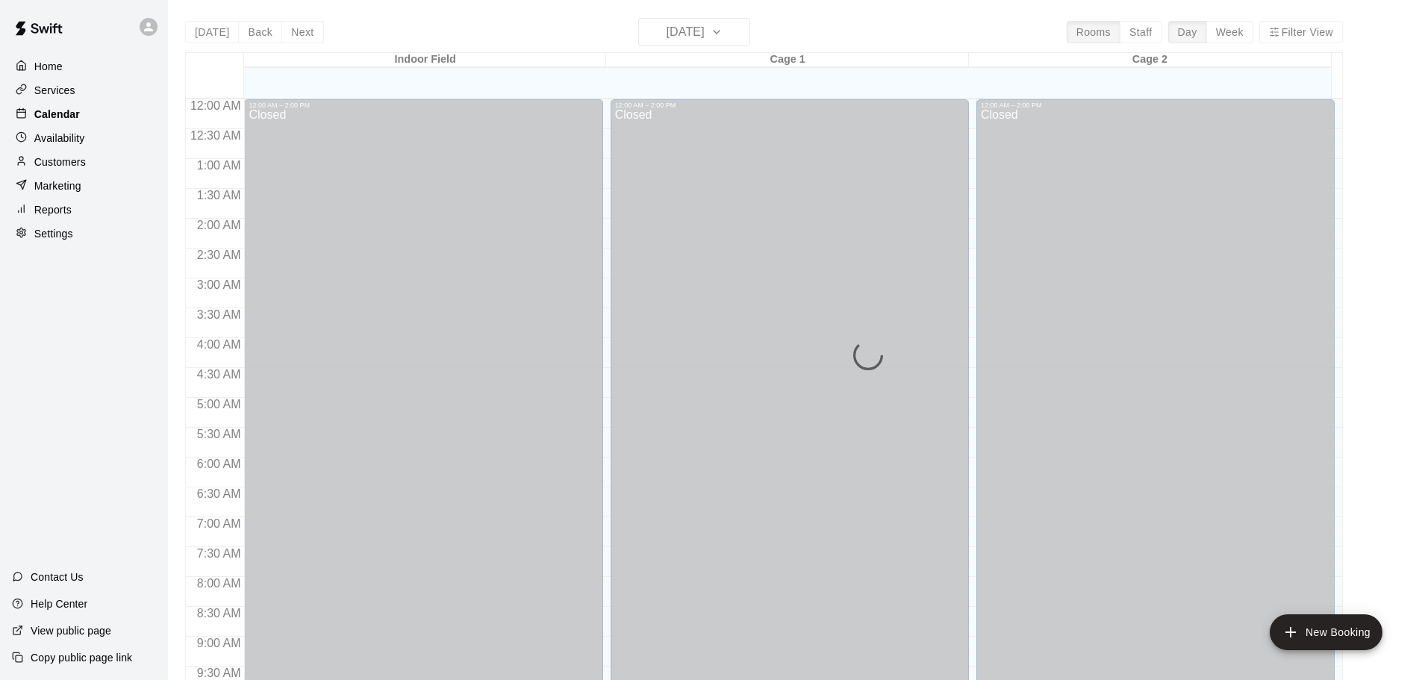
scroll to position [791, 0]
